Goal: Task Accomplishment & Management: Use online tool/utility

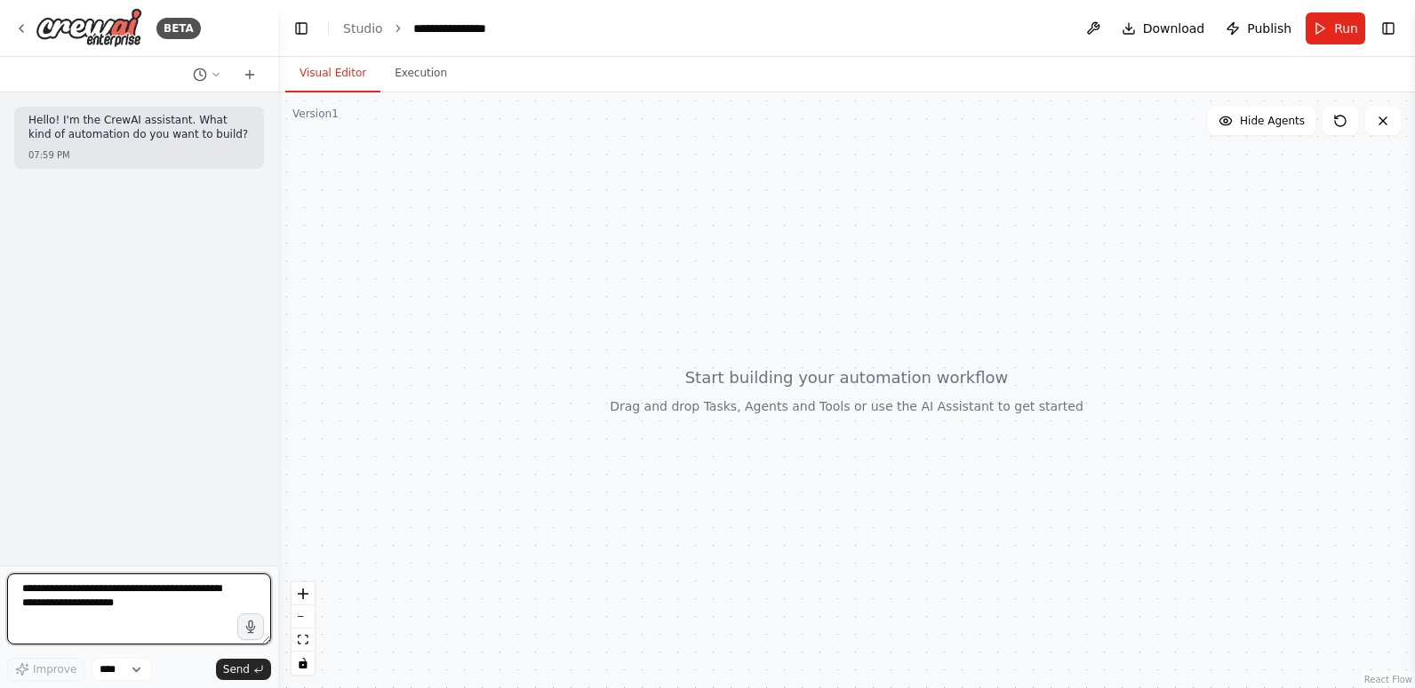
click at [181, 602] on textarea at bounding box center [139, 608] width 264 height 71
click at [82, 590] on textarea "**********" at bounding box center [139, 608] width 264 height 71
click at [76, 614] on textarea "**********" at bounding box center [139, 608] width 264 height 71
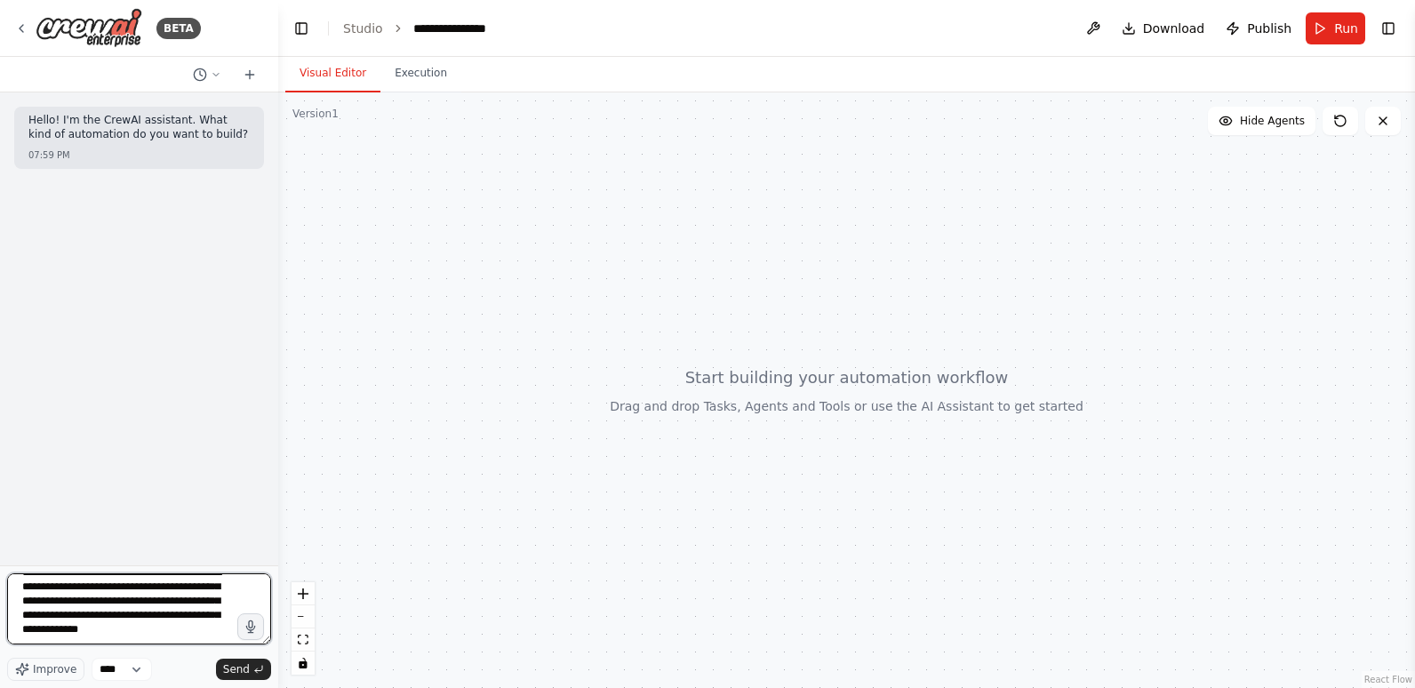
type textarea "**********"
click at [112, 598] on textarea at bounding box center [139, 608] width 264 height 71
paste textarea "**********"
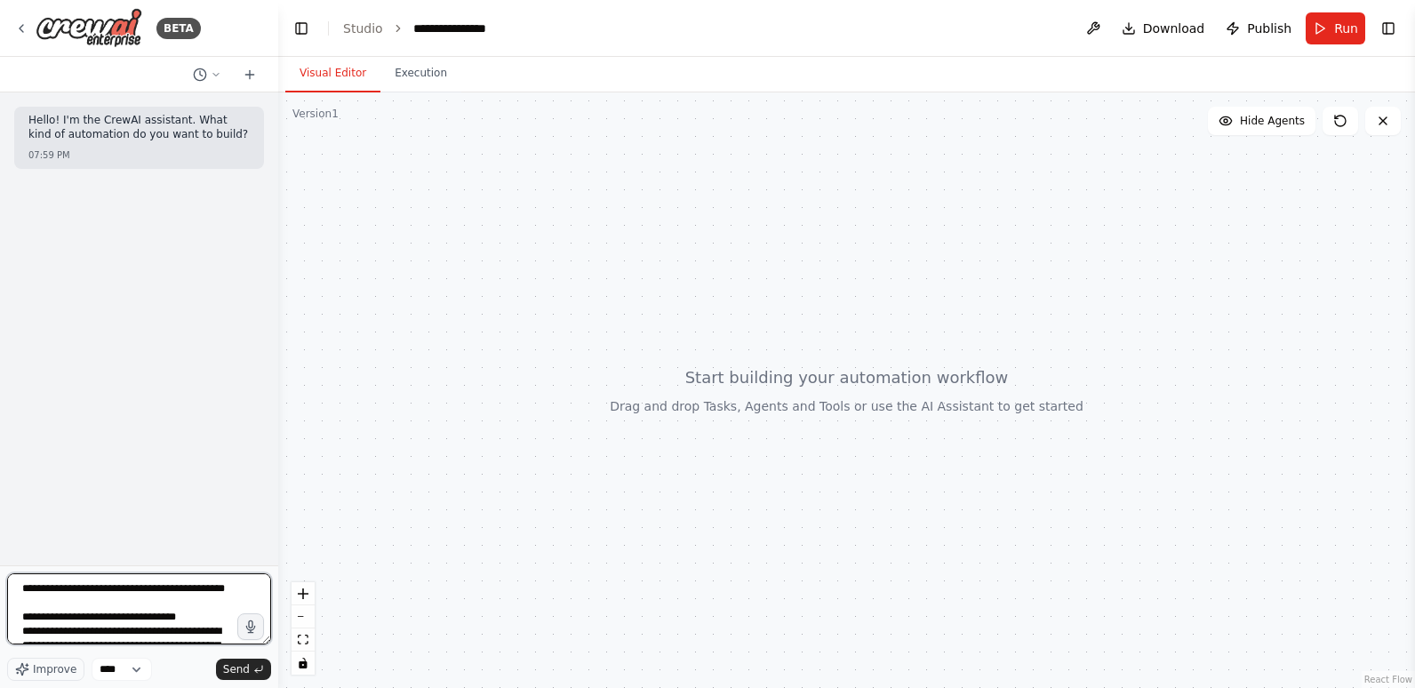
scroll to position [1189, 0]
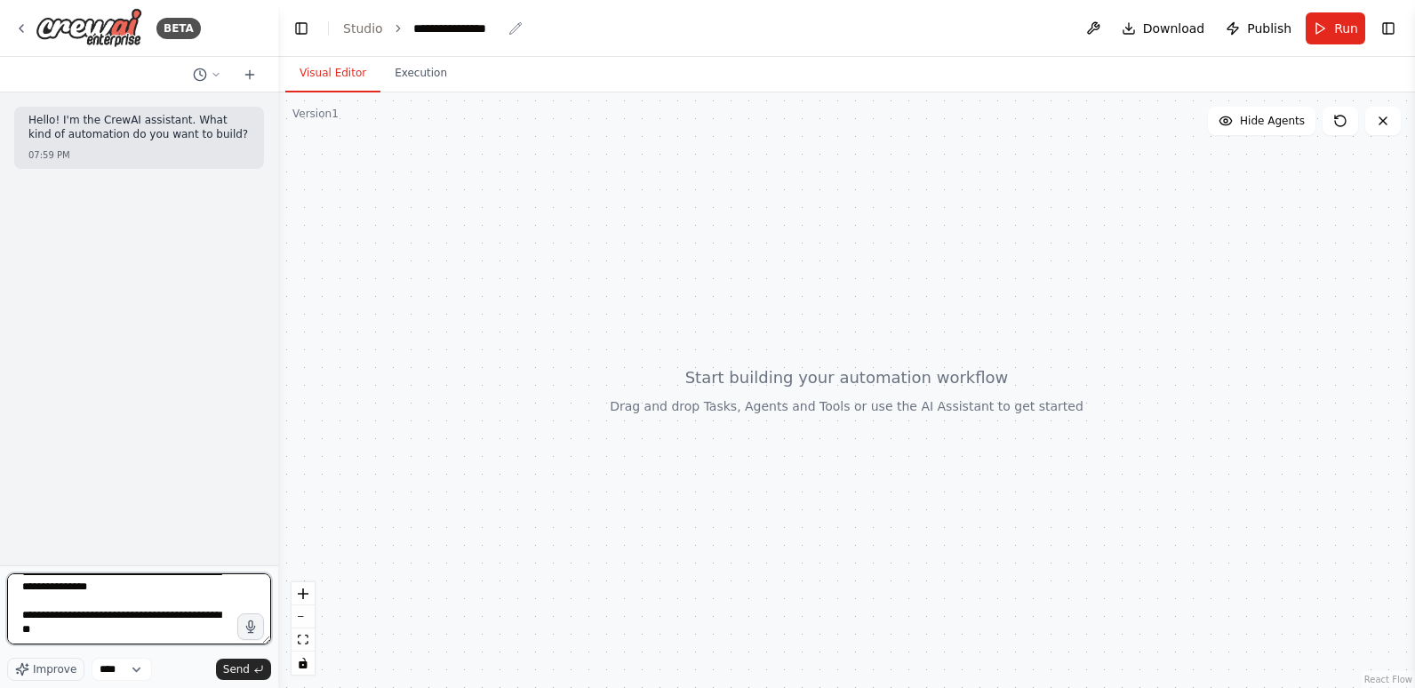
type textarea "**********"
click at [453, 28] on div "**********" at bounding box center [457, 29] width 89 height 18
click at [453, 28] on div "**********" at bounding box center [479, 29] width 133 height 18
click at [541, 28] on div "**********" at bounding box center [479, 29] width 133 height 18
click at [563, 34] on header "**********" at bounding box center [846, 28] width 1136 height 57
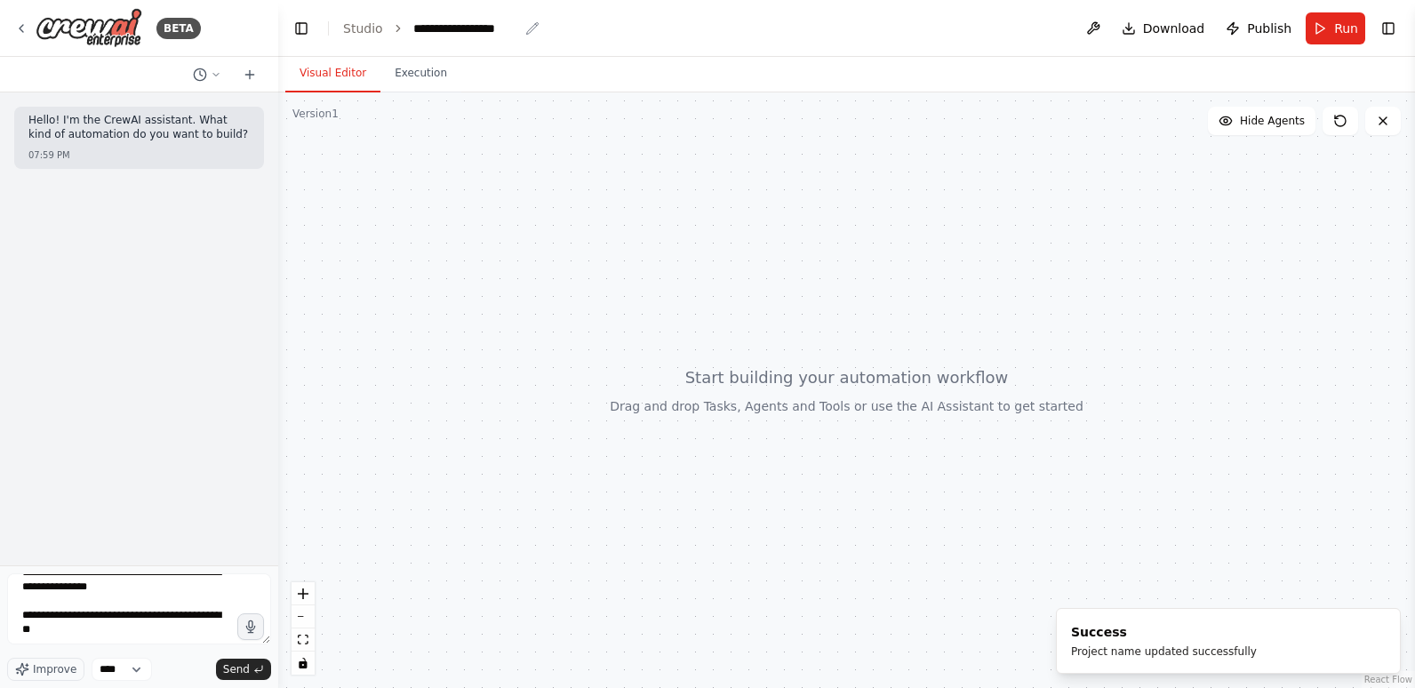
click at [461, 25] on div "**********" at bounding box center [465, 29] width 105 height 18
click at [668, 38] on header "**********" at bounding box center [846, 28] width 1136 height 57
click at [251, 668] on button "Send" at bounding box center [243, 668] width 55 height 21
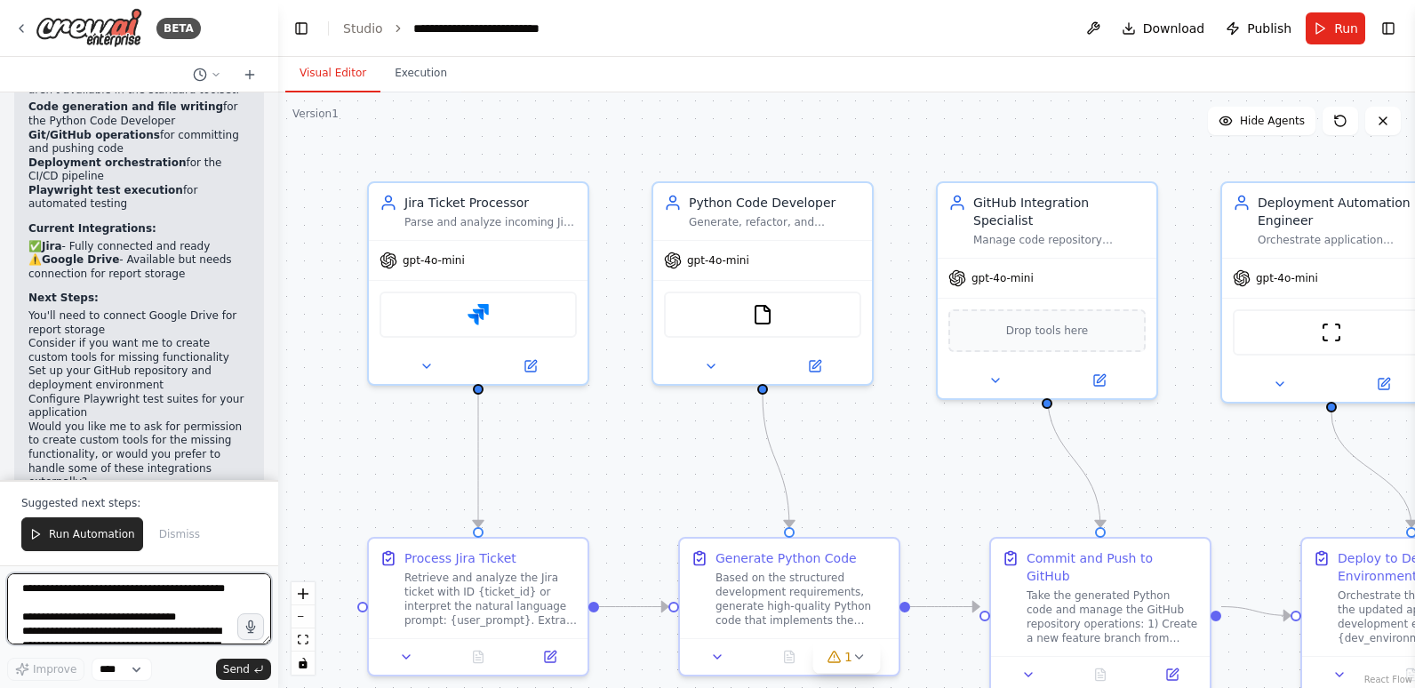
scroll to position [4675, 0]
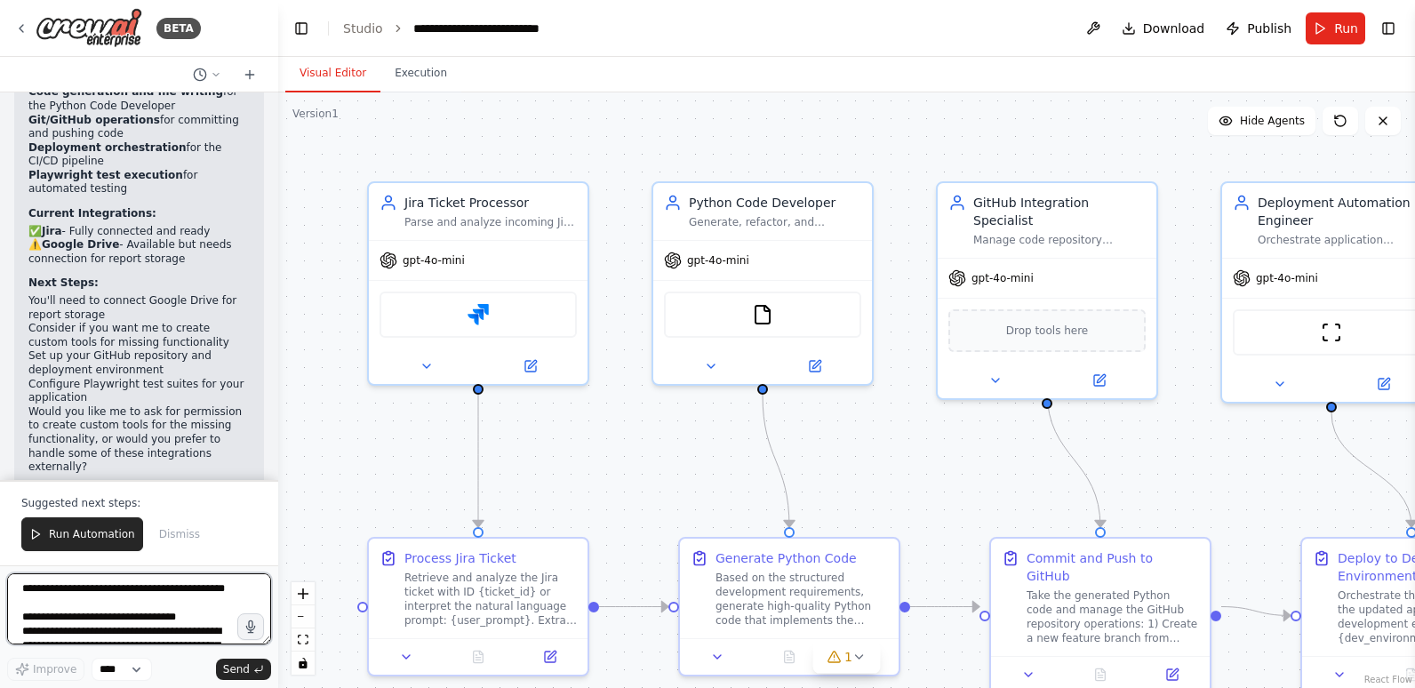
click at [125, 606] on textarea at bounding box center [139, 608] width 264 height 71
type textarea "**********"
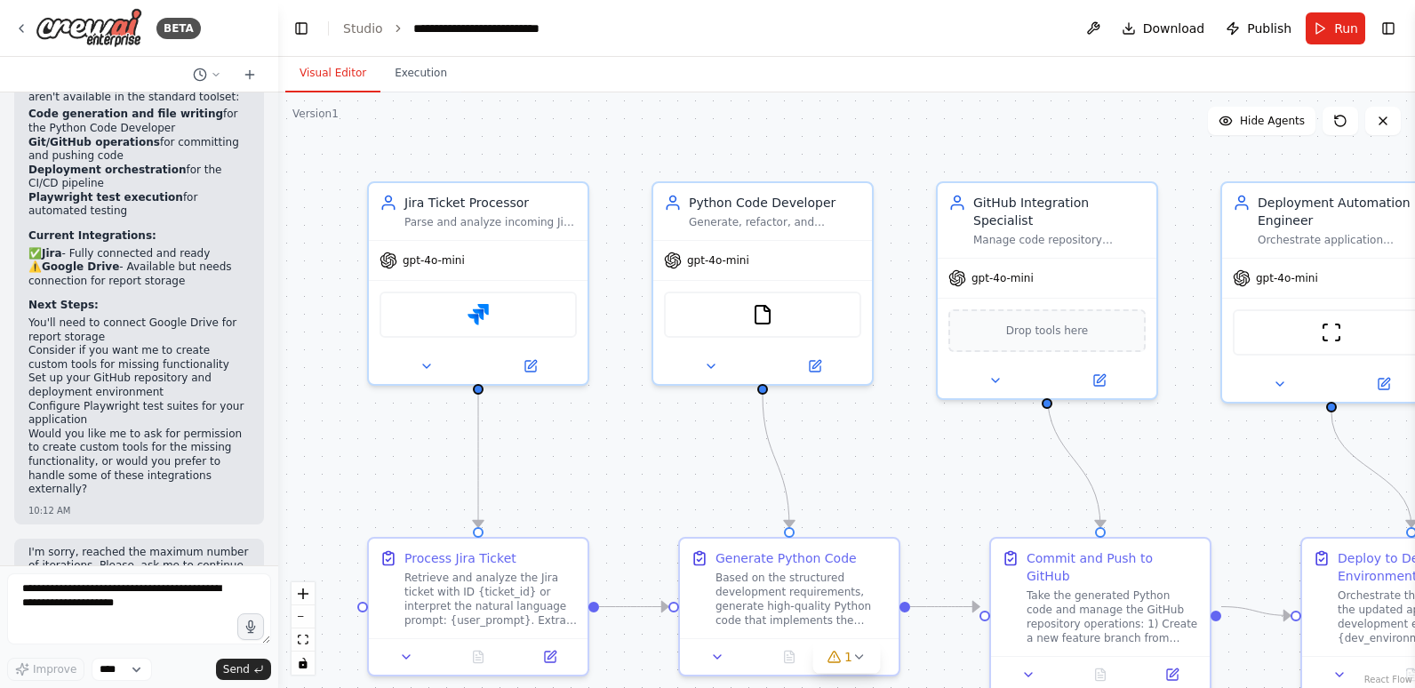
scroll to position [4699, 0]
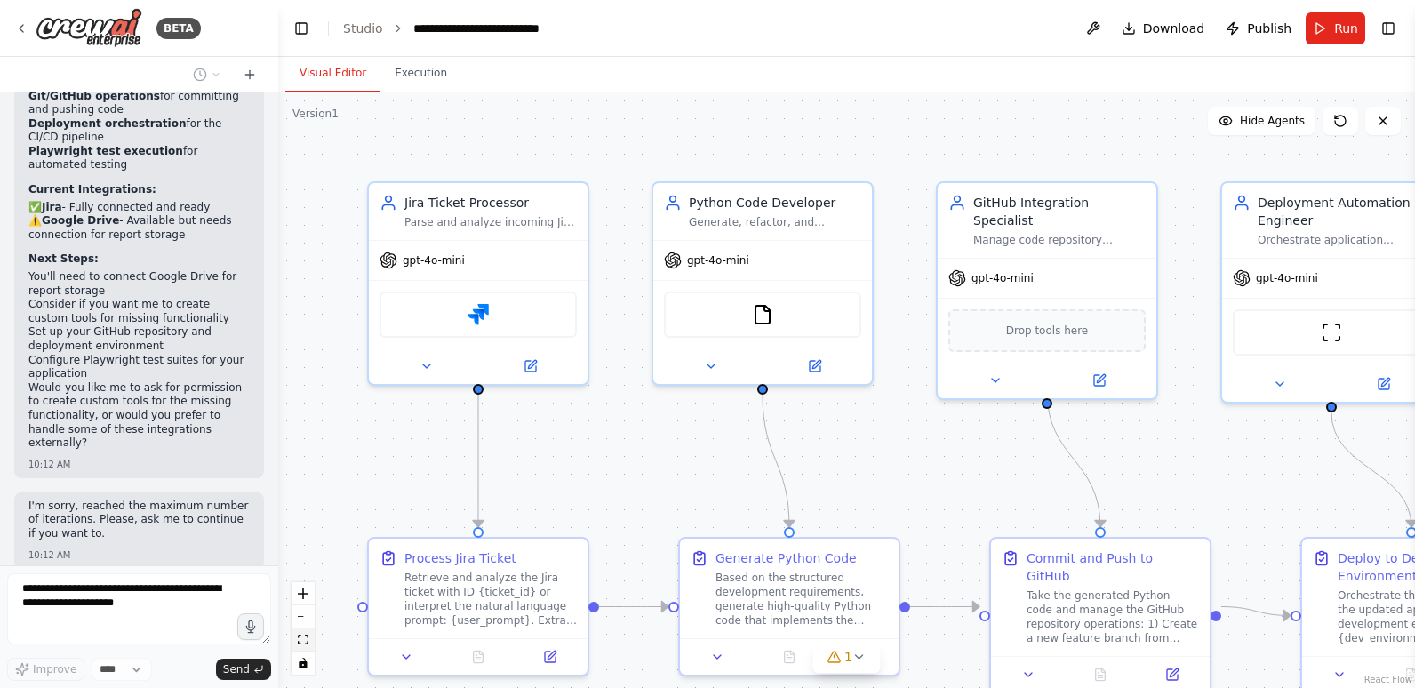
click at [311, 642] on button "fit view" at bounding box center [302, 639] width 23 height 23
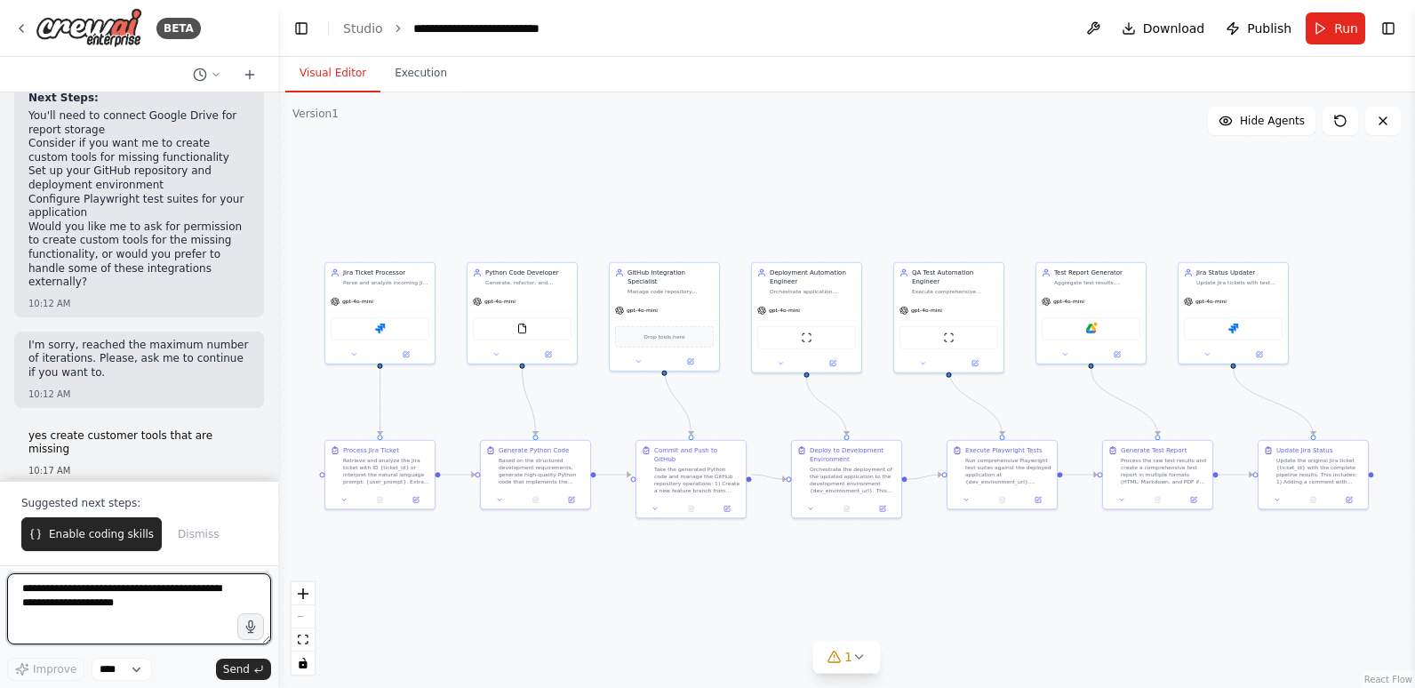
scroll to position [4875, 0]
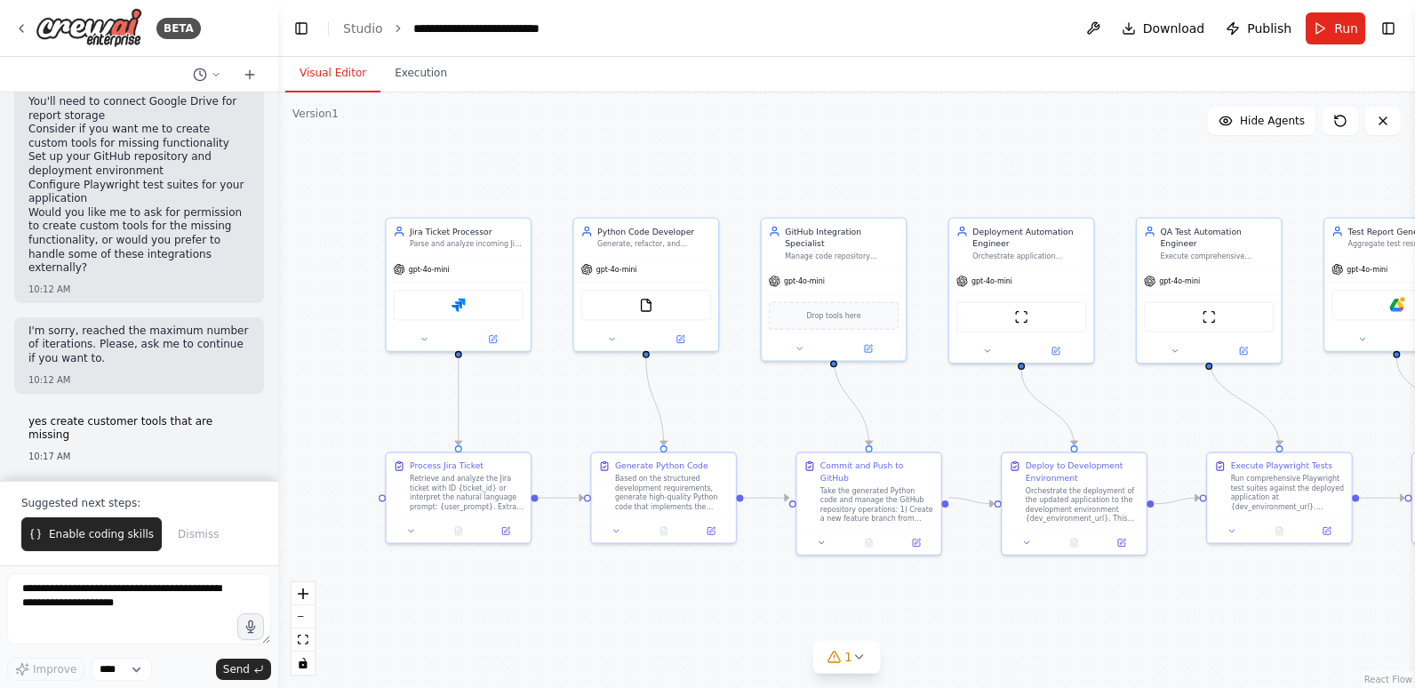
drag, startPoint x: 471, startPoint y: 546, endPoint x: 632, endPoint y: 612, distance: 173.7
click at [632, 612] on div ".deletable-edge-delete-btn { width: 20px; height: 20px; border: 0px solid #ffff…" at bounding box center [846, 389] width 1136 height 595
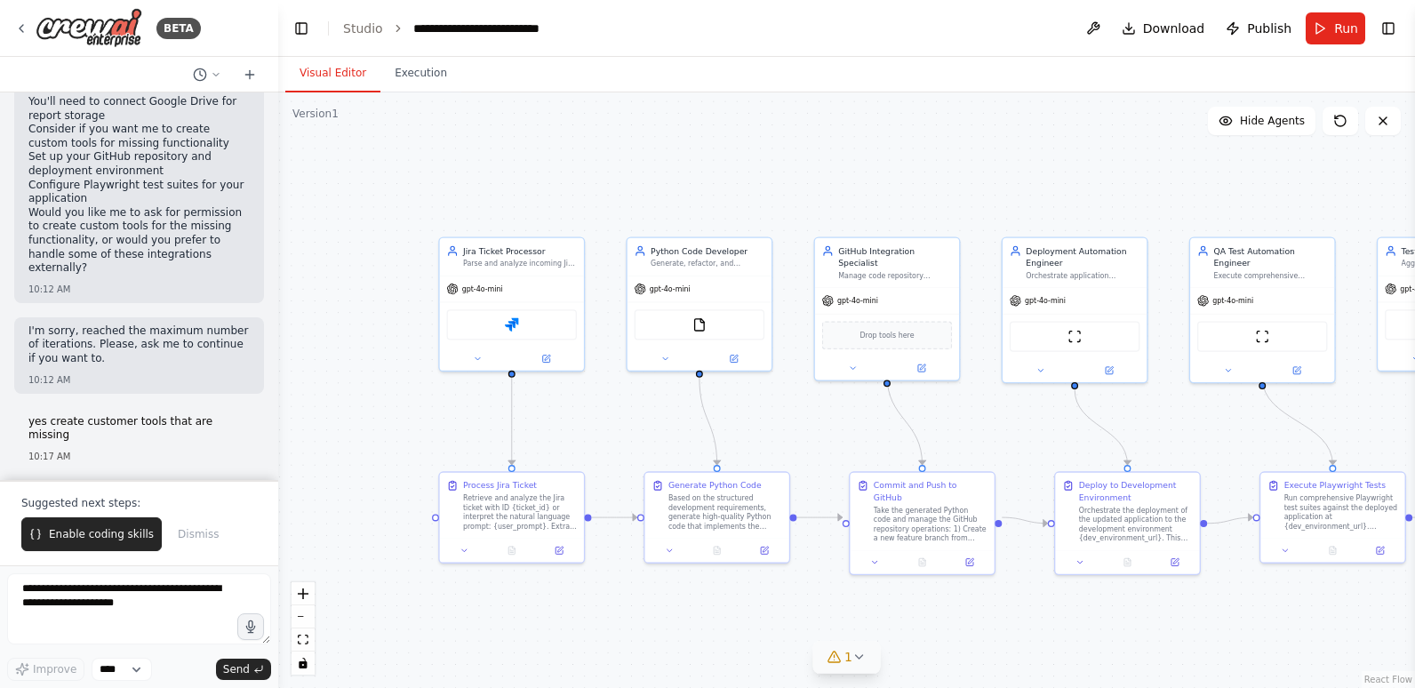
click at [856, 662] on icon at bounding box center [859, 657] width 14 height 14
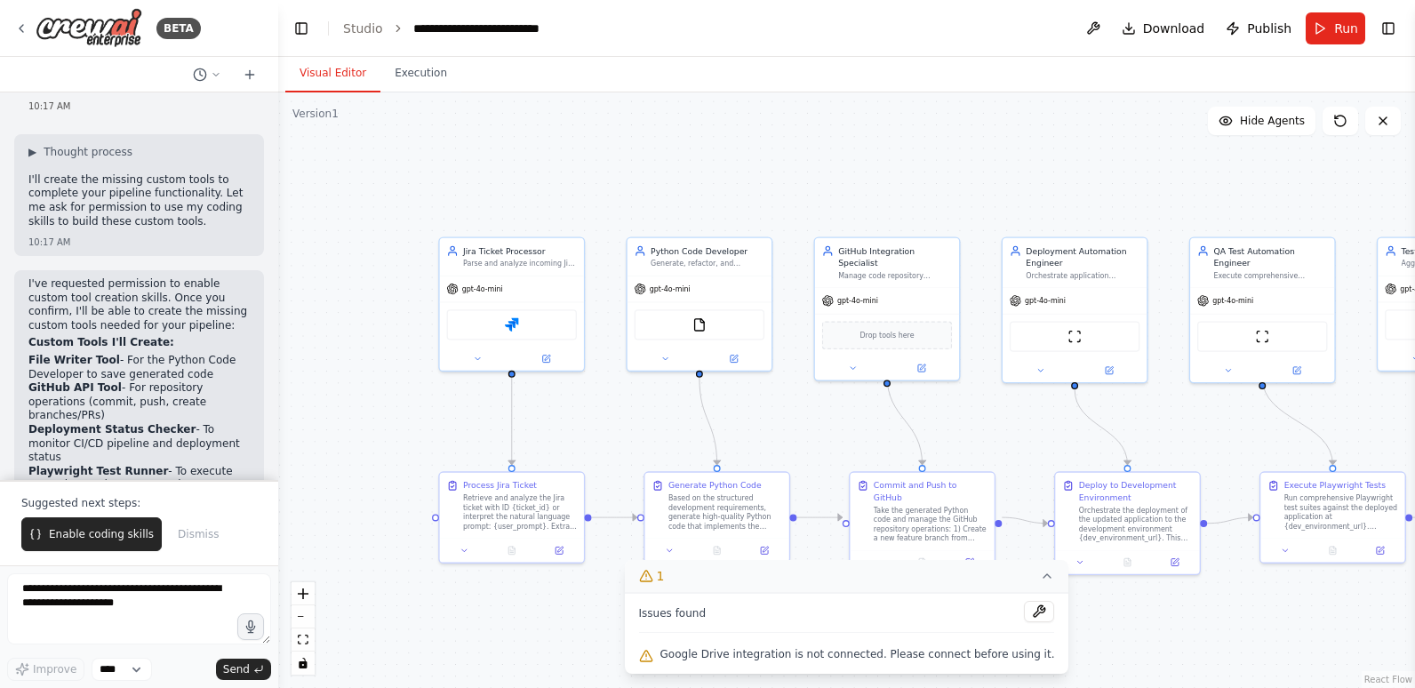
scroll to position [5239, 0]
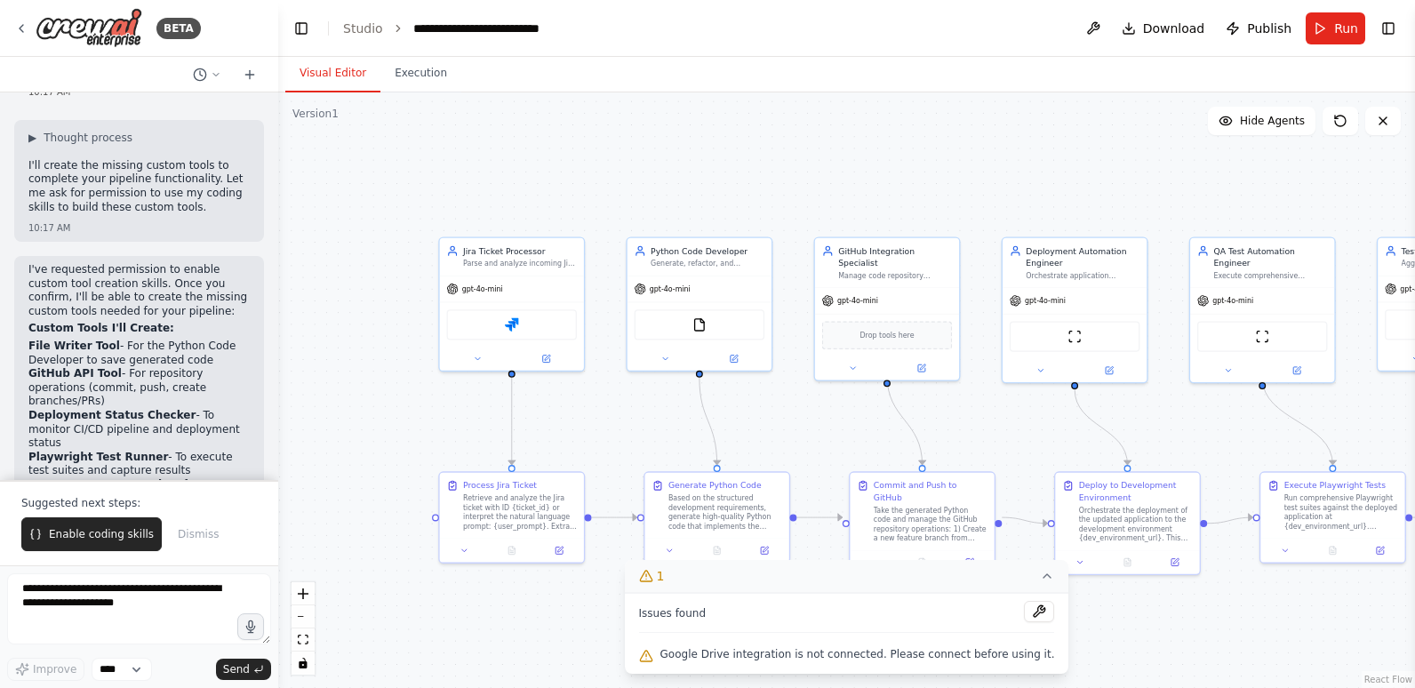
click at [521, 623] on div ".deletable-edge-delete-btn { width: 20px; height: 20px; border: 0px solid #ffff…" at bounding box center [846, 389] width 1136 height 595
click at [1100, 641] on div ".deletable-edge-delete-btn { width: 20px; height: 20px; border: 0px solid #ffff…" at bounding box center [846, 389] width 1136 height 595
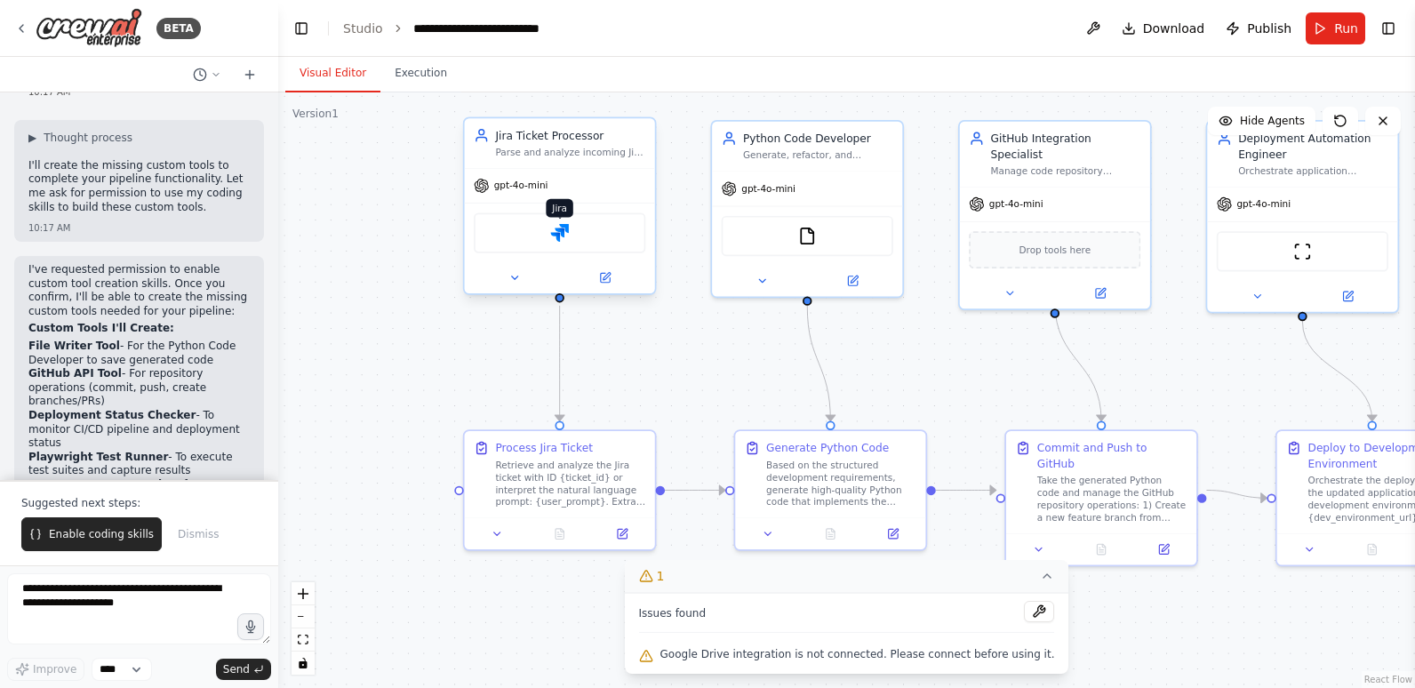
click at [559, 232] on img at bounding box center [559, 233] width 19 height 19
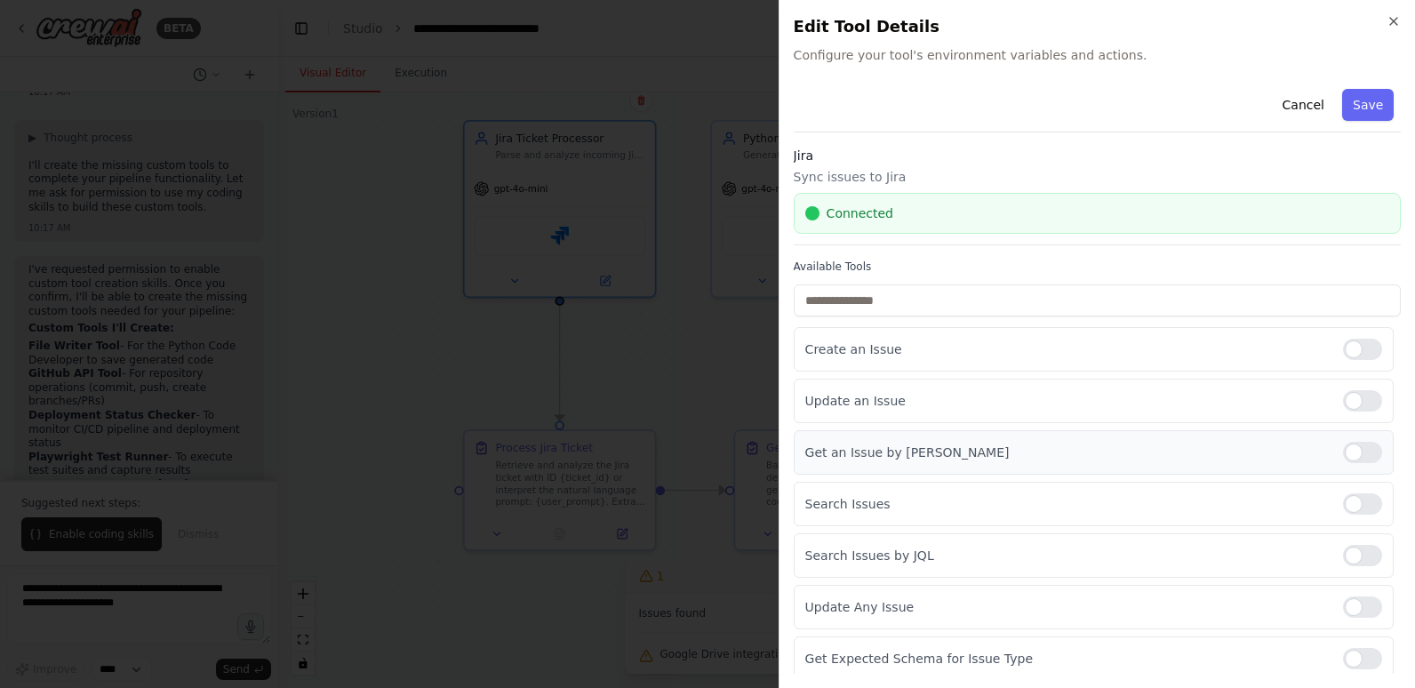
click at [1361, 451] on div at bounding box center [1362, 452] width 39 height 21
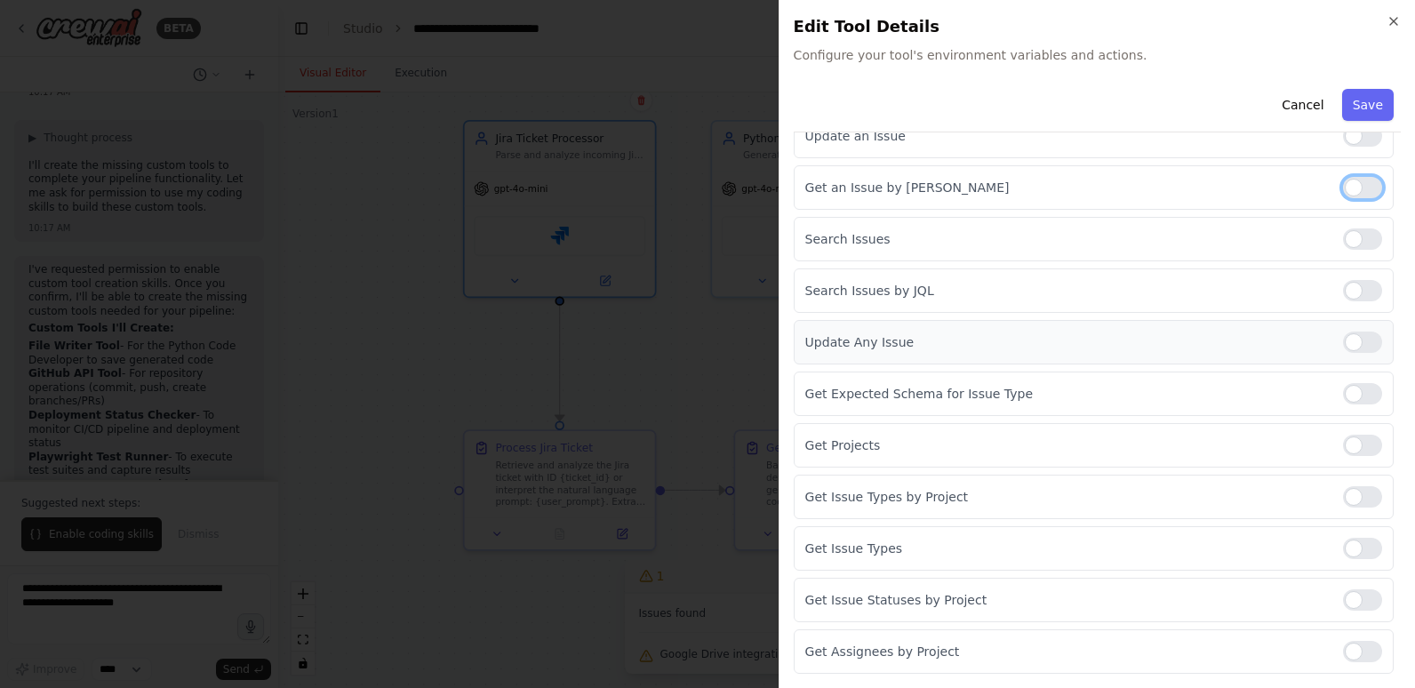
scroll to position [0, 0]
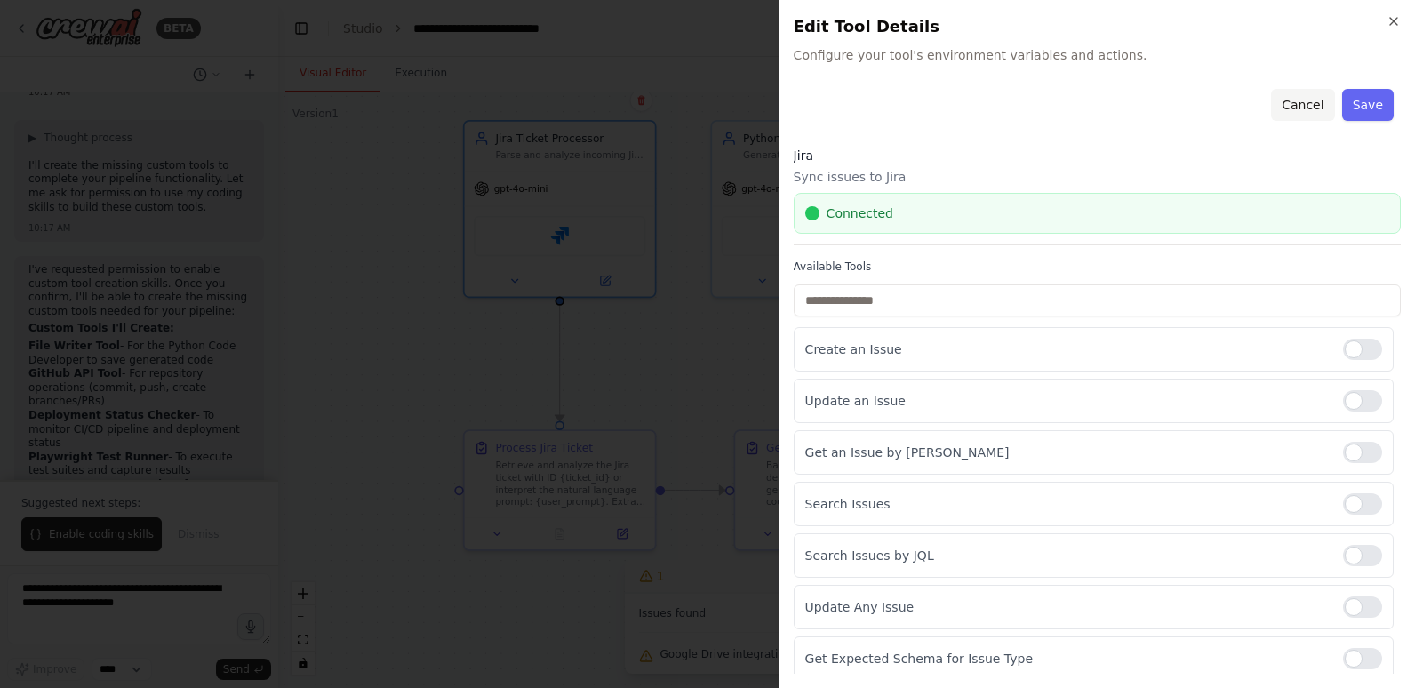
click at [1295, 104] on button "Cancel" at bounding box center [1302, 105] width 63 height 32
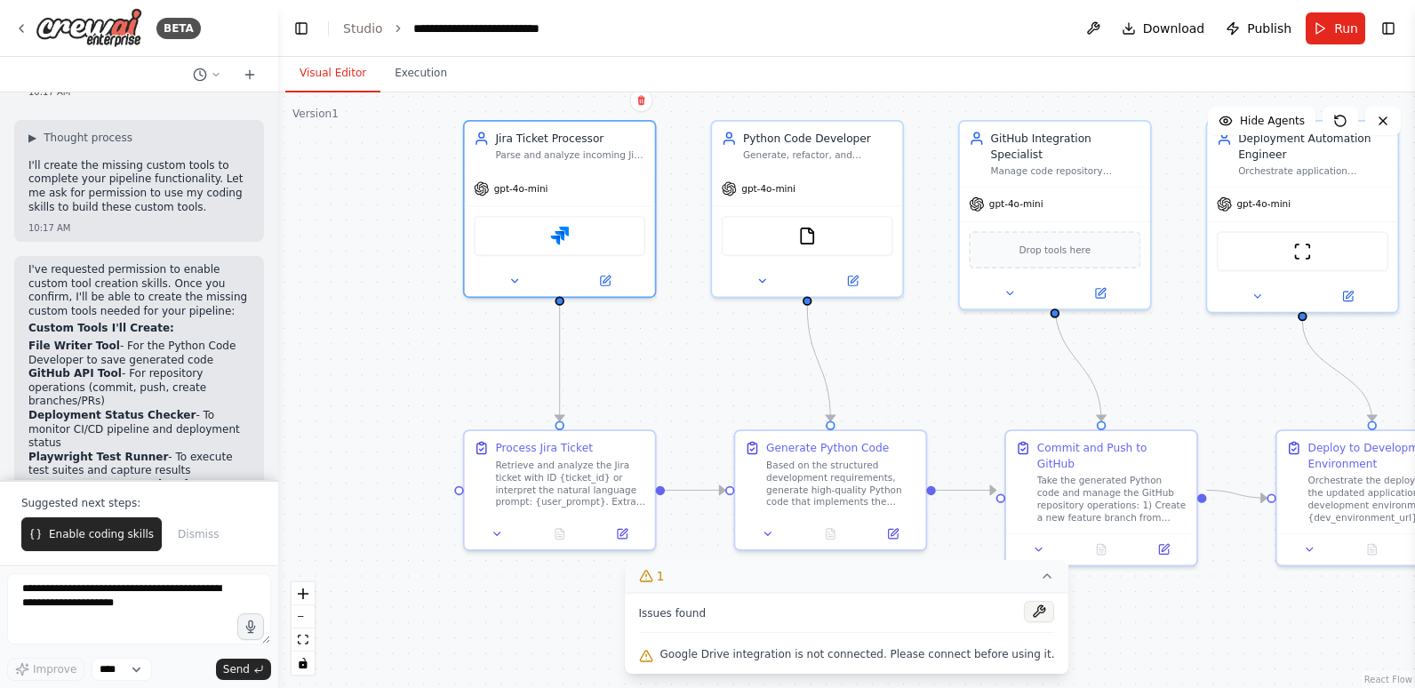
click at [1024, 610] on button at bounding box center [1039, 611] width 30 height 21
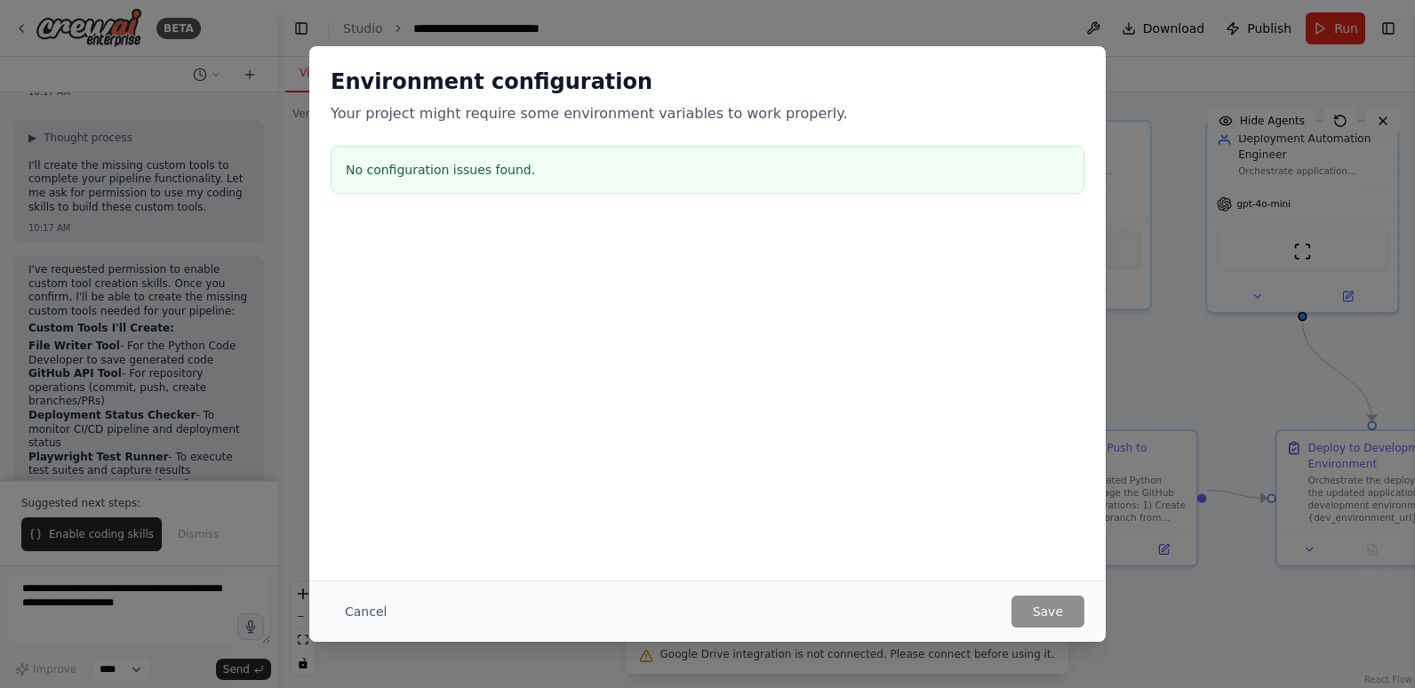
click at [494, 175] on h3 "No configuration issues found." at bounding box center [707, 170] width 723 height 18
click at [358, 609] on button "Cancel" at bounding box center [366, 611] width 70 height 32
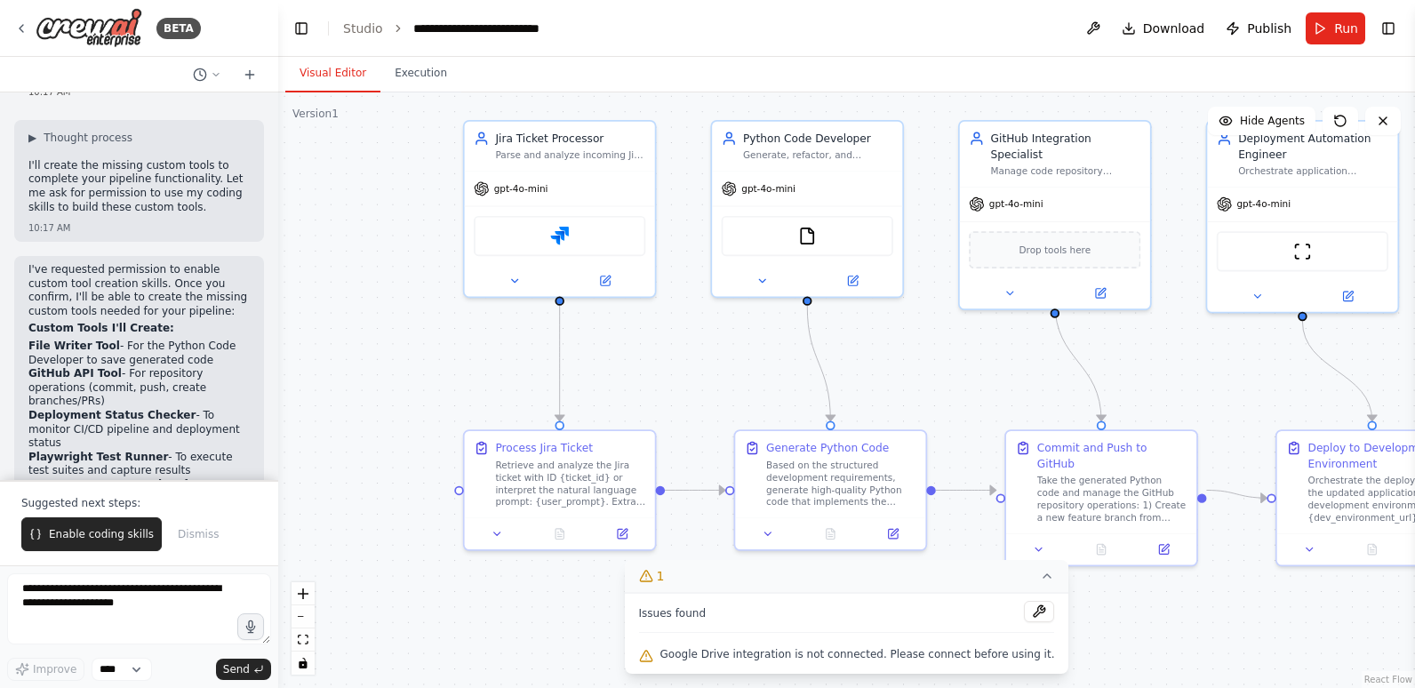
click at [653, 572] on icon at bounding box center [646, 576] width 14 height 14
click at [839, 661] on icon at bounding box center [833, 657] width 14 height 14
click at [1384, 26] on button "Toggle Right Sidebar" at bounding box center [1387, 28] width 25 height 25
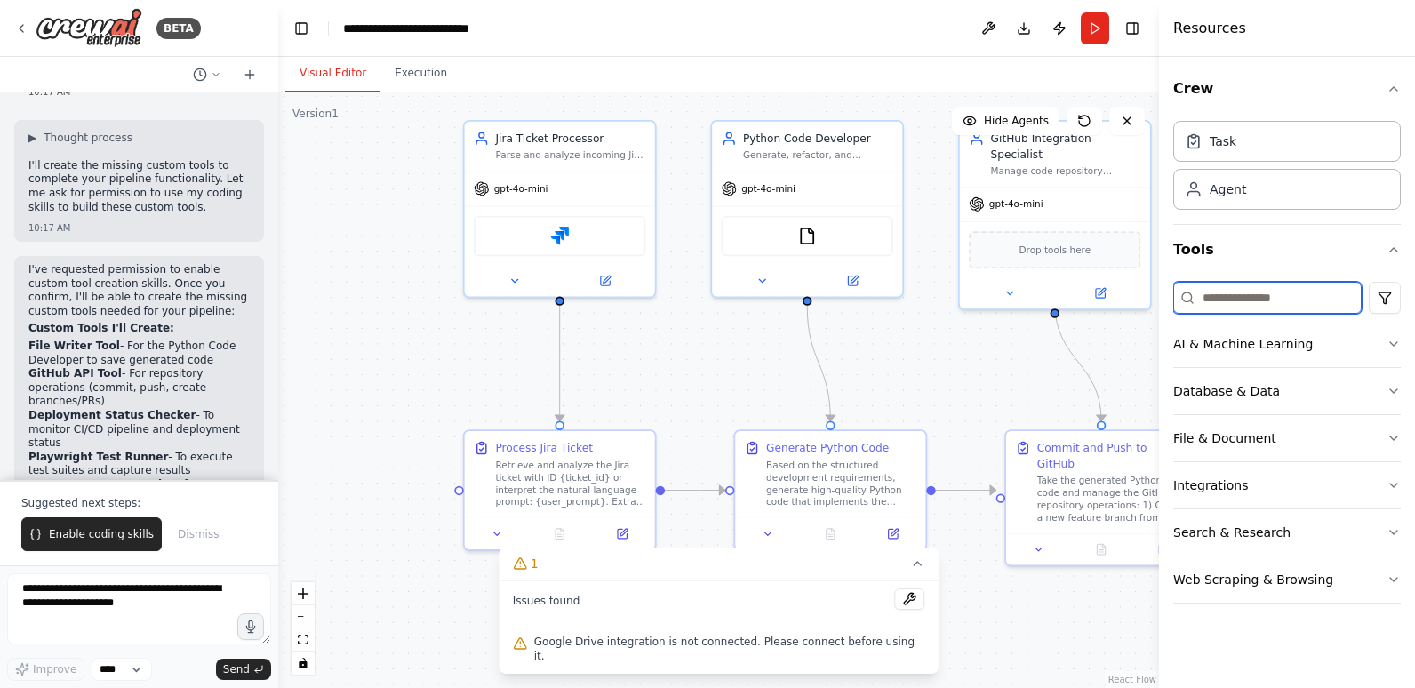
click at [1222, 298] on input at bounding box center [1267, 298] width 188 height 32
click at [1232, 434] on div "File & Document" at bounding box center [1224, 438] width 103 height 18
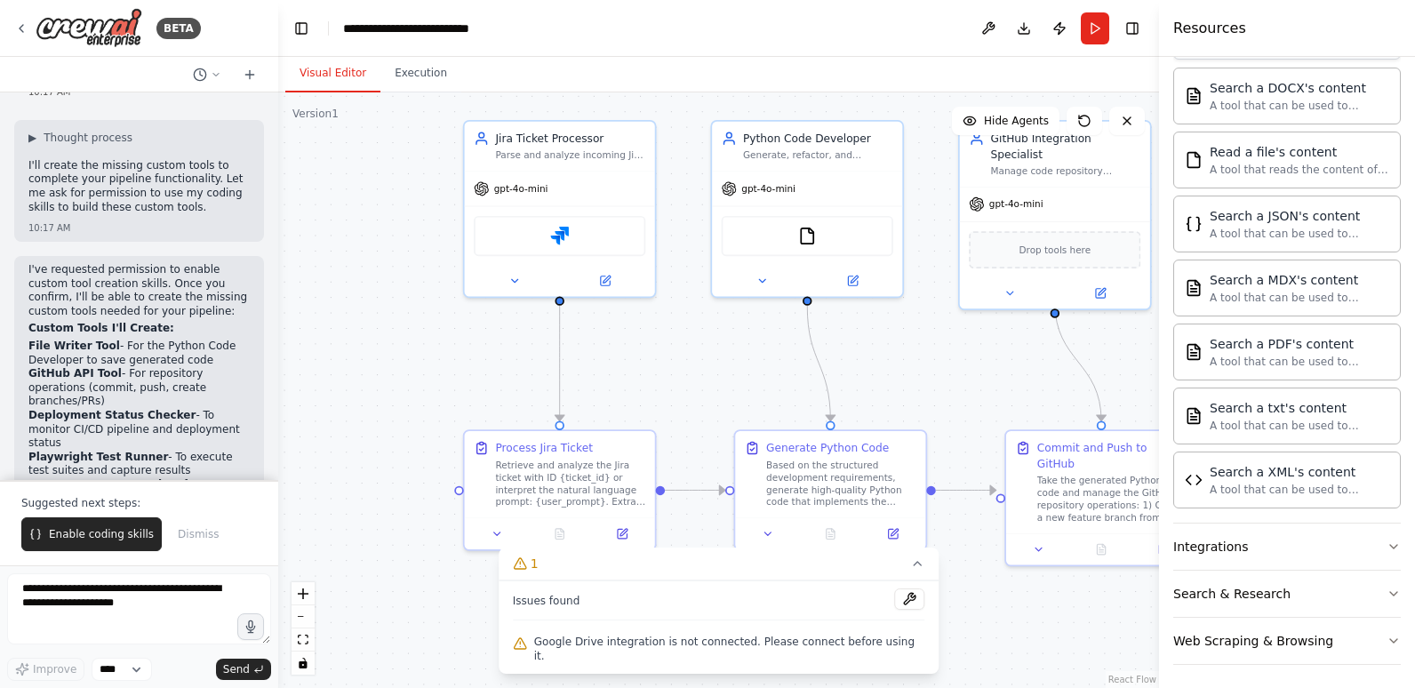
scroll to position [470, 0]
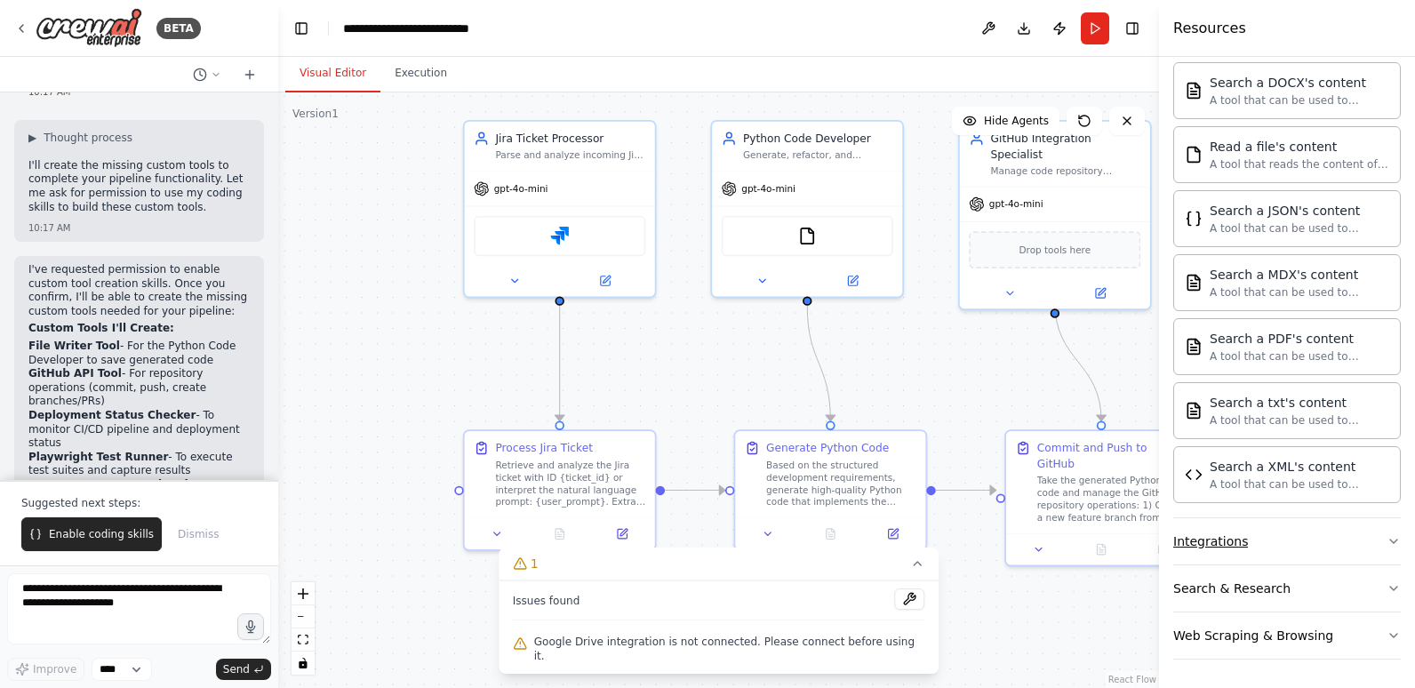
click at [1266, 542] on button "Integrations" at bounding box center [1286, 541] width 227 height 46
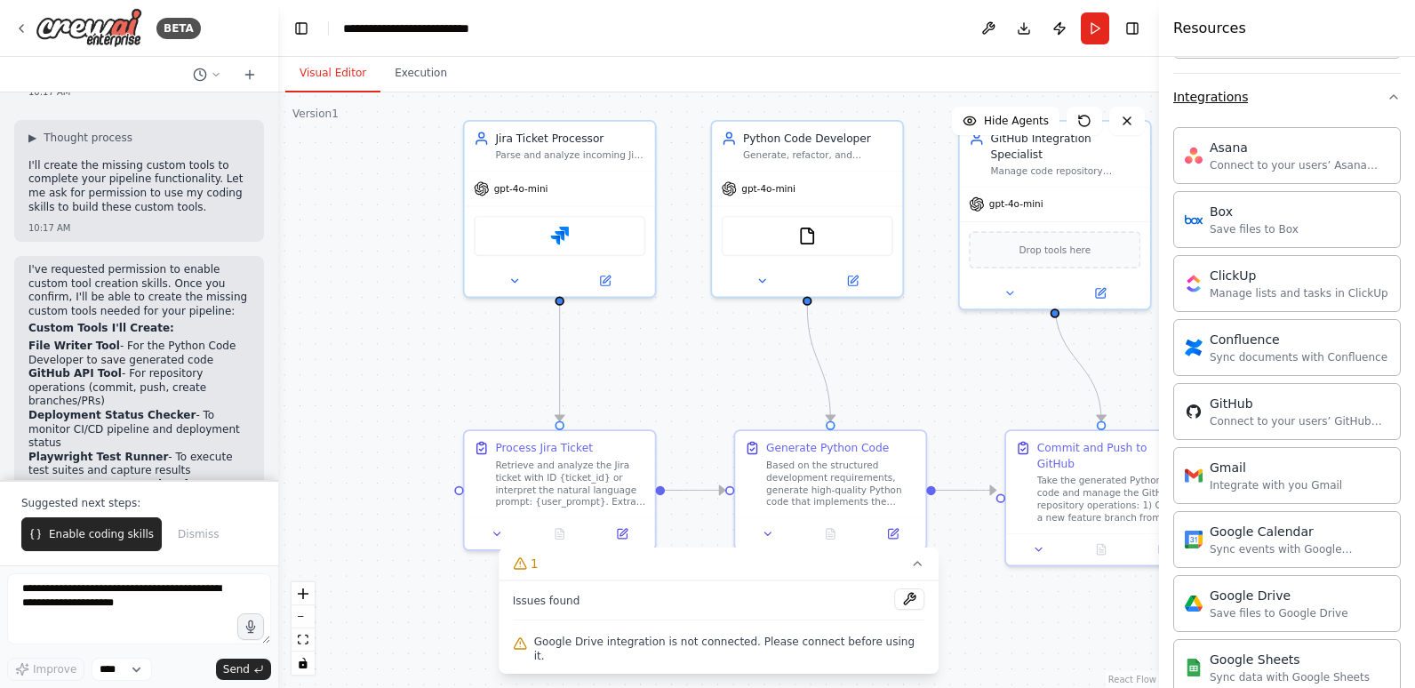
scroll to position [1003, 0]
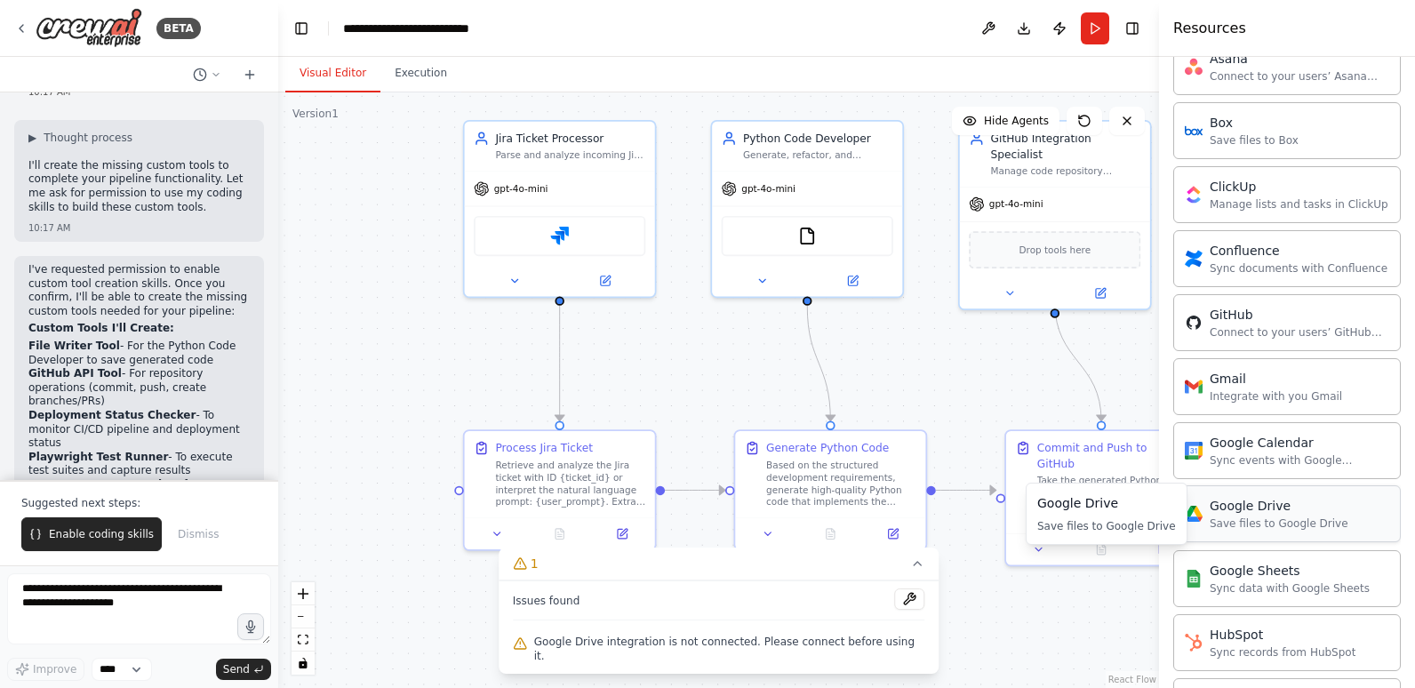
click at [1269, 514] on div "Google Drive" at bounding box center [1278, 506] width 139 height 18
click at [1222, 514] on div "Google Drive" at bounding box center [1278, 506] width 139 height 18
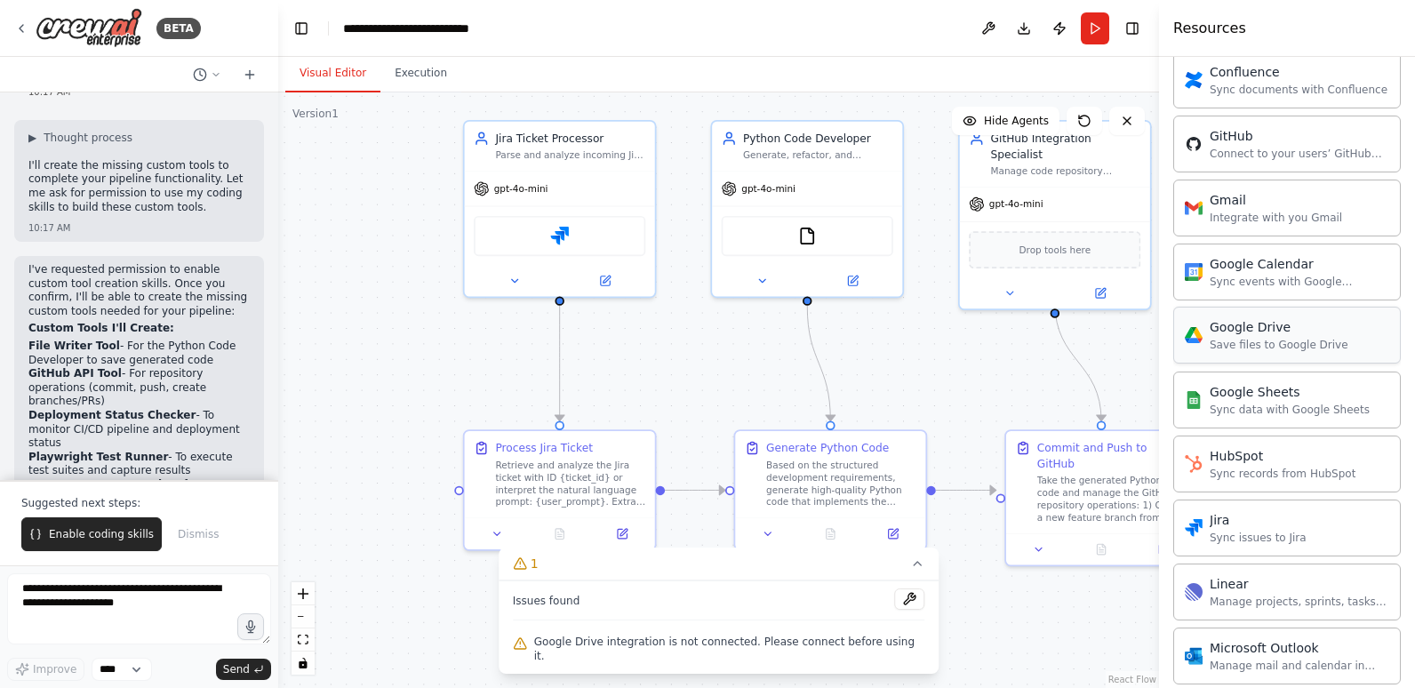
scroll to position [1092, 0]
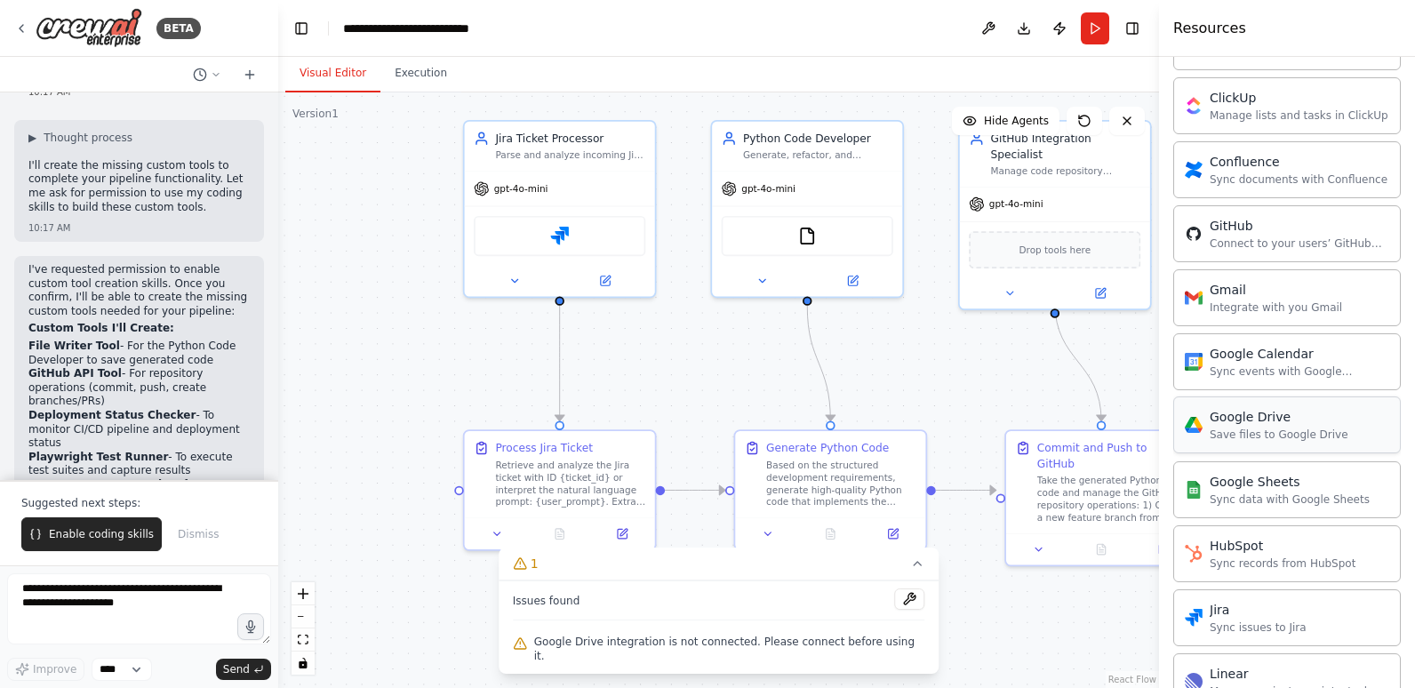
click at [1231, 423] on div "Google Drive" at bounding box center [1278, 417] width 139 height 18
click at [89, 530] on span "Enable coding skills" at bounding box center [101, 534] width 105 height 14
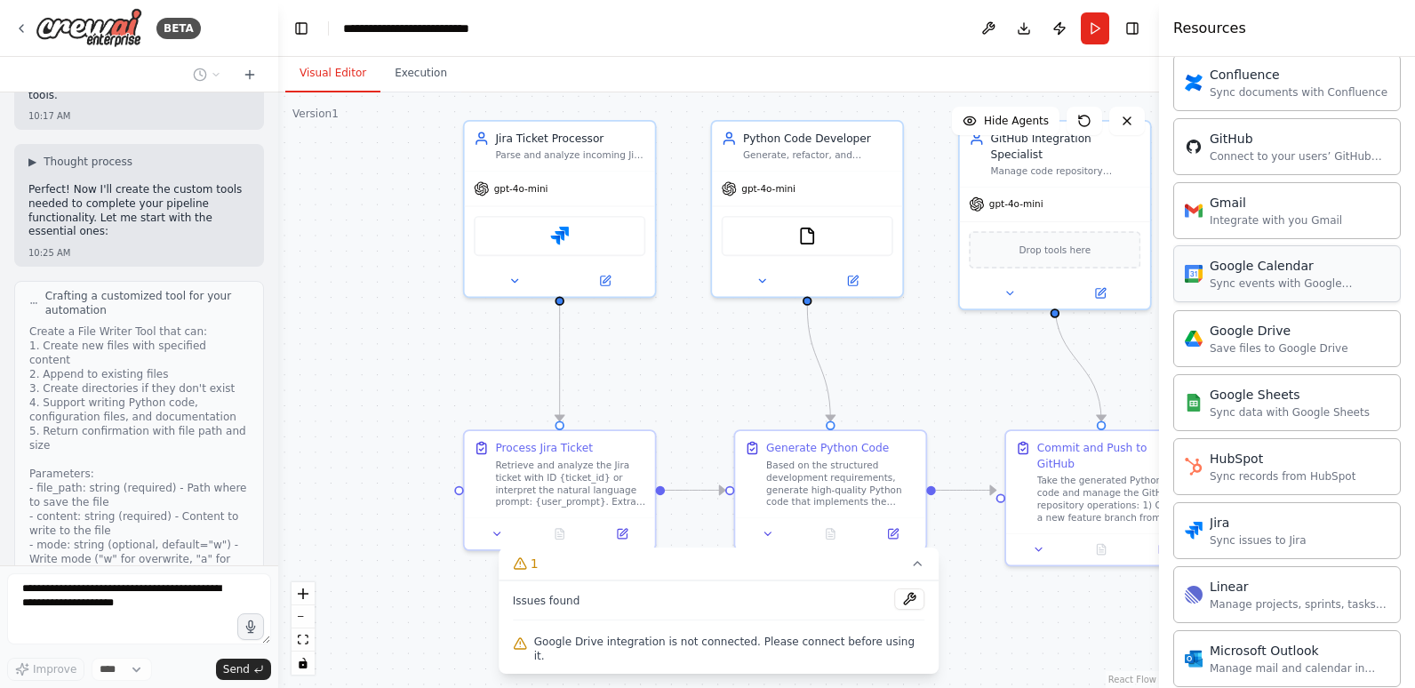
scroll to position [1181, 0]
click at [1131, 28] on button "Toggle Right Sidebar" at bounding box center [1132, 28] width 25 height 25
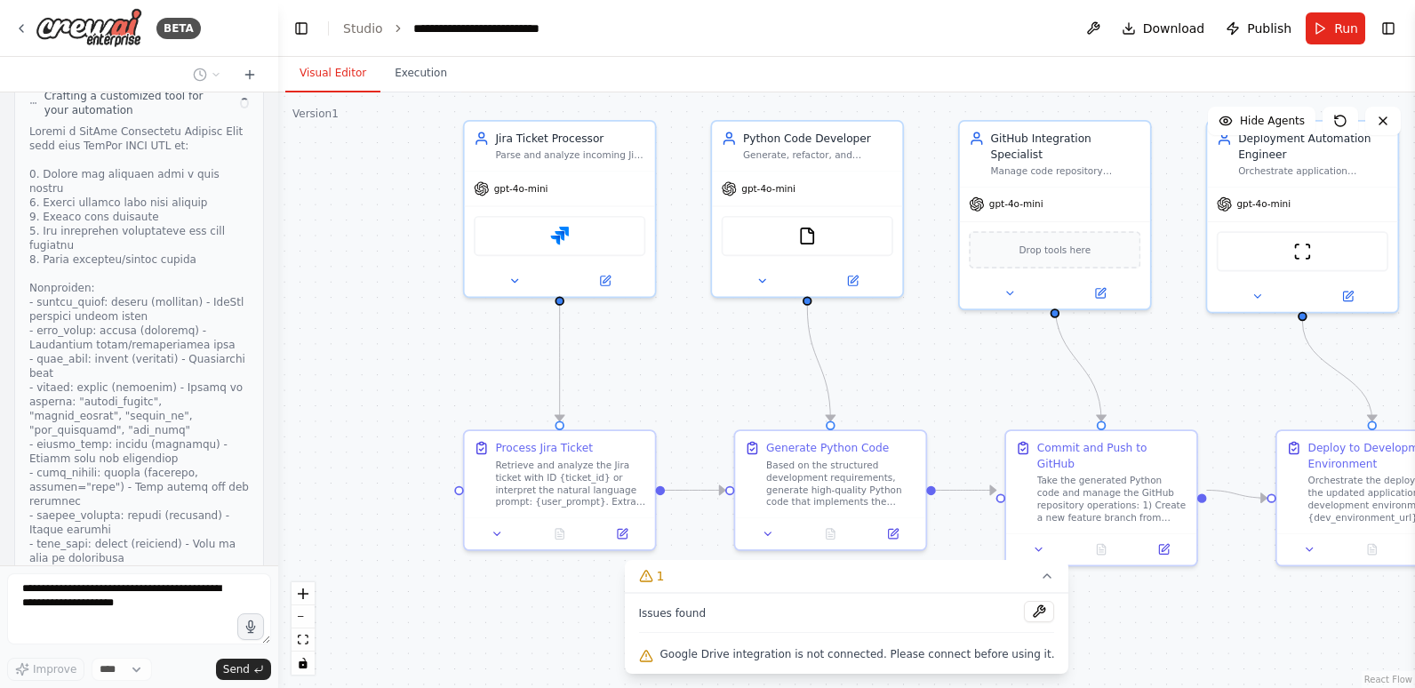
scroll to position [6468, 0]
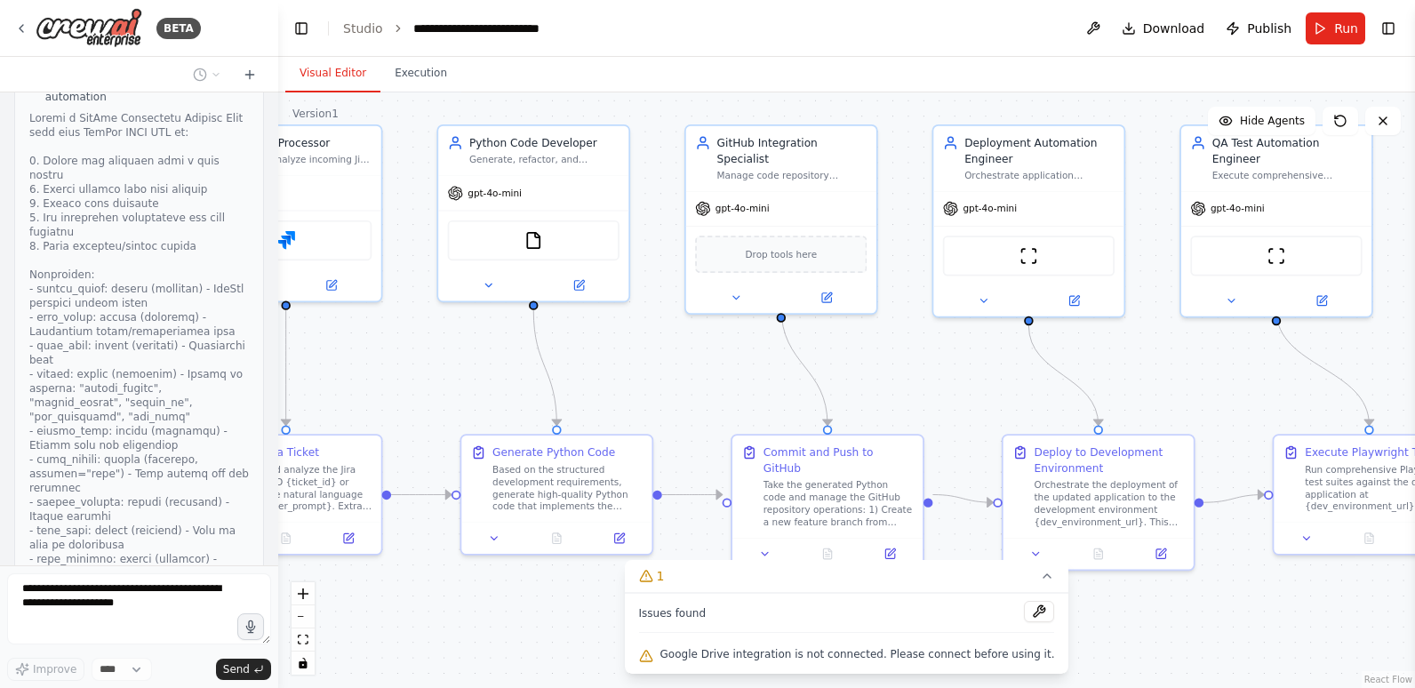
drag, startPoint x: 1184, startPoint y: 648, endPoint x: 911, endPoint y: 652, distance: 273.7
click at [911, 652] on div "Version 1 Show Tools Hide Agents .deletable-edge-delete-btn { width: 20px; heig…" at bounding box center [846, 389] width 1136 height 595
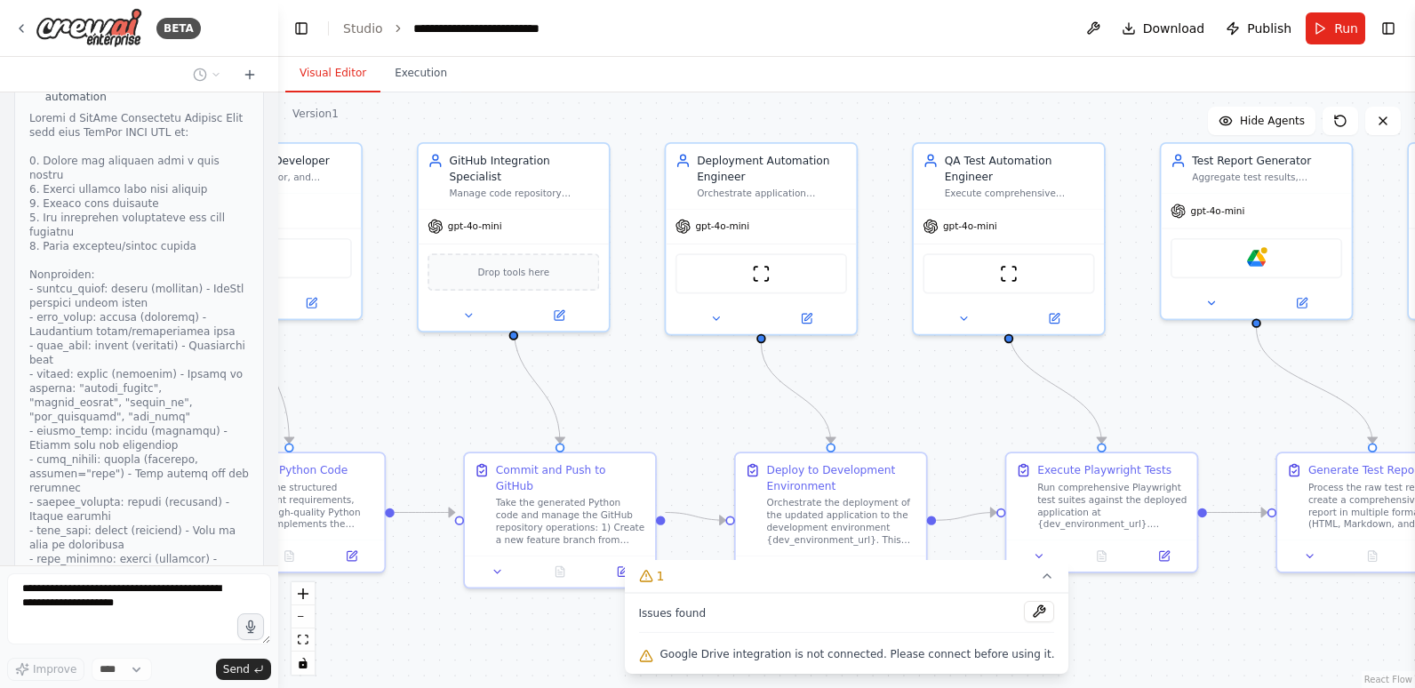
drag, startPoint x: 1300, startPoint y: 631, endPoint x: 1032, endPoint y: 649, distance: 268.0
click at [1032, 649] on div "Version 1 Show Tools Hide Agents .deletable-edge-delete-btn { width: 20px; heig…" at bounding box center [846, 389] width 1136 height 595
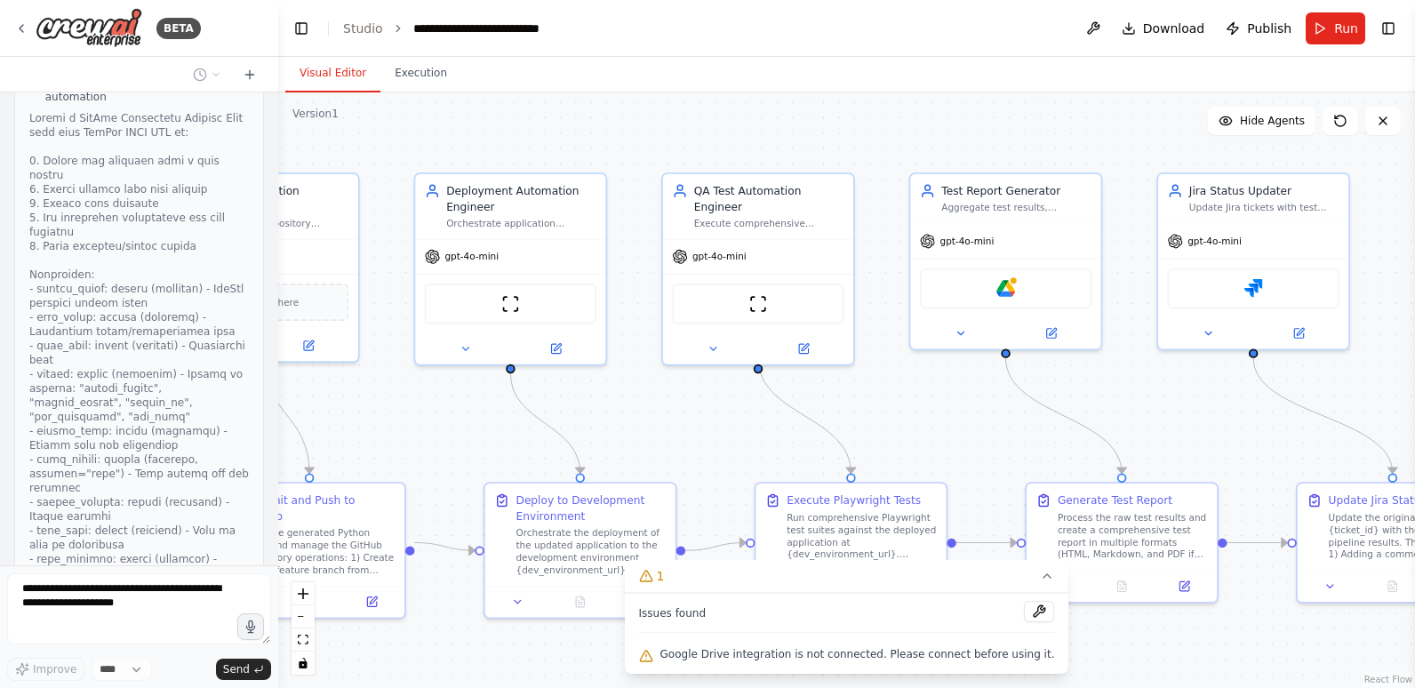
drag, startPoint x: 1339, startPoint y: 363, endPoint x: 1088, endPoint y: 393, distance: 252.4
click at [1088, 393] on div ".deletable-edge-delete-btn { width: 20px; height: 20px; border: 0px solid #ffff…" at bounding box center [846, 389] width 1136 height 595
click at [1054, 329] on icon at bounding box center [1051, 328] width 7 height 7
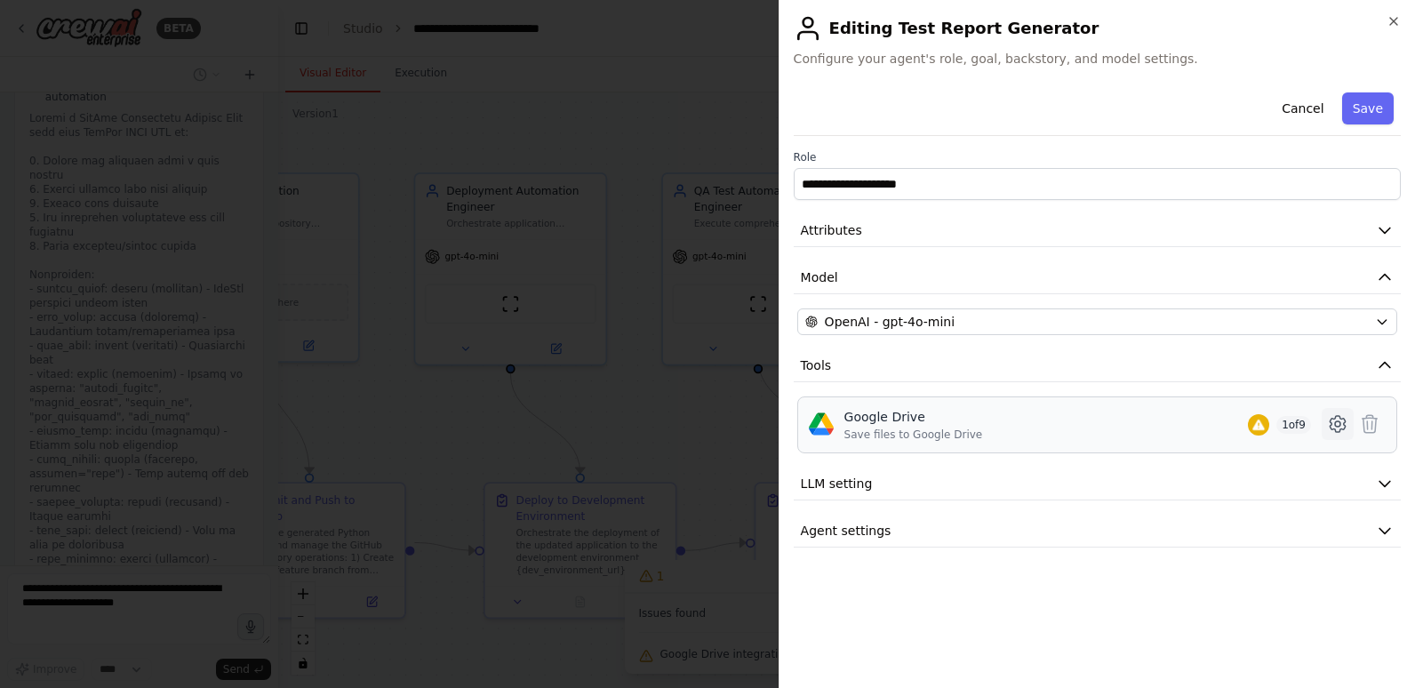
click at [1337, 419] on icon at bounding box center [1337, 423] width 21 height 21
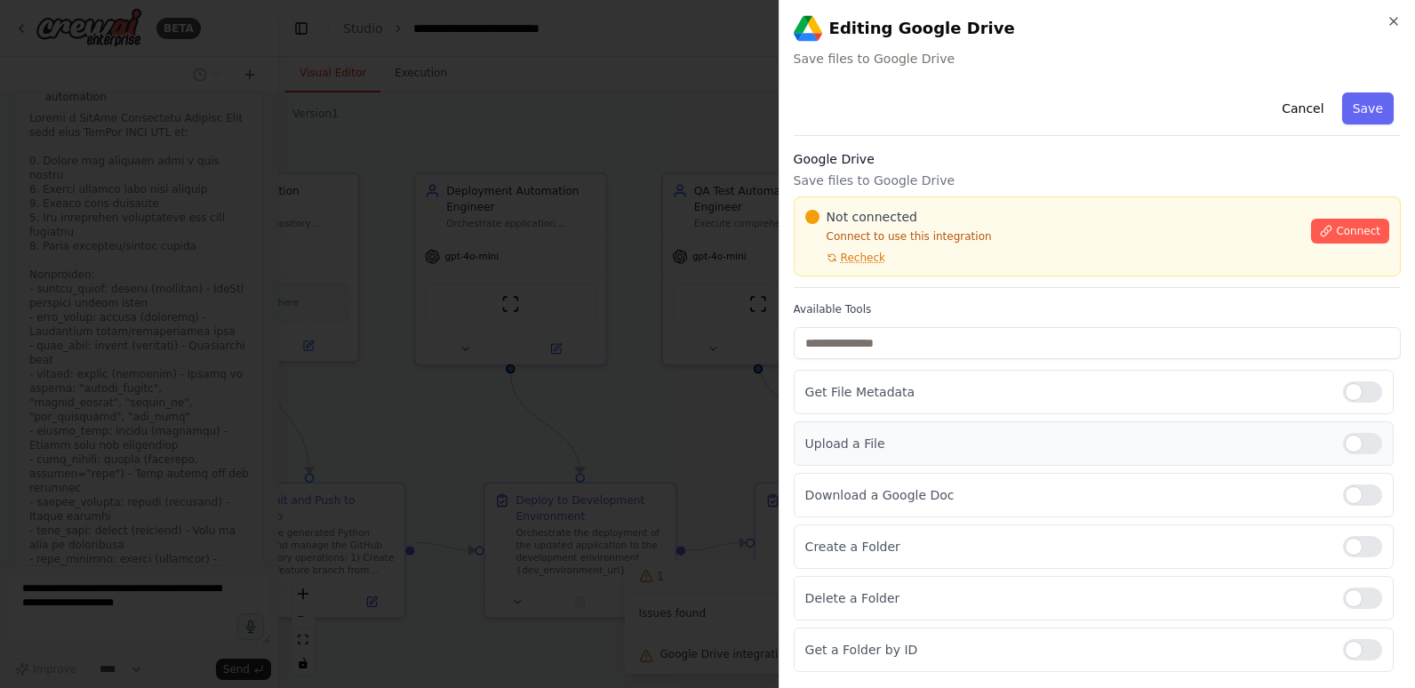
click at [1343, 441] on div at bounding box center [1362, 443] width 39 height 21
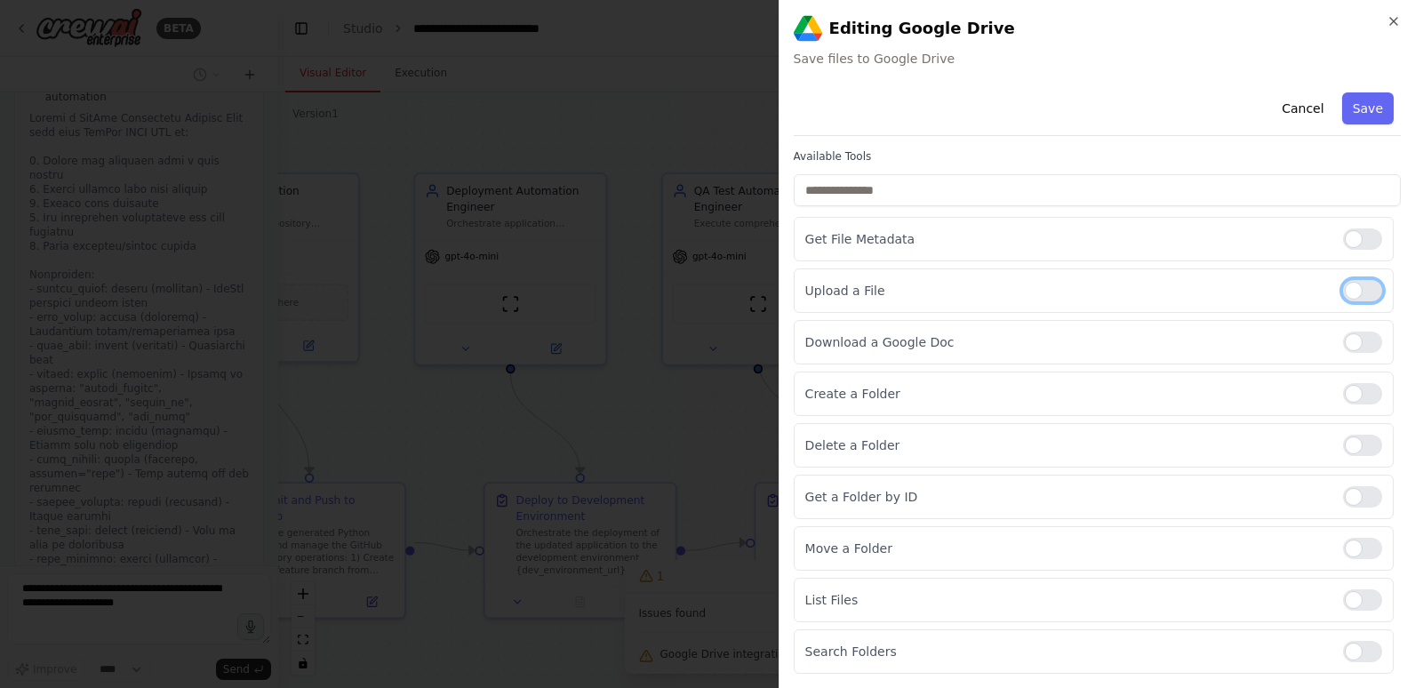
scroll to position [64, 0]
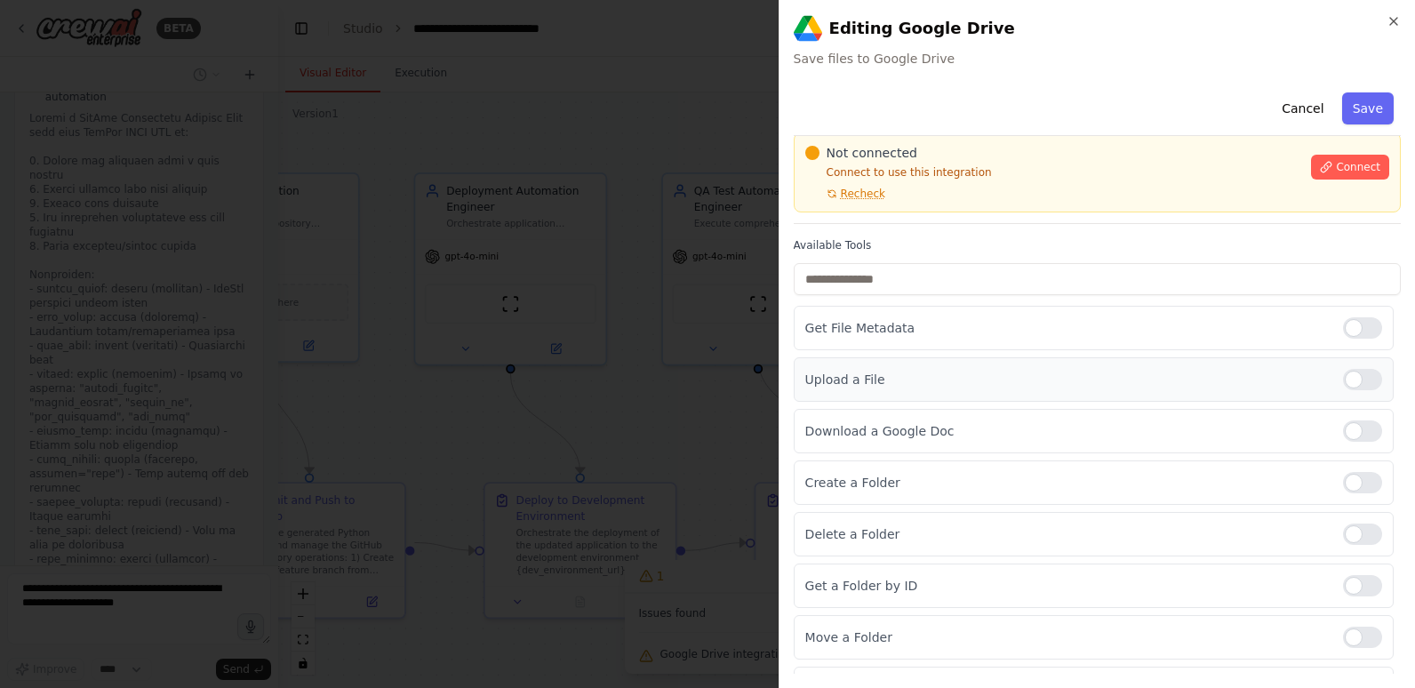
click at [1356, 377] on div at bounding box center [1362, 379] width 39 height 21
click at [1325, 168] on button "Connect" at bounding box center [1350, 167] width 78 height 25
click at [1103, 187] on div "Not connected Connect to use this integration Recheck" at bounding box center [1053, 172] width 496 height 57
click at [889, 187] on div "Not connected Connect to use this integration Recheck" at bounding box center [1053, 172] width 496 height 57
click at [885, 196] on div "Not connected Connect to use this integration Recheck" at bounding box center [1053, 172] width 496 height 57
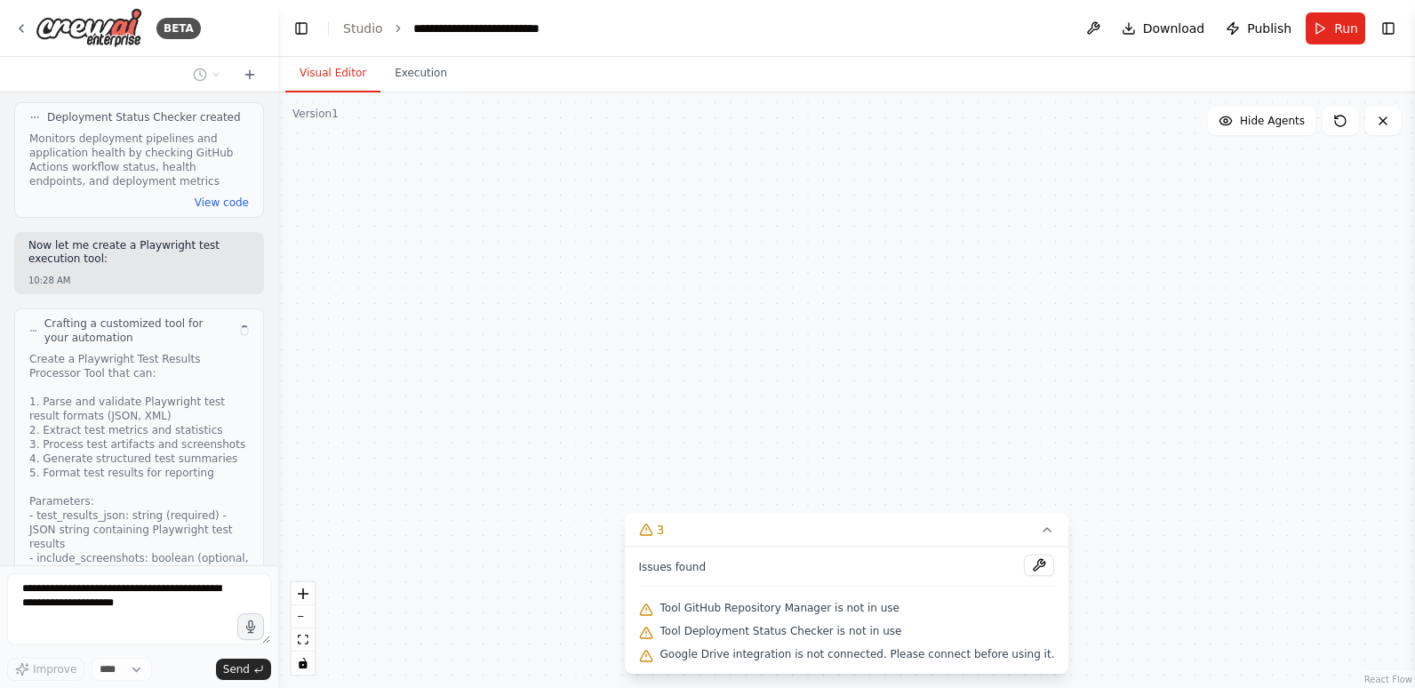
scroll to position [7922, 0]
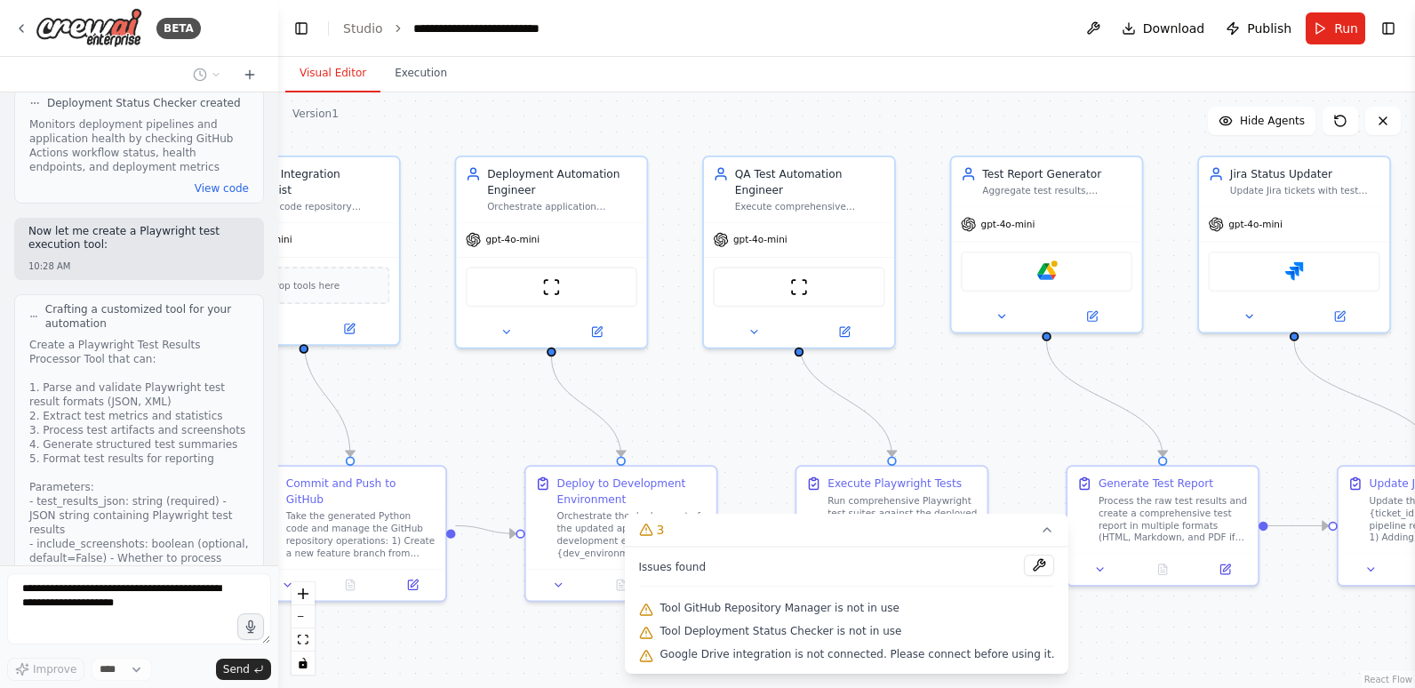
drag, startPoint x: 1294, startPoint y: 631, endPoint x: 1335, endPoint y: 614, distance: 44.2
click at [1335, 614] on div ".deletable-edge-delete-btn { width: 20px; height: 20px; border: 0px solid #ffff…" at bounding box center [846, 389] width 1136 height 595
click at [1045, 263] on img at bounding box center [1046, 268] width 19 height 19
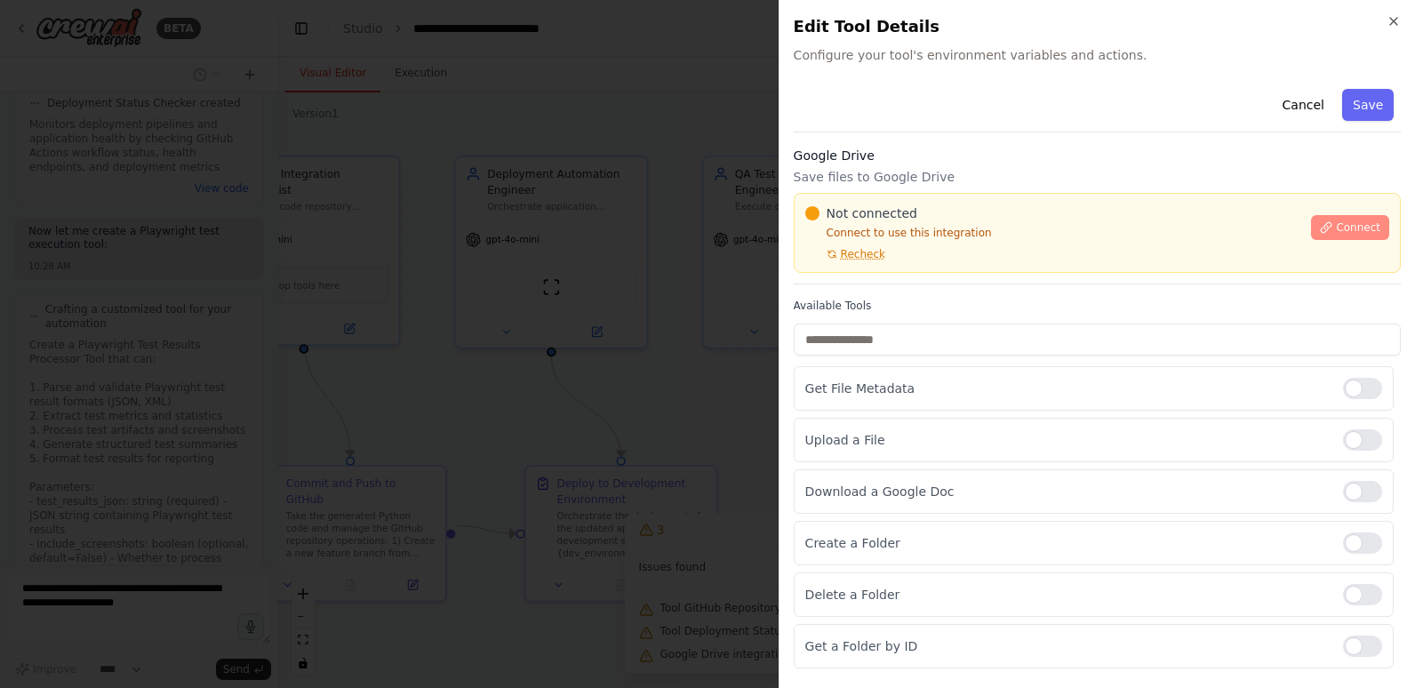
click at [1340, 224] on span "Connect" at bounding box center [1357, 227] width 44 height 14
click at [1016, 163] on h3 "Google Drive" at bounding box center [1096, 156] width 607 height 18
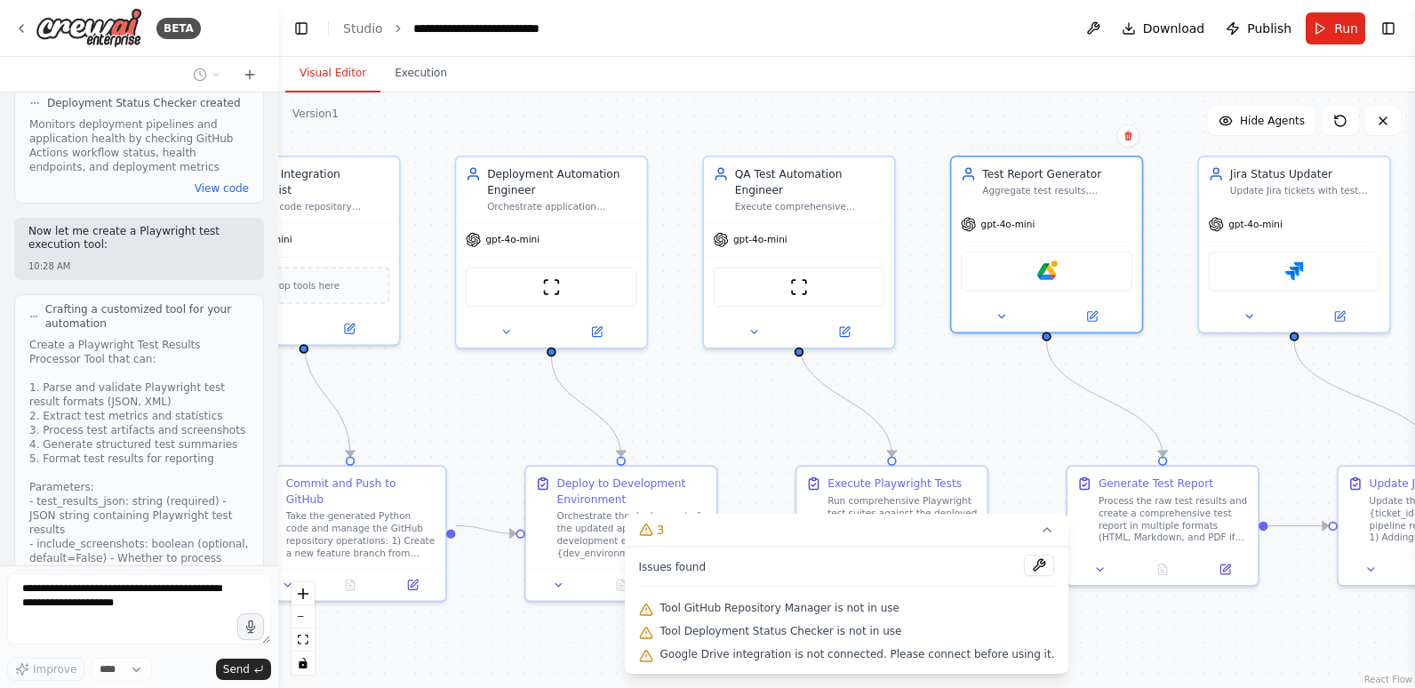
scroll to position [8080, 0]
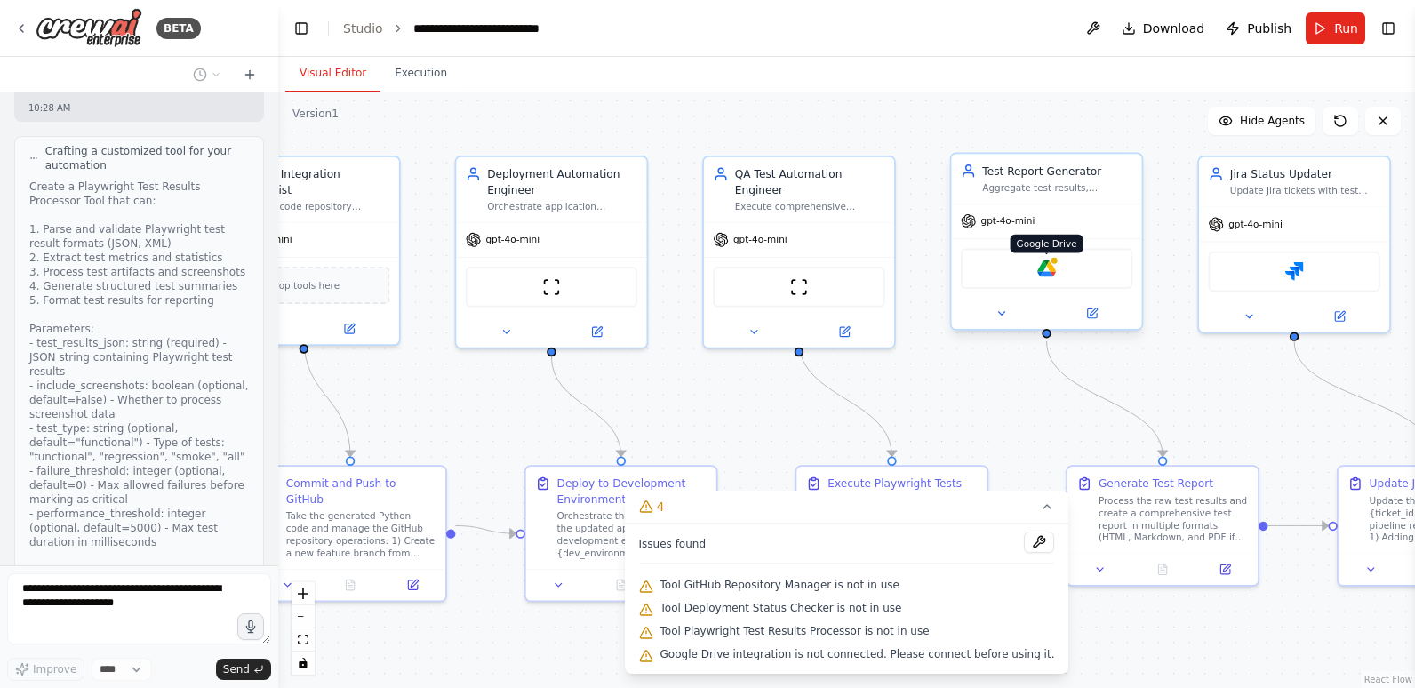
click at [1044, 269] on img at bounding box center [1046, 268] width 19 height 19
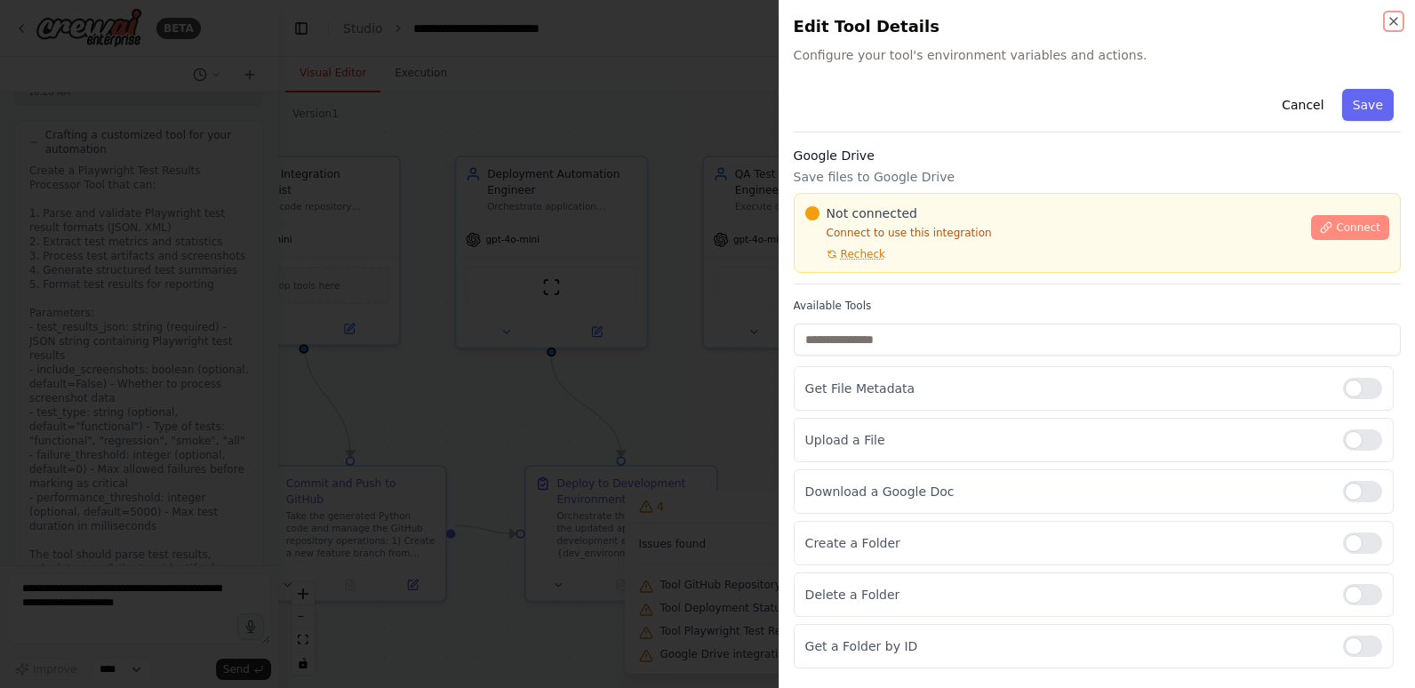
scroll to position [8820, 0]
click at [853, 253] on span "Recheck" at bounding box center [863, 254] width 44 height 14
click at [1340, 226] on span "Connect" at bounding box center [1357, 227] width 44 height 14
click at [873, 200] on div "Not connected Connect to use this integration Recheck Connect" at bounding box center [1096, 233] width 607 height 80
click at [912, 193] on div "Not connected Connect to use this integration Recheck Connect" at bounding box center [1096, 233] width 607 height 80
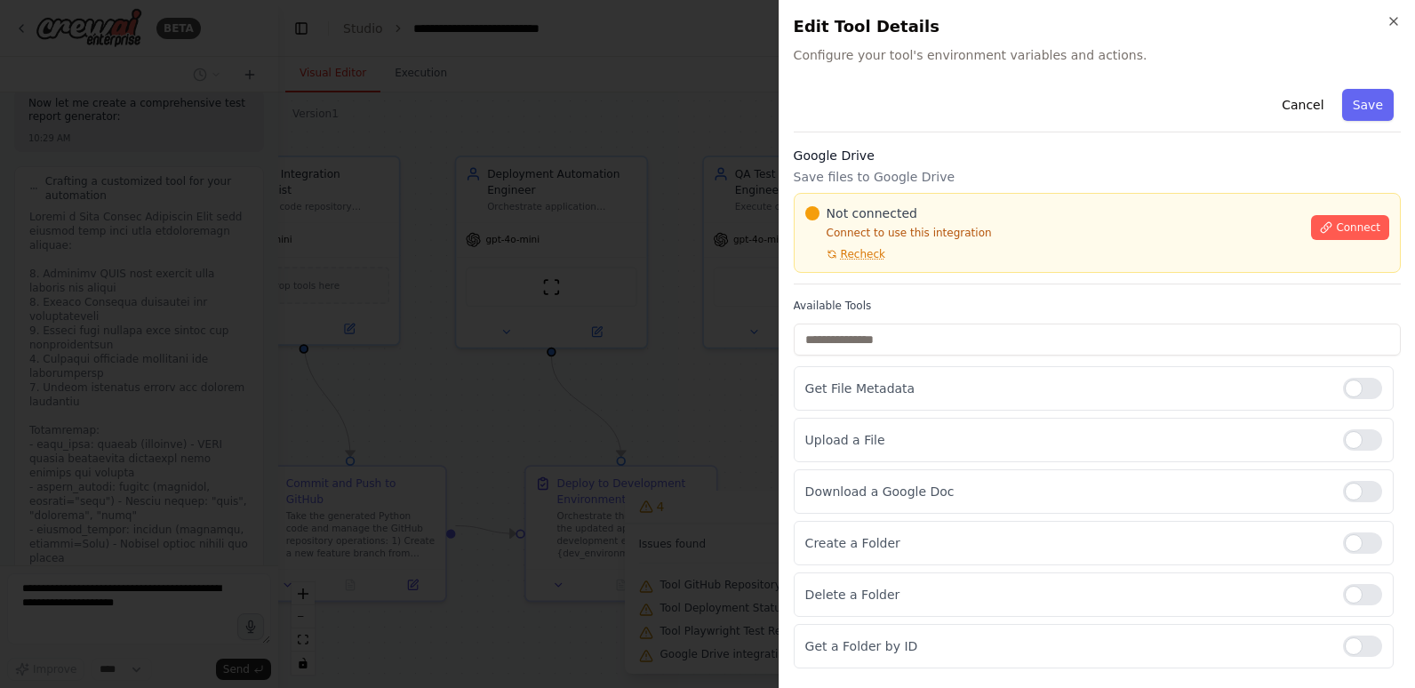
click at [912, 193] on div "Not connected Connect to use this integration Recheck Connect" at bounding box center [1096, 233] width 607 height 80
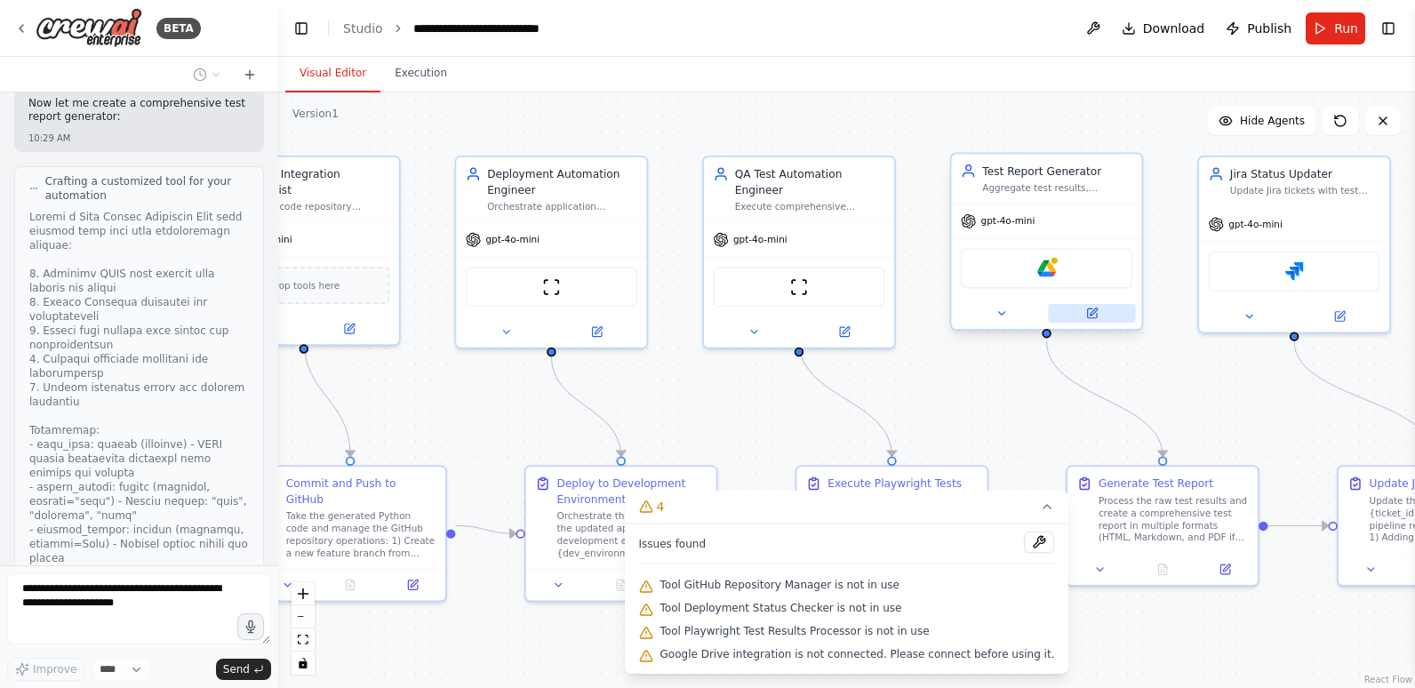
click at [1100, 316] on button at bounding box center [1091, 313] width 87 height 19
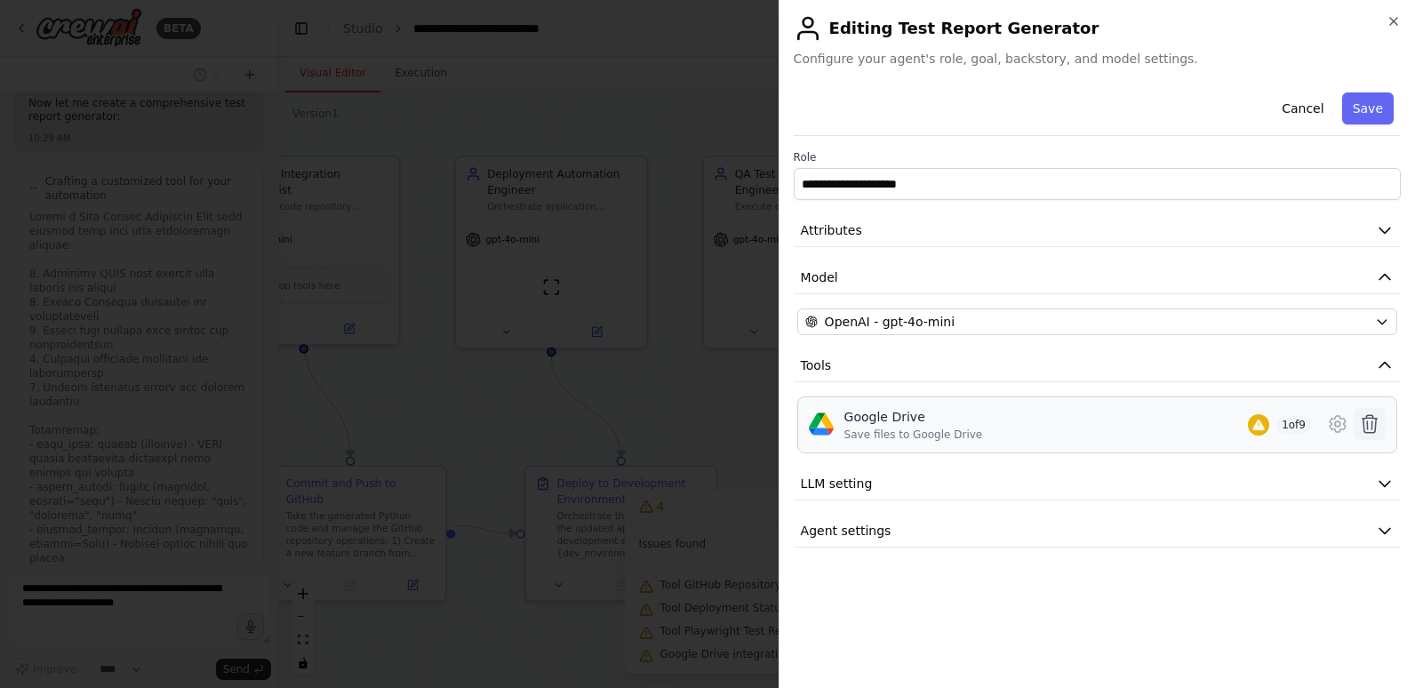
click at [1373, 421] on icon at bounding box center [1369, 423] width 21 height 21
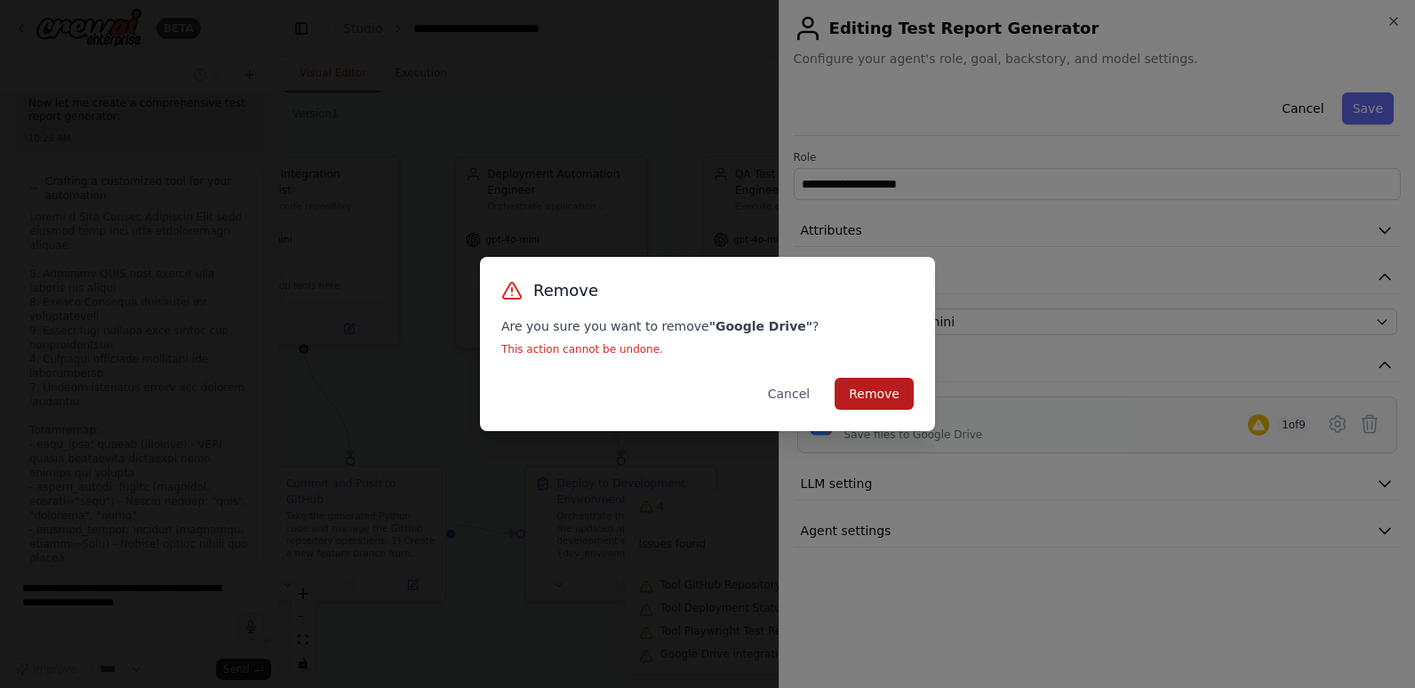
click at [876, 385] on button "Remove" at bounding box center [873, 394] width 79 height 32
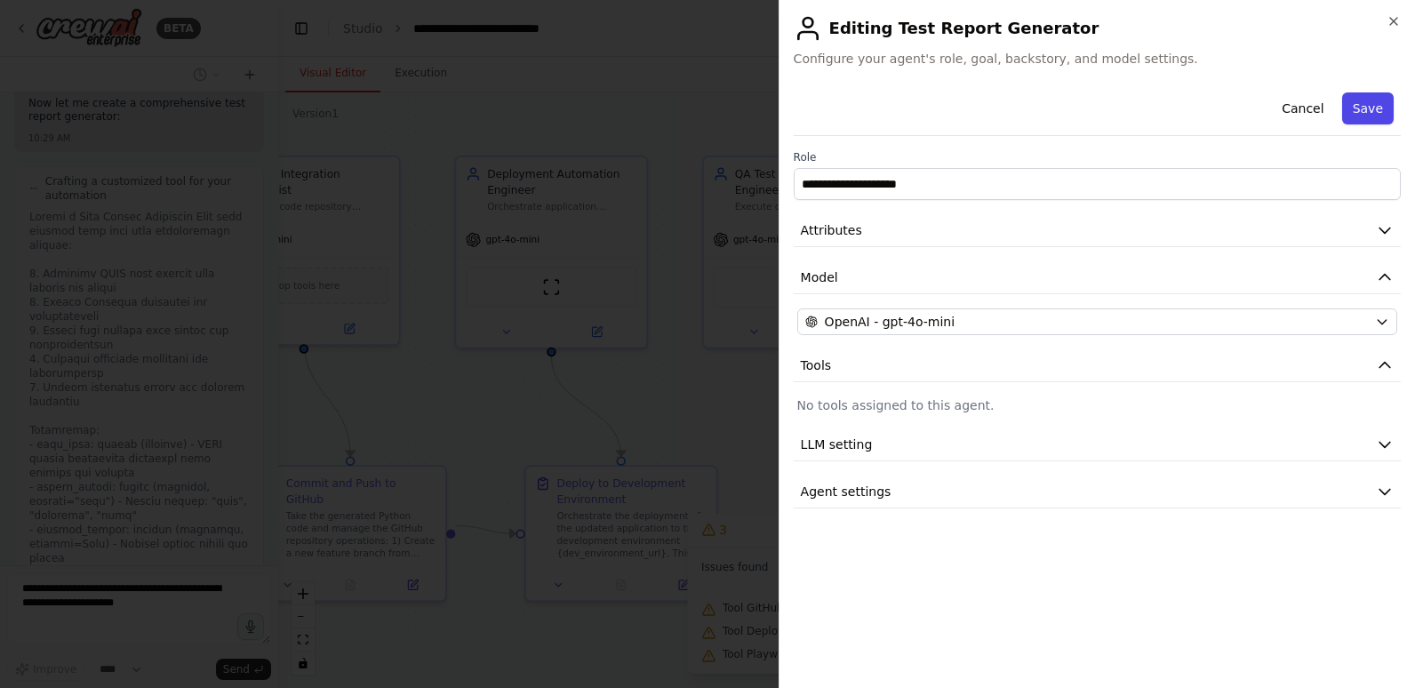
click at [1376, 107] on button "Save" at bounding box center [1368, 108] width 52 height 32
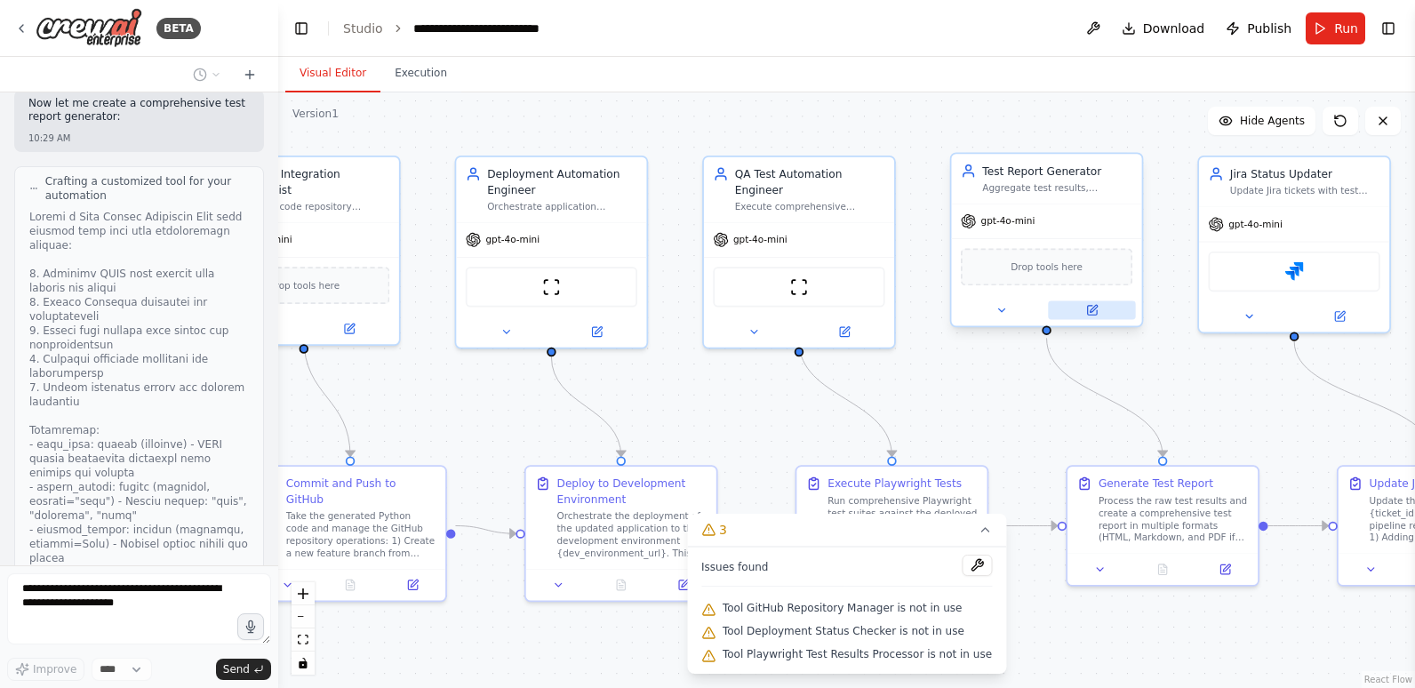
click at [1086, 307] on icon at bounding box center [1092, 310] width 12 height 12
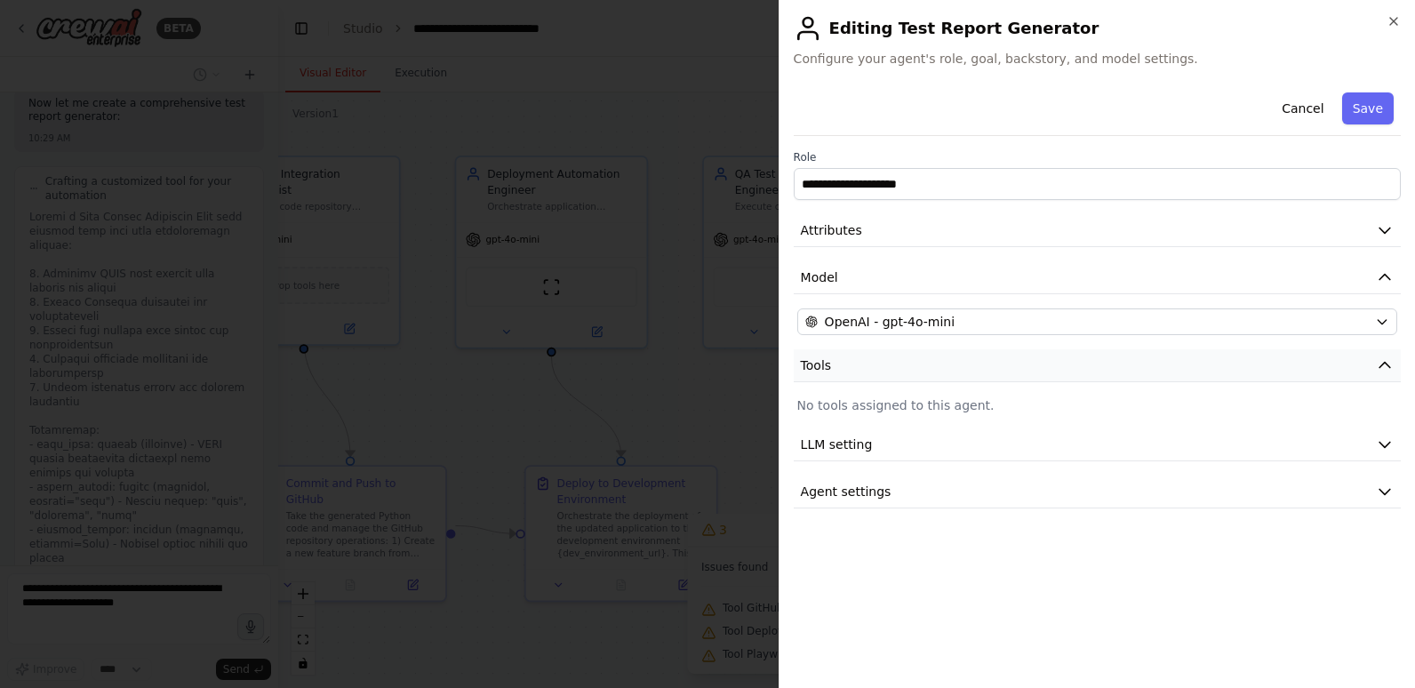
click at [1024, 358] on button "Tools" at bounding box center [1096, 365] width 607 height 33
click at [1018, 365] on button "Tools" at bounding box center [1096, 365] width 607 height 33
click at [1314, 102] on button "Cancel" at bounding box center [1302, 108] width 63 height 32
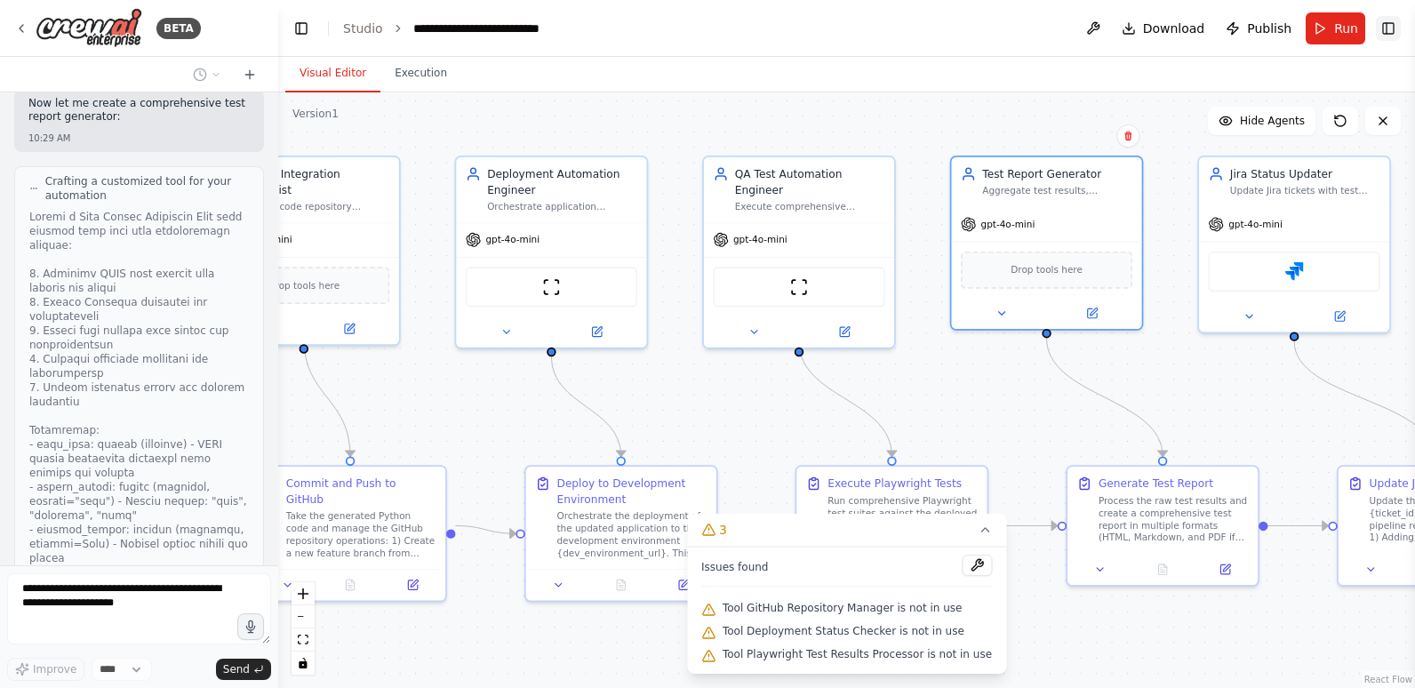
click at [1388, 23] on button "Toggle Right Sidebar" at bounding box center [1387, 28] width 25 height 25
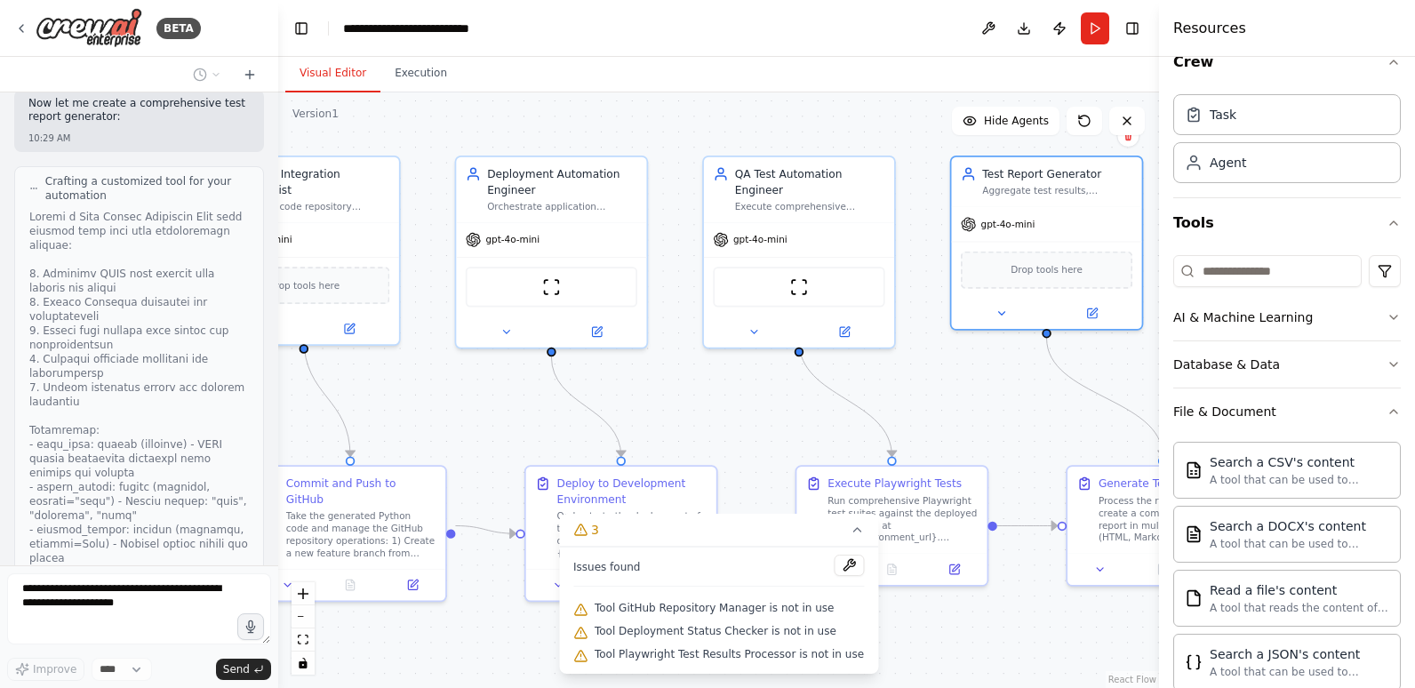
scroll to position [26, 0]
click at [1278, 411] on button "File & Document" at bounding box center [1286, 412] width 227 height 46
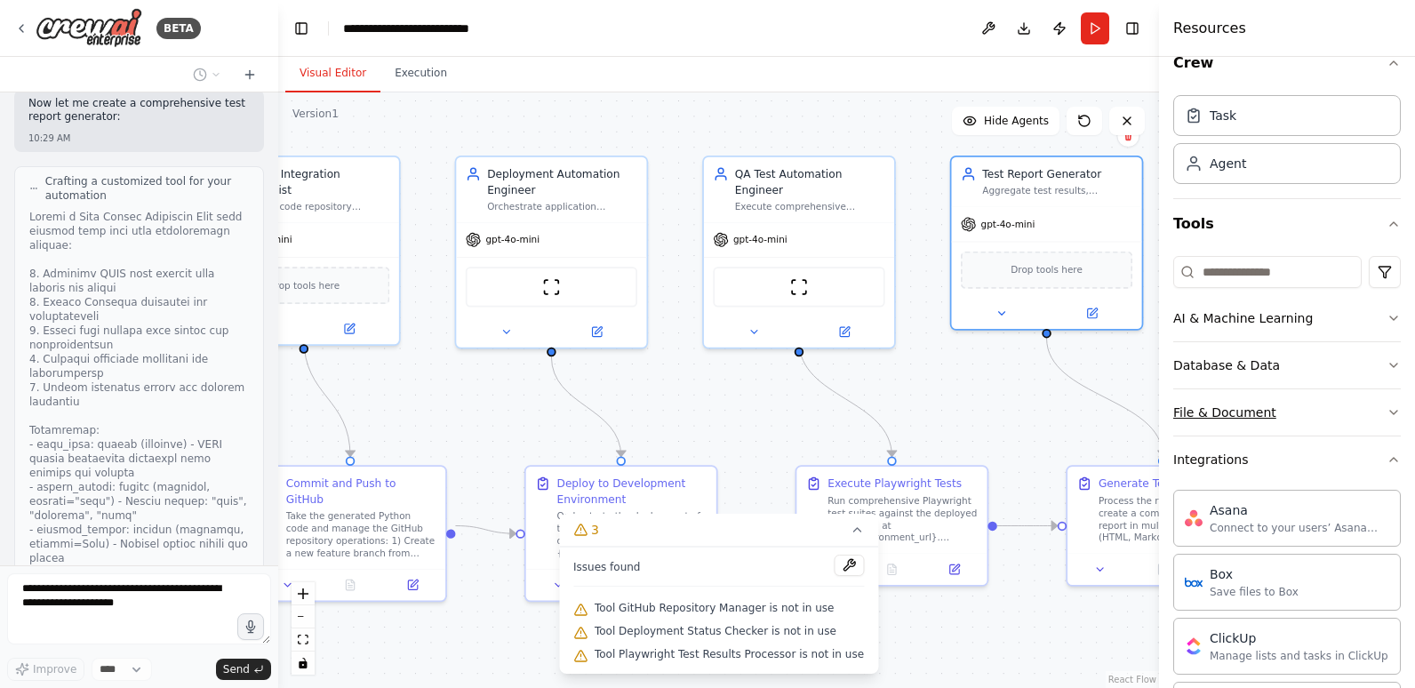
click at [1278, 411] on button "File & Document" at bounding box center [1286, 412] width 227 height 46
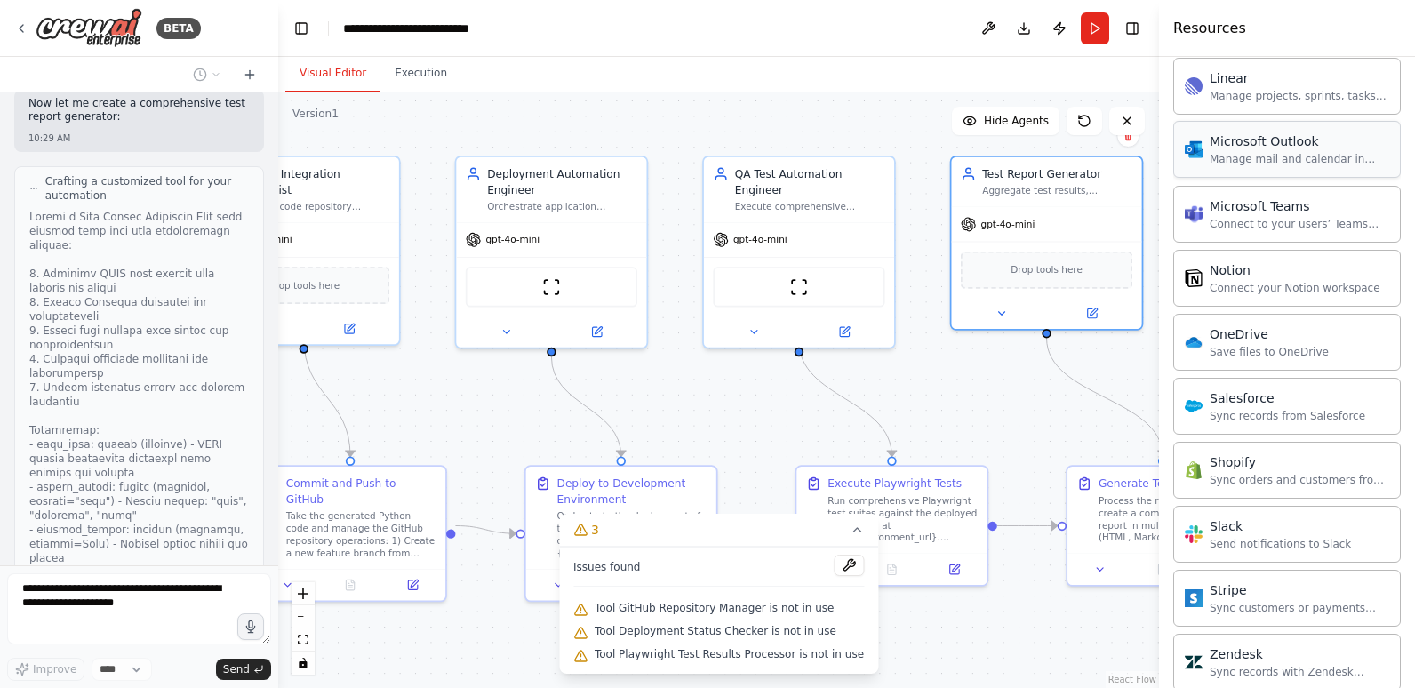
scroll to position [1714, 0]
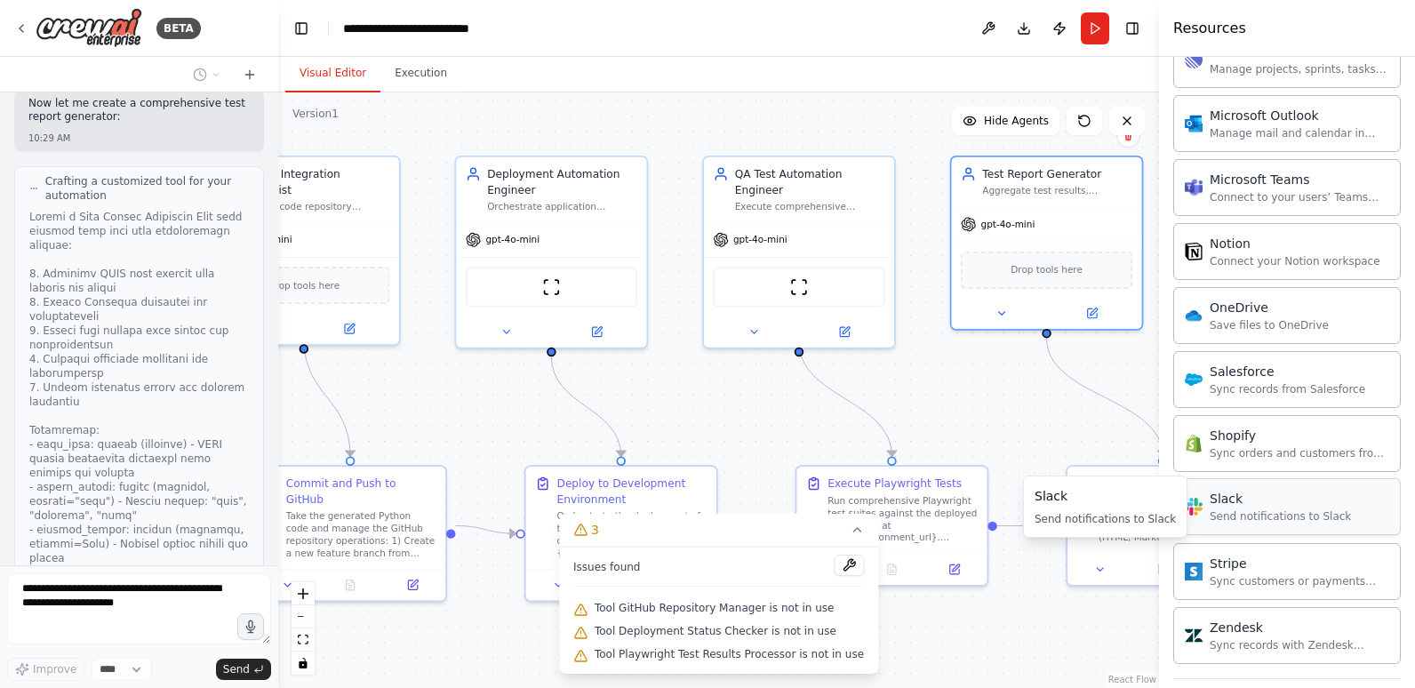
click at [1298, 506] on div "Slack" at bounding box center [1279, 499] width 141 height 18
click at [1238, 510] on div "Send notifications to Slack" at bounding box center [1279, 516] width 141 height 14
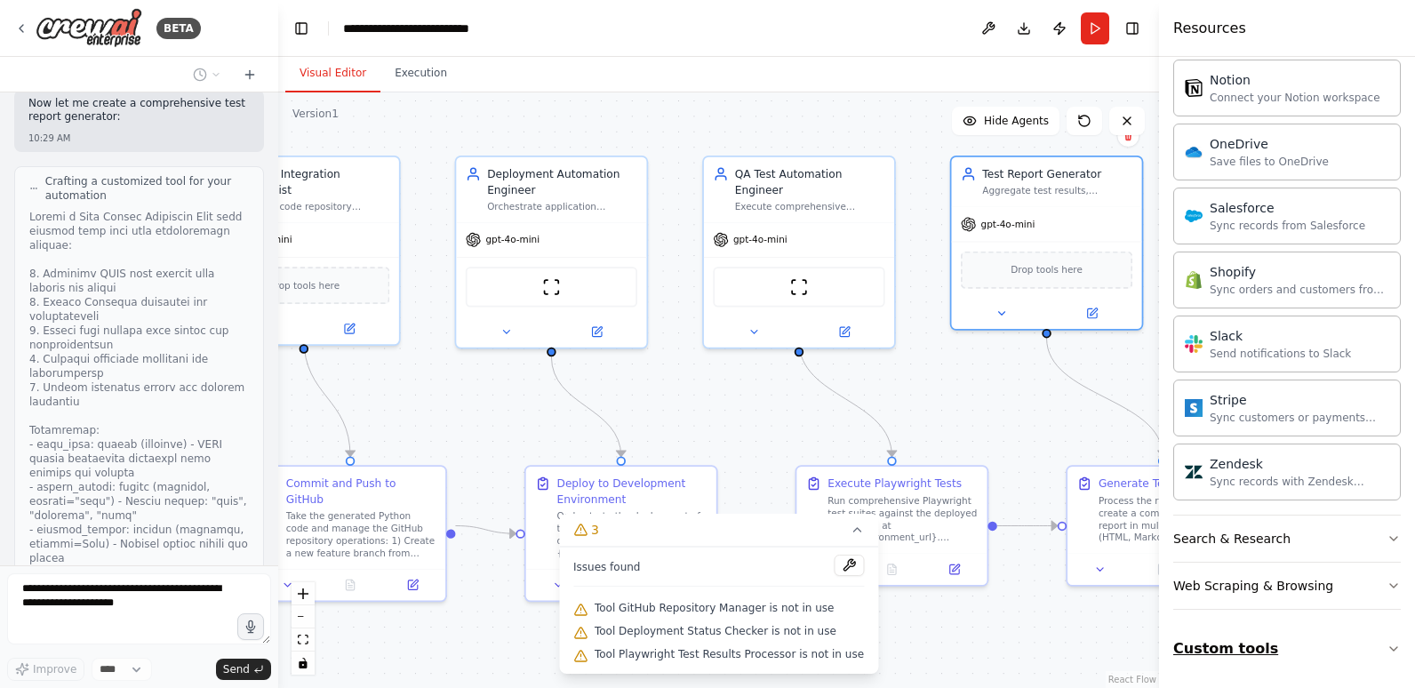
click at [1386, 643] on icon "button" at bounding box center [1393, 649] width 14 height 14
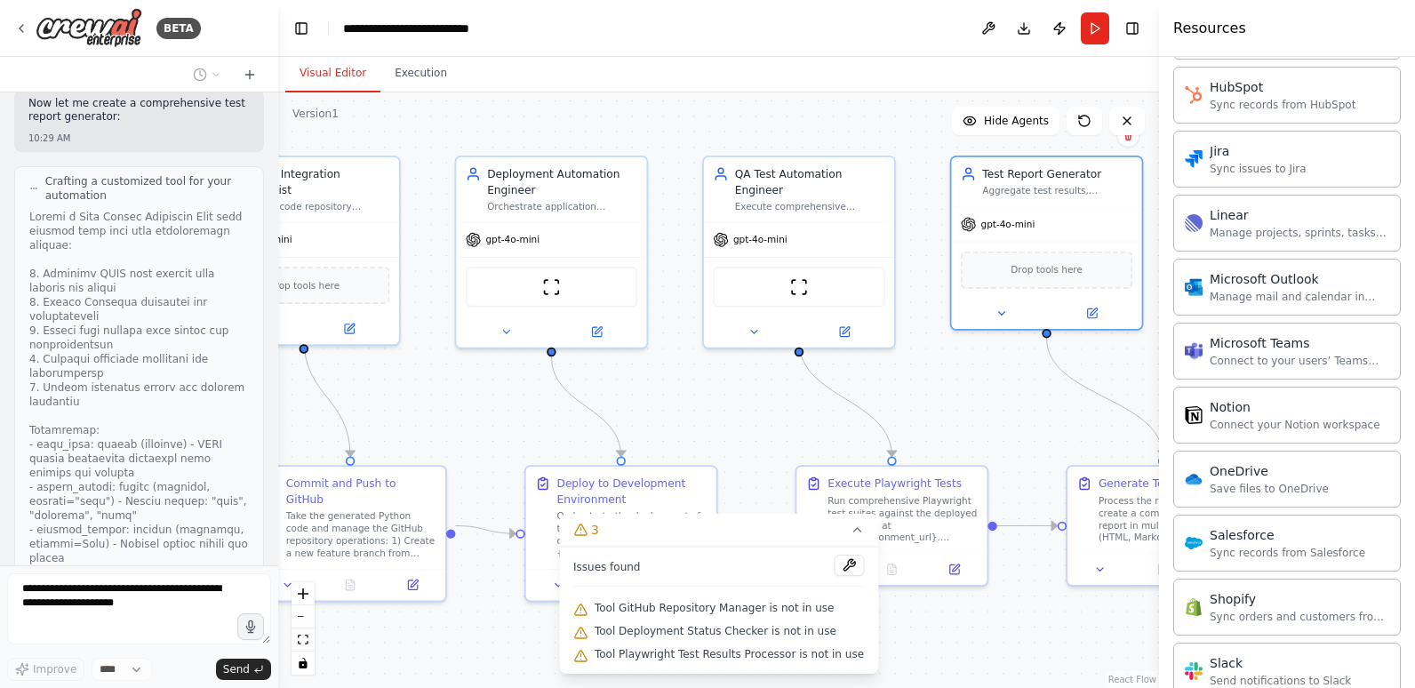
scroll to position [1462, 0]
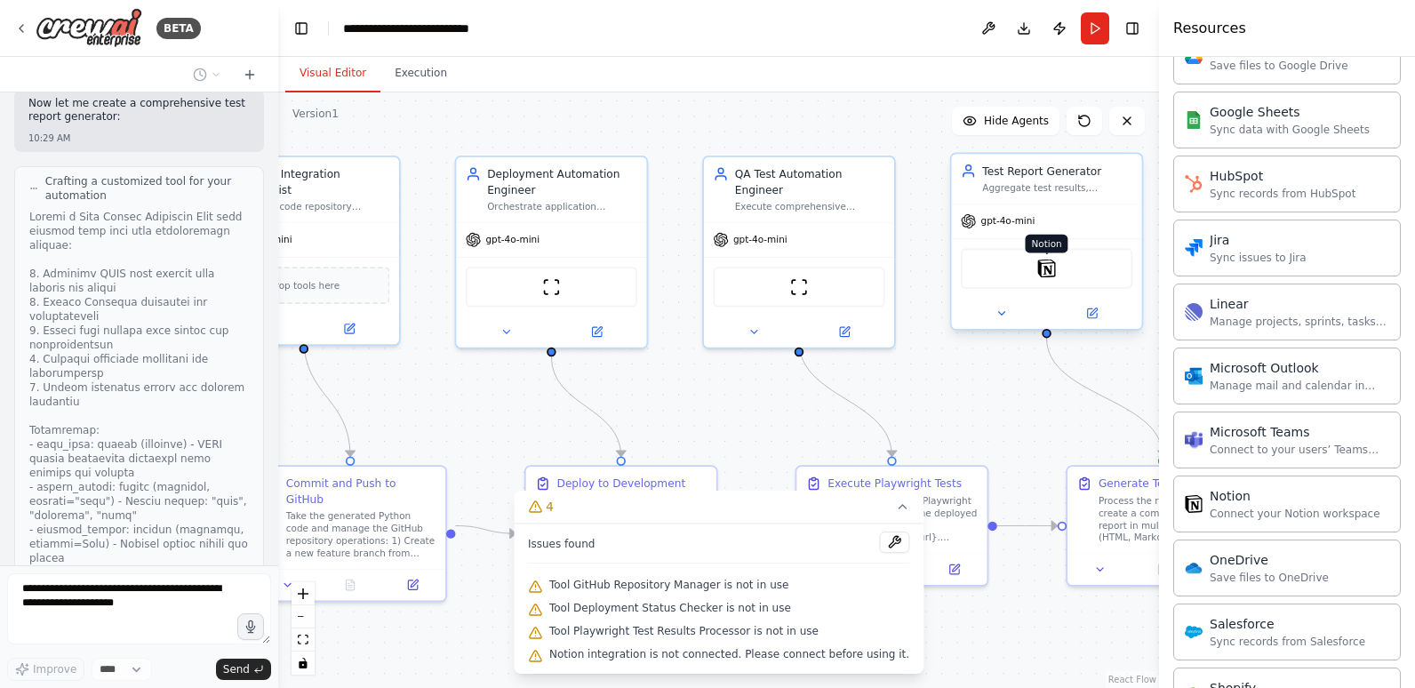
click at [1040, 267] on img at bounding box center [1046, 268] width 19 height 19
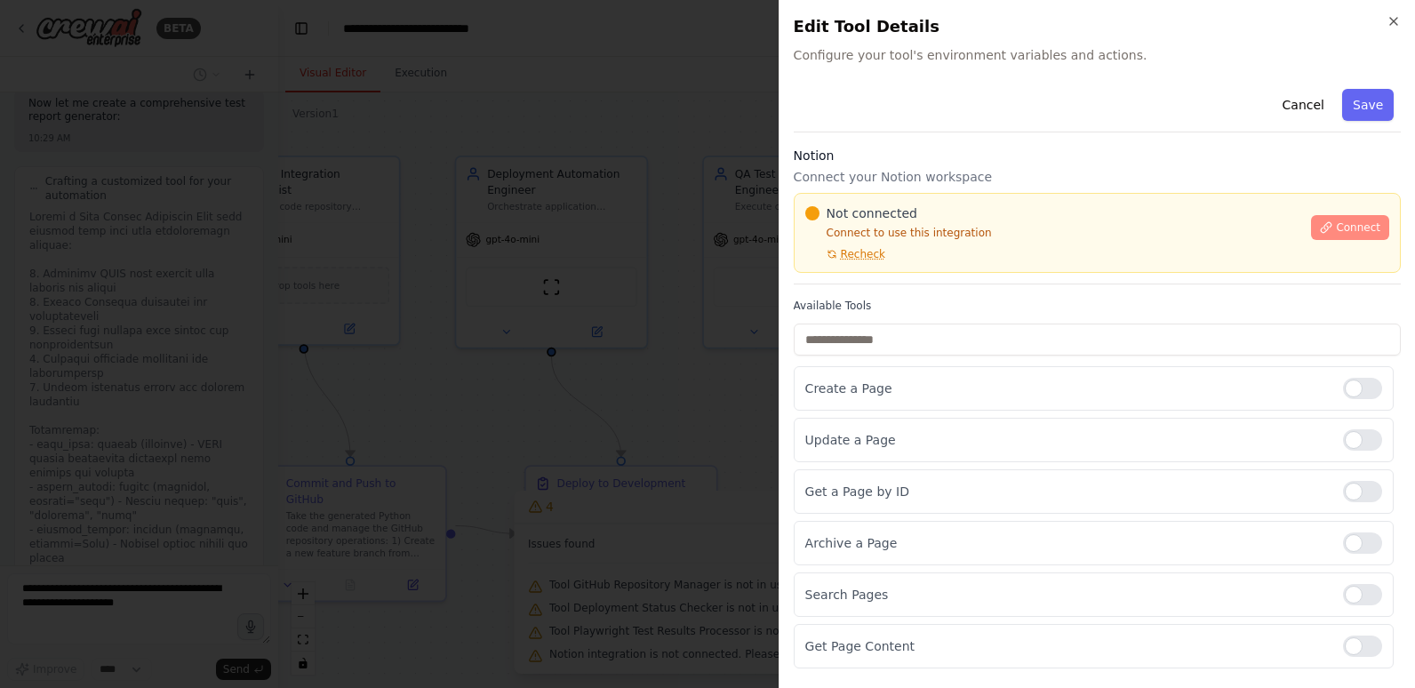
click at [1344, 220] on span "Connect" at bounding box center [1357, 227] width 44 height 14
click at [901, 189] on div "Notion Connect your Notion workspace Not connected Connect to use this integrat…" at bounding box center [1096, 216] width 607 height 138
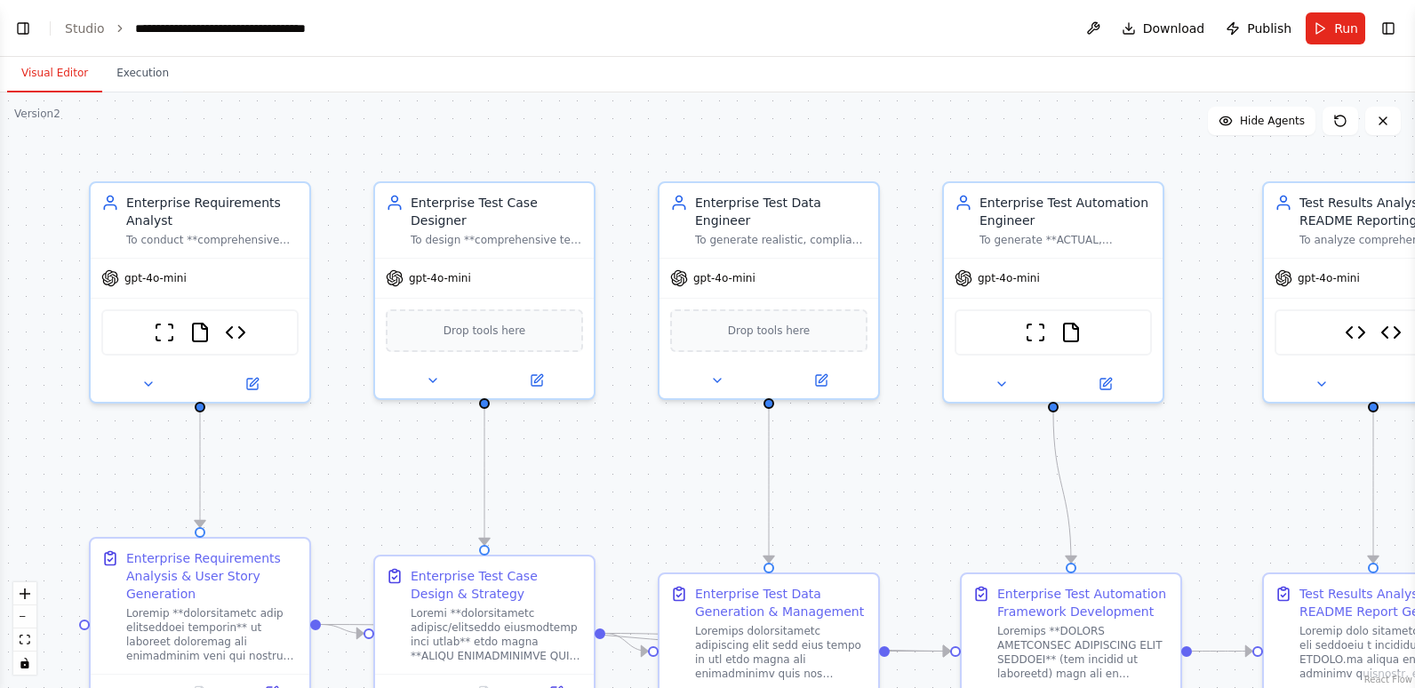
scroll to position [78993, 0]
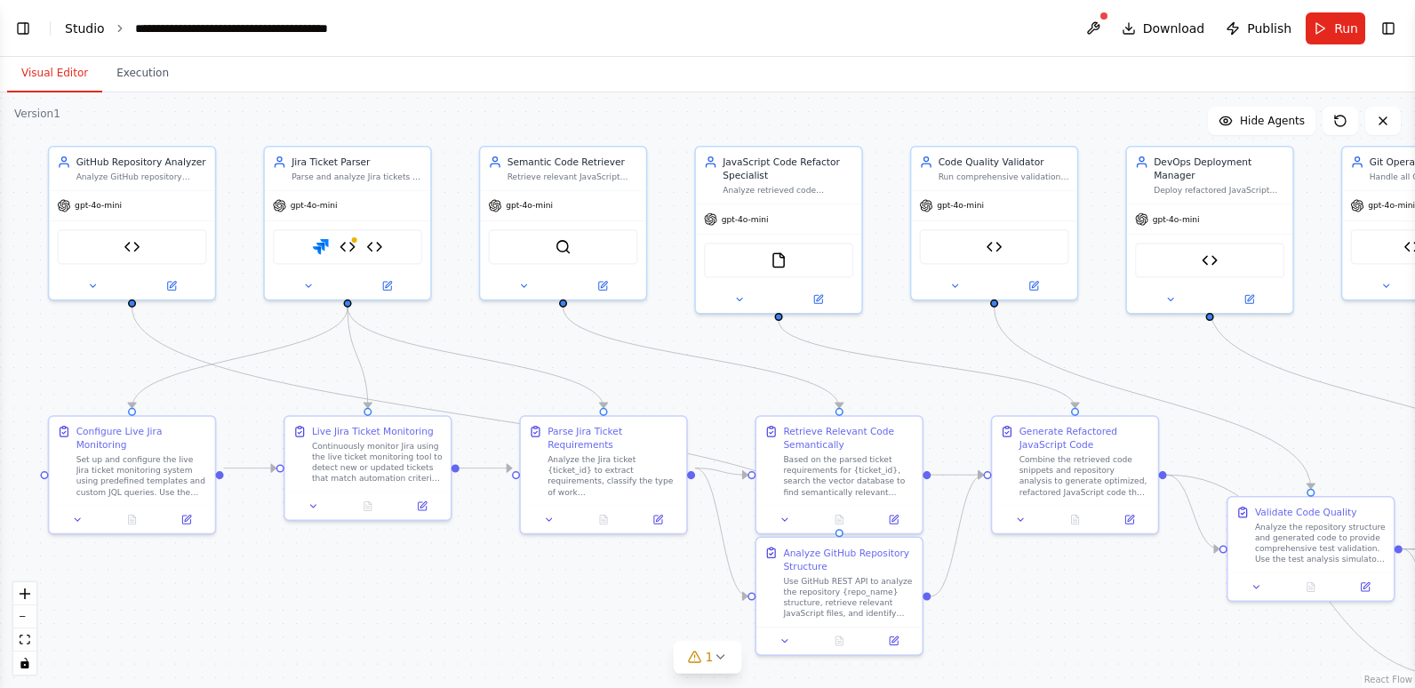
click at [77, 24] on link "Studio" at bounding box center [85, 28] width 40 height 14
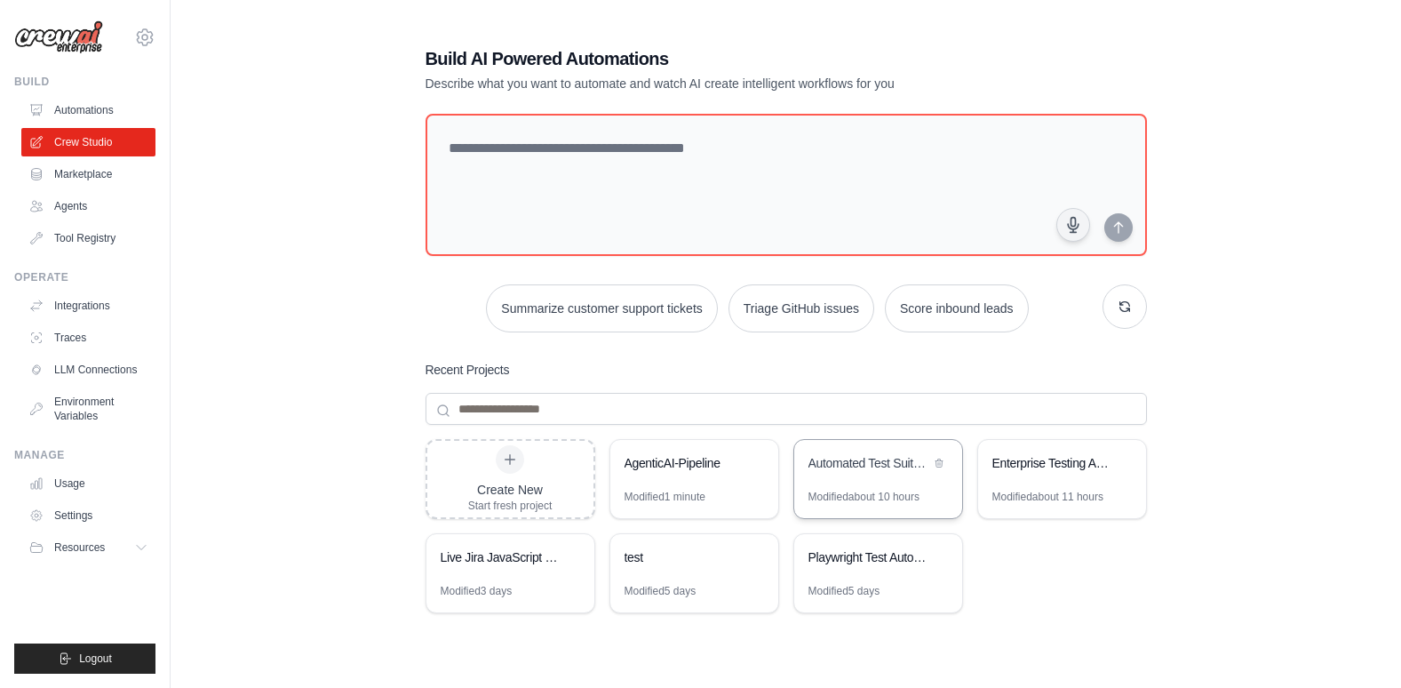
click at [841, 474] on div "Automated Test Suite Generator" at bounding box center [870, 464] width 122 height 21
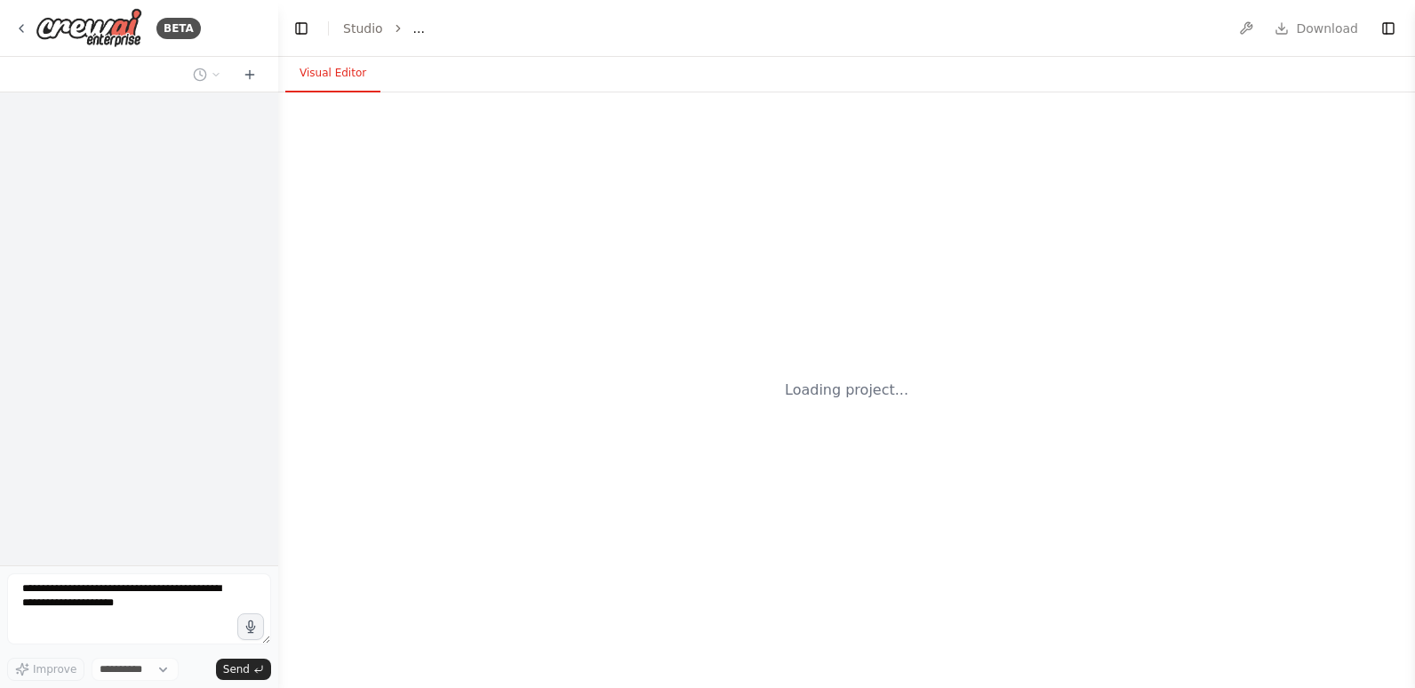
select select "****"
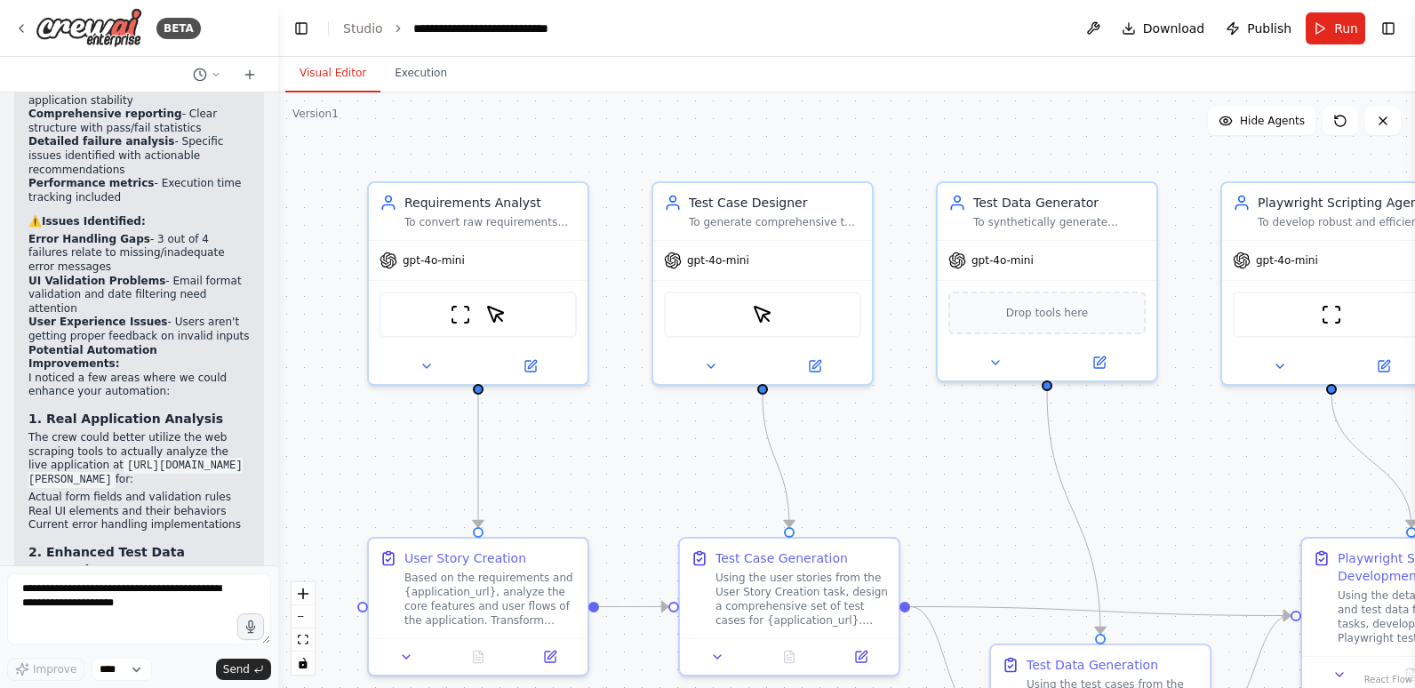
scroll to position [6506, 0]
click at [1339, 28] on span "Run" at bounding box center [1346, 29] width 24 height 18
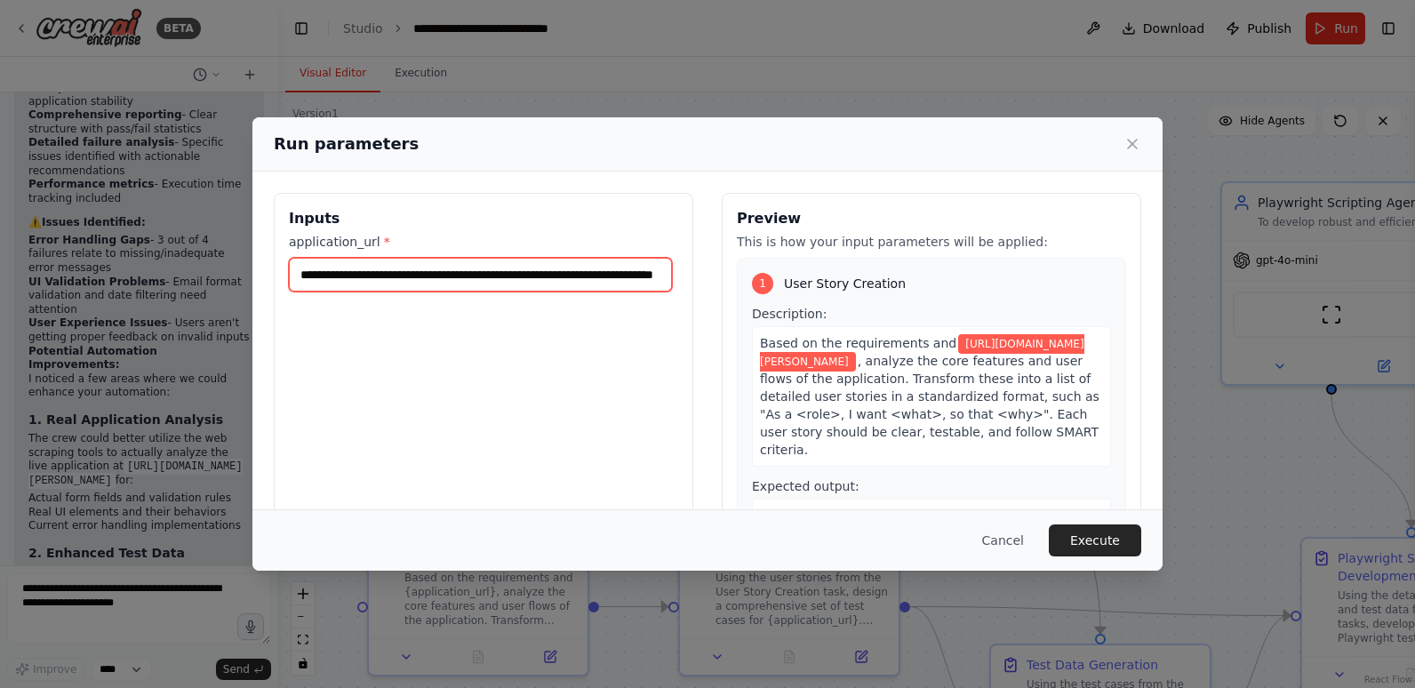
scroll to position [0, 96]
drag, startPoint x: 299, startPoint y: 278, endPoint x: 687, endPoint y: 276, distance: 388.3
click at [687, 276] on div "**********" at bounding box center [707, 403] width 867 height 421
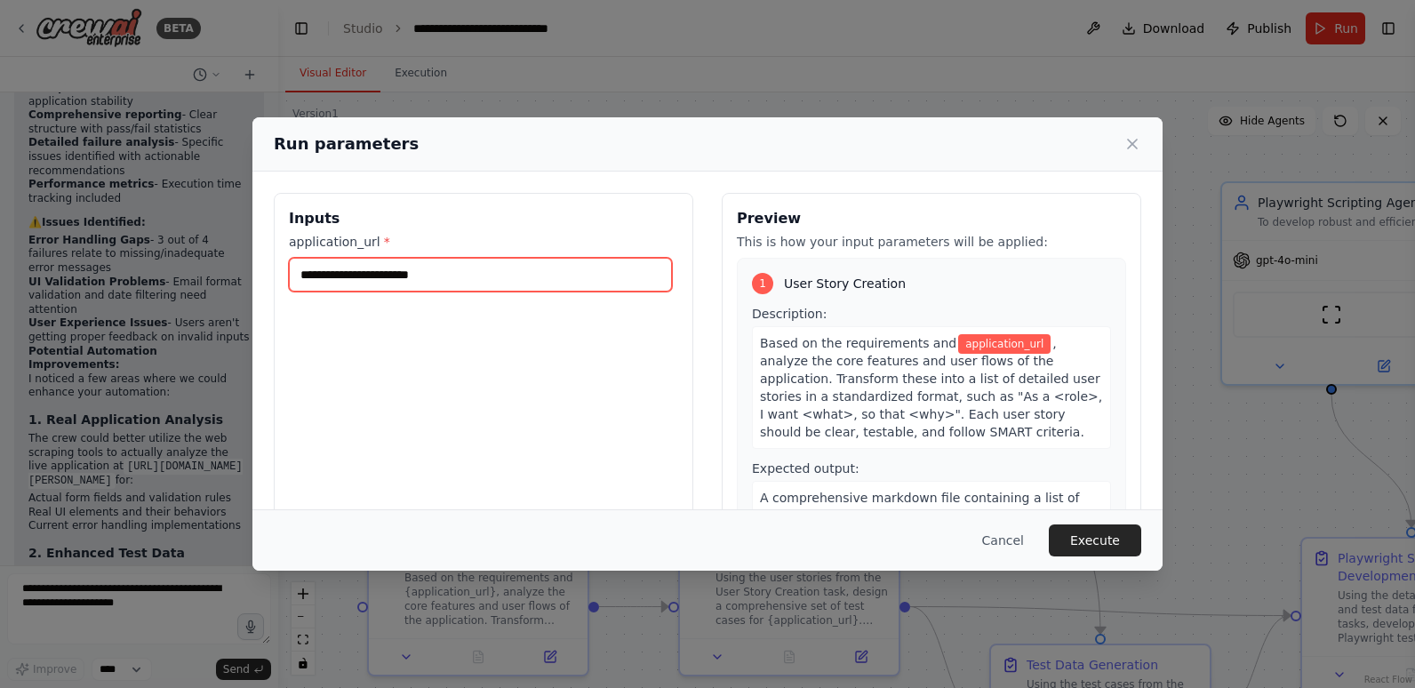
paste input "**********"
type input "**********"
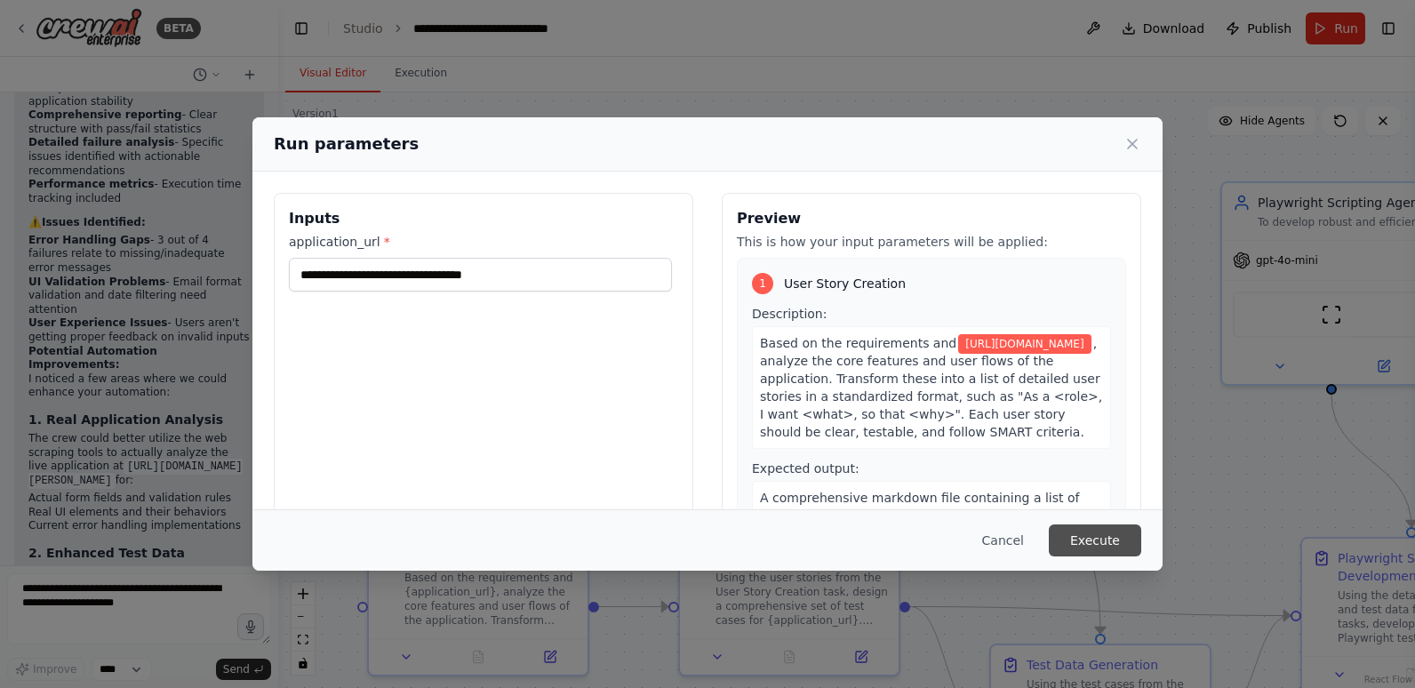
click at [1108, 535] on button "Execute" at bounding box center [1094, 540] width 92 height 32
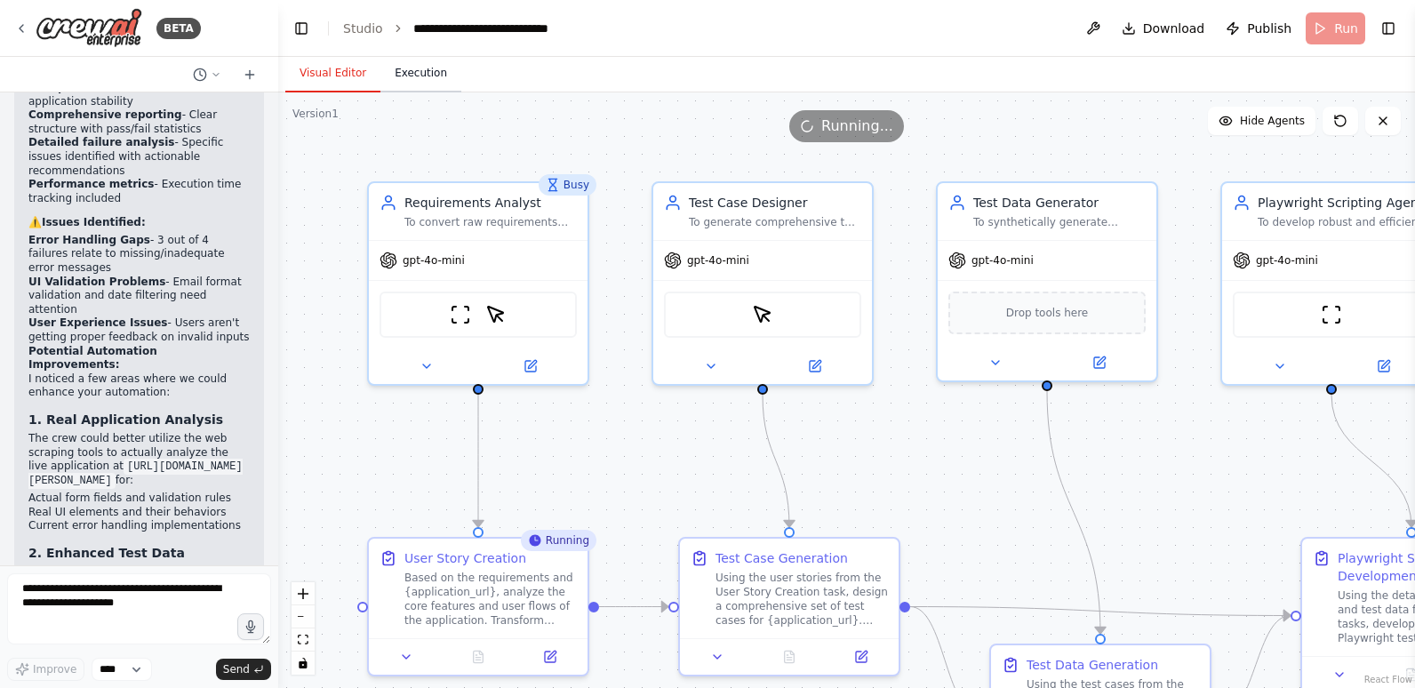
click at [415, 69] on button "Execution" at bounding box center [420, 73] width 81 height 37
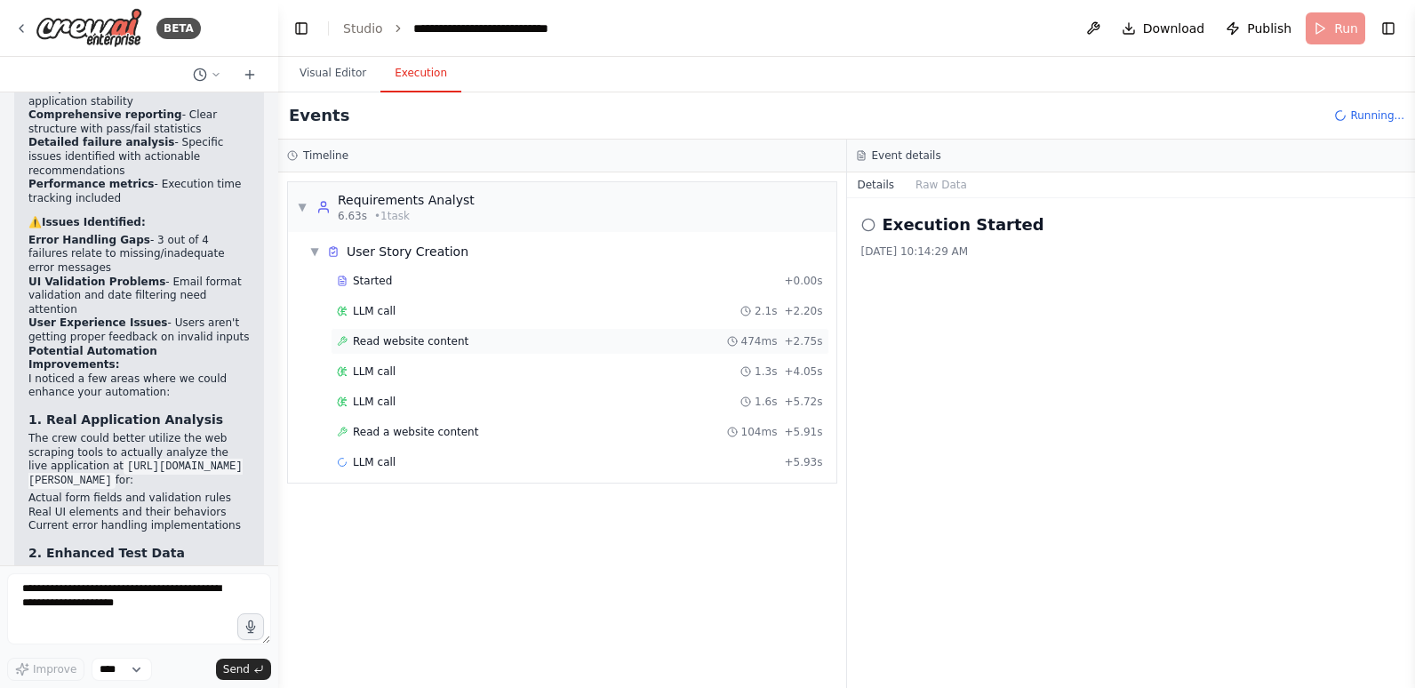
click at [404, 339] on span "Read website content" at bounding box center [411, 341] width 116 height 14
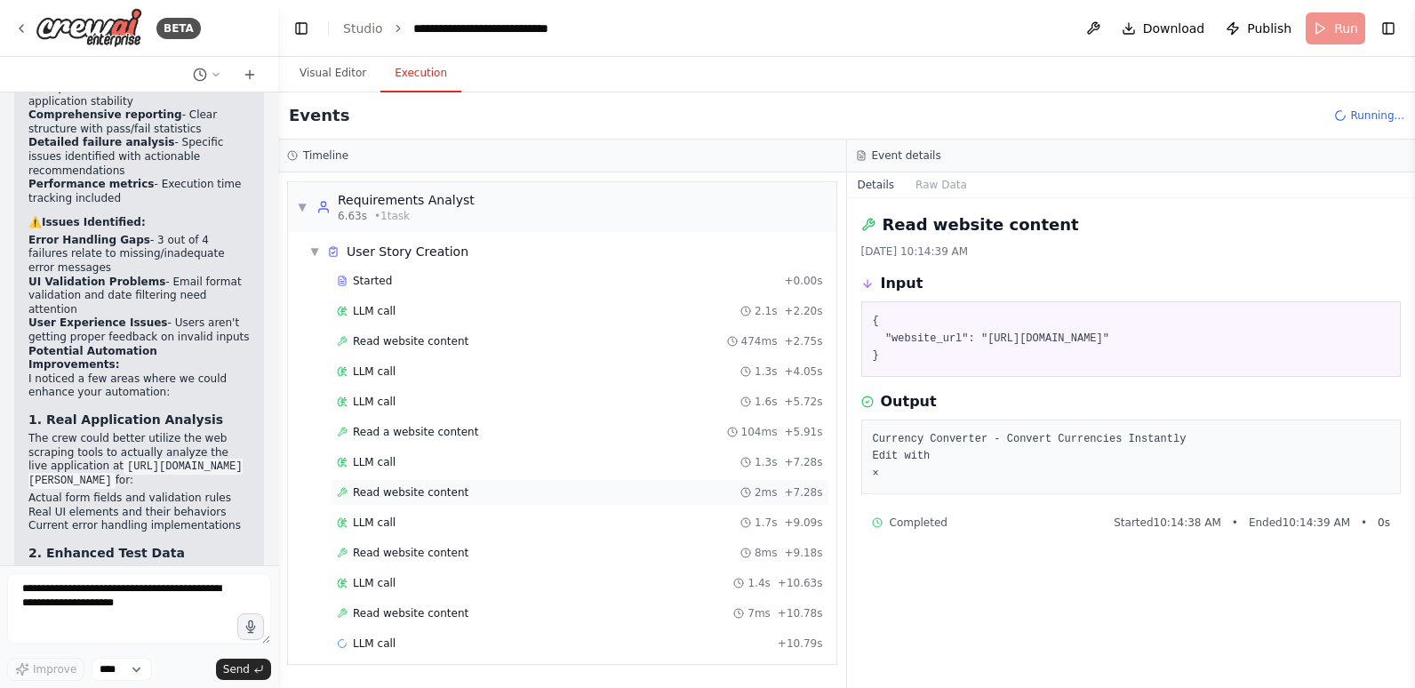
click at [459, 490] on div "Read website content 2ms + 7.28s" at bounding box center [580, 492] width 486 height 14
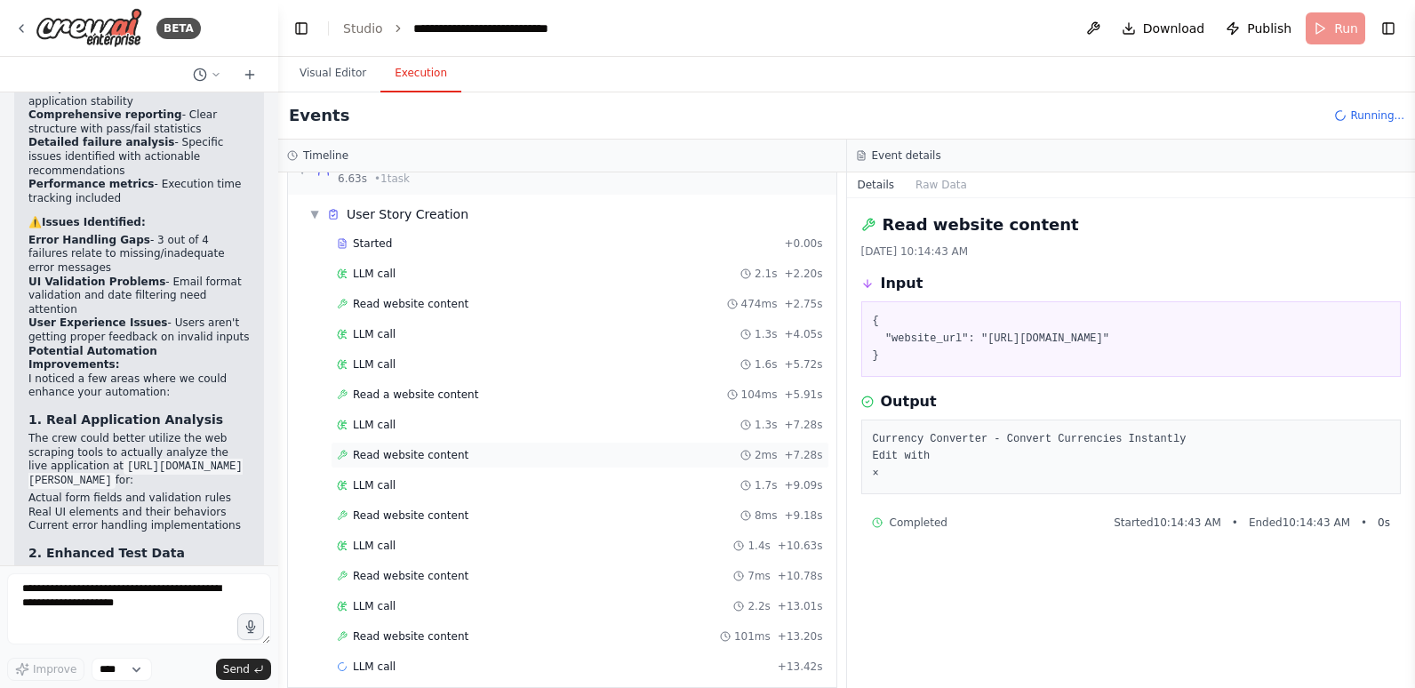
scroll to position [57, 0]
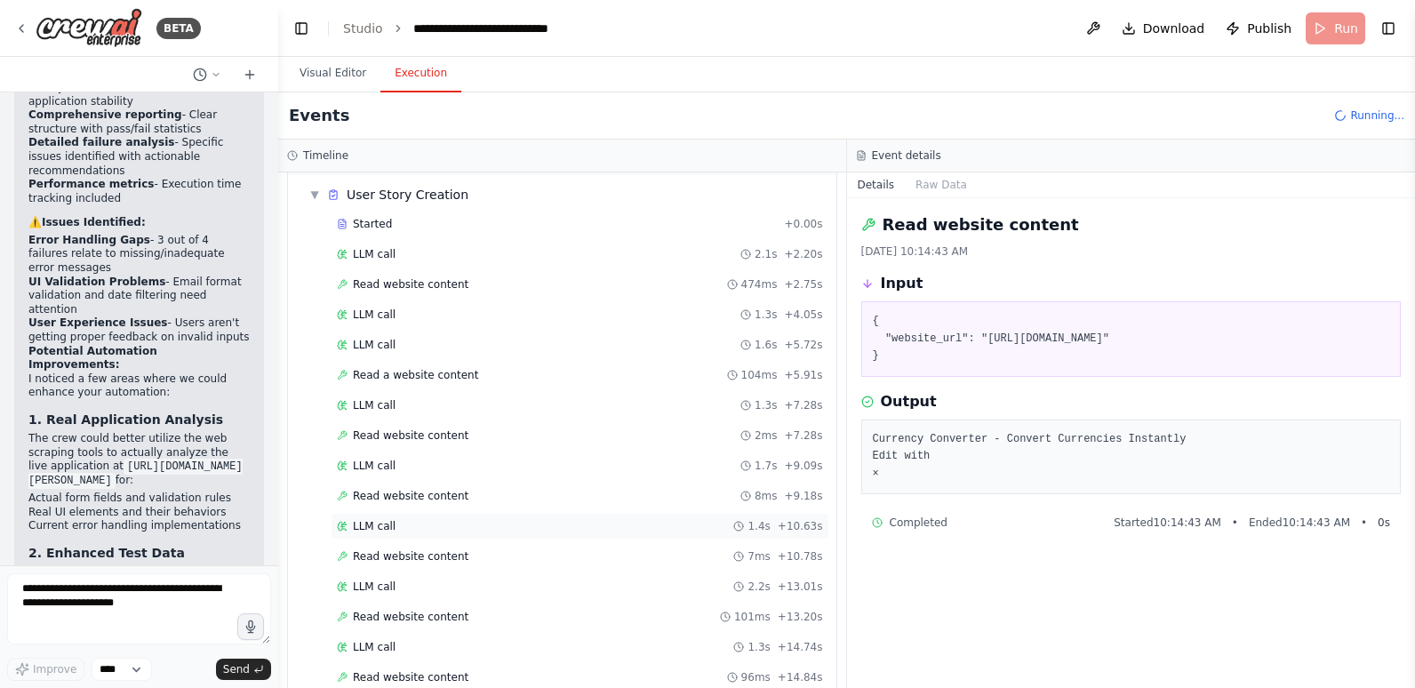
click at [456, 528] on div "LLM call 1.4s + 10.63s" at bounding box center [580, 526] width 486 height 14
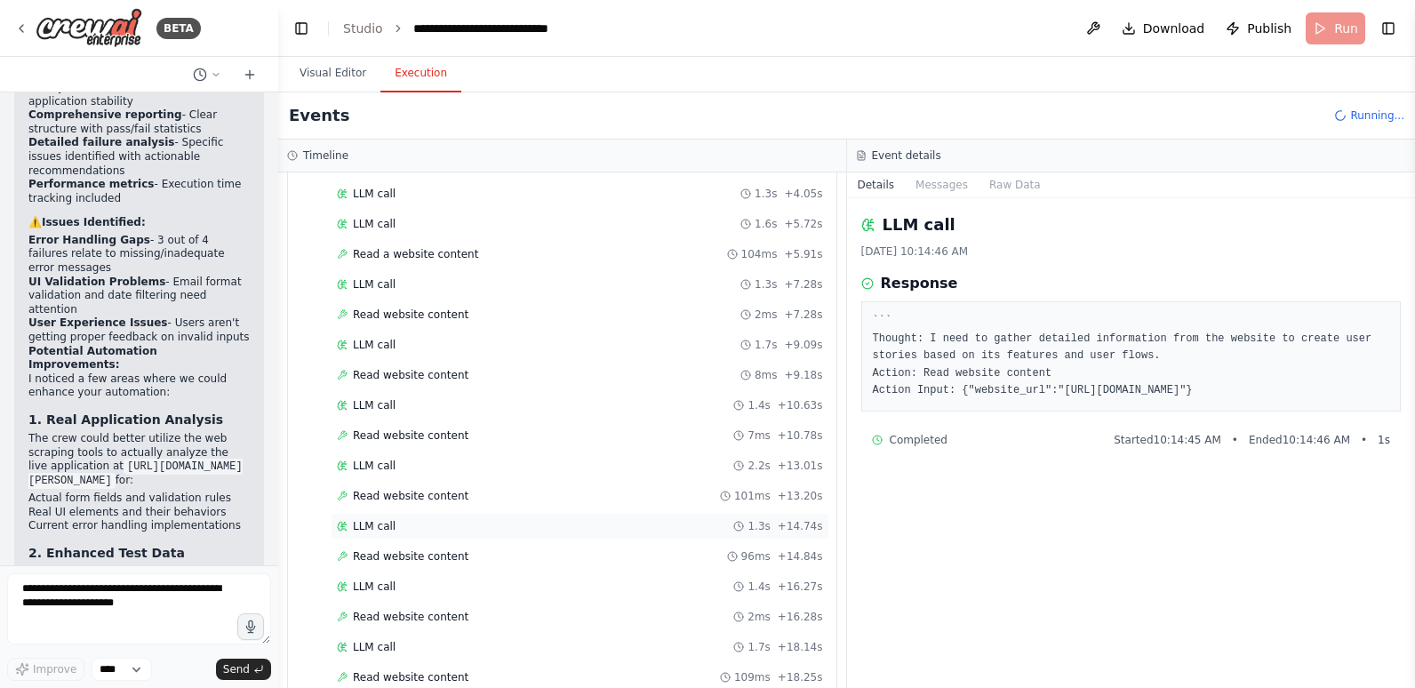
scroll to position [238, 0]
